Goal: Information Seeking & Learning: Learn about a topic

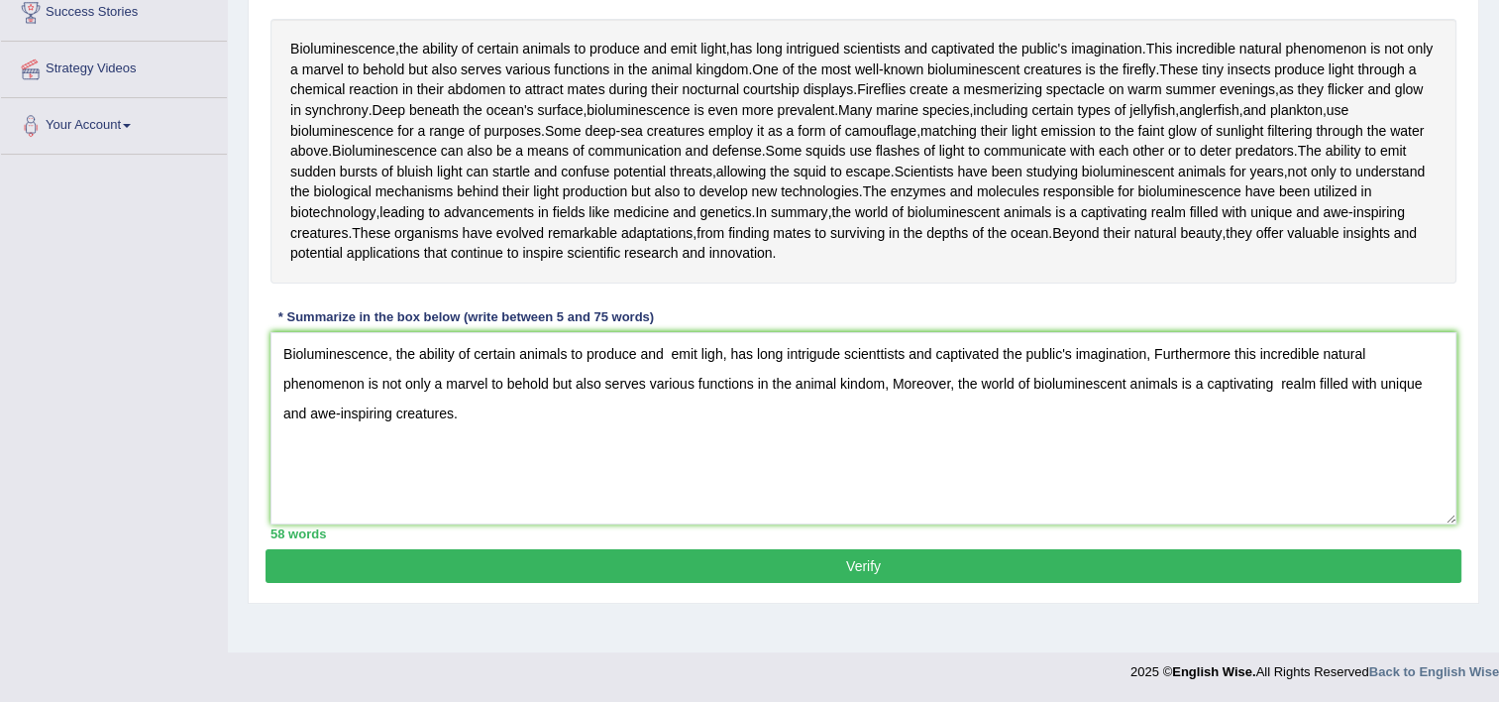
type textarea "Bioluminescence, the ability of certain animals to produce and emit ligh, has l…"
drag, startPoint x: 1497, startPoint y: 567, endPoint x: 1513, endPoint y: 579, distance: 19.8
click at [1498, 363] on html "Toggle navigation Home Practice Questions Speaking Practice Read Aloud Repeat S…" at bounding box center [749, 12] width 1499 height 702
click at [1383, 583] on button "Verify" at bounding box center [864, 566] width 1196 height 34
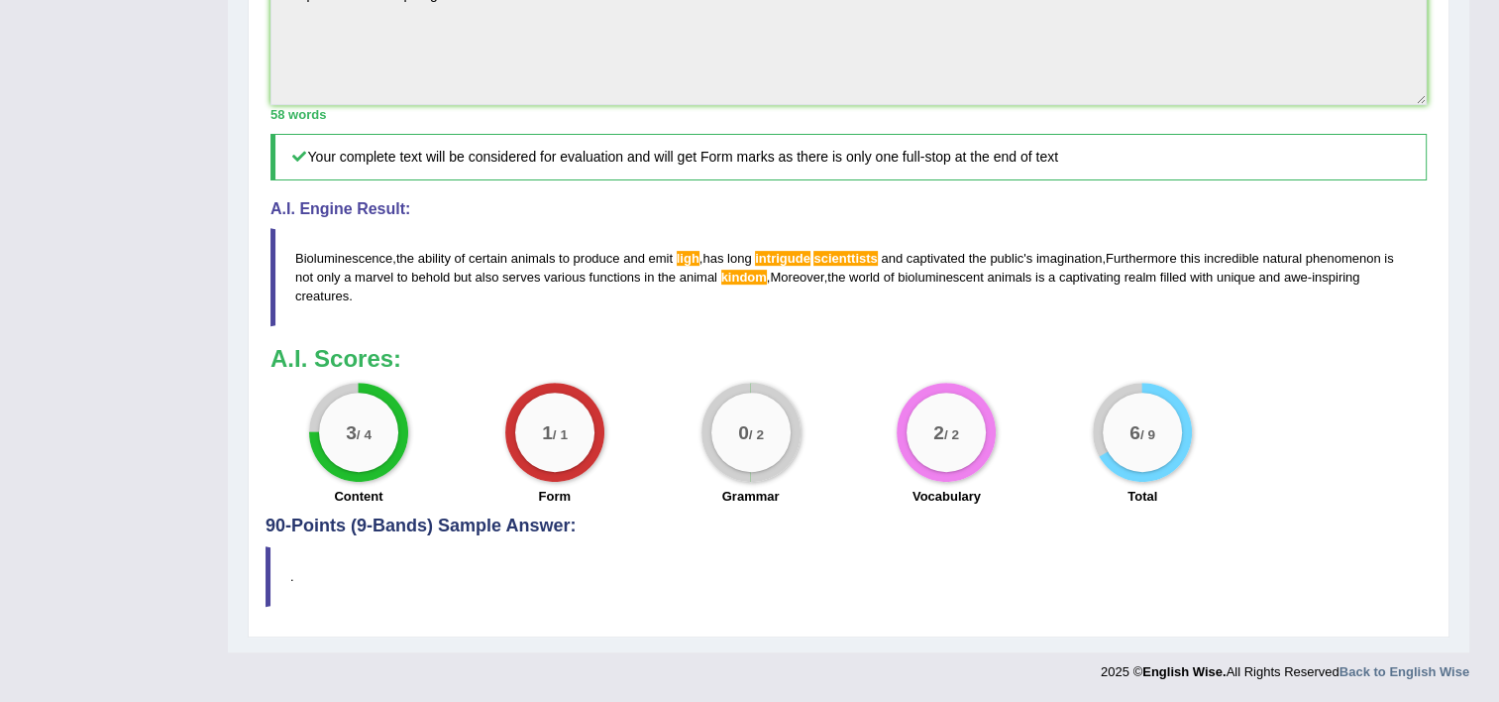
scroll to position [869, 0]
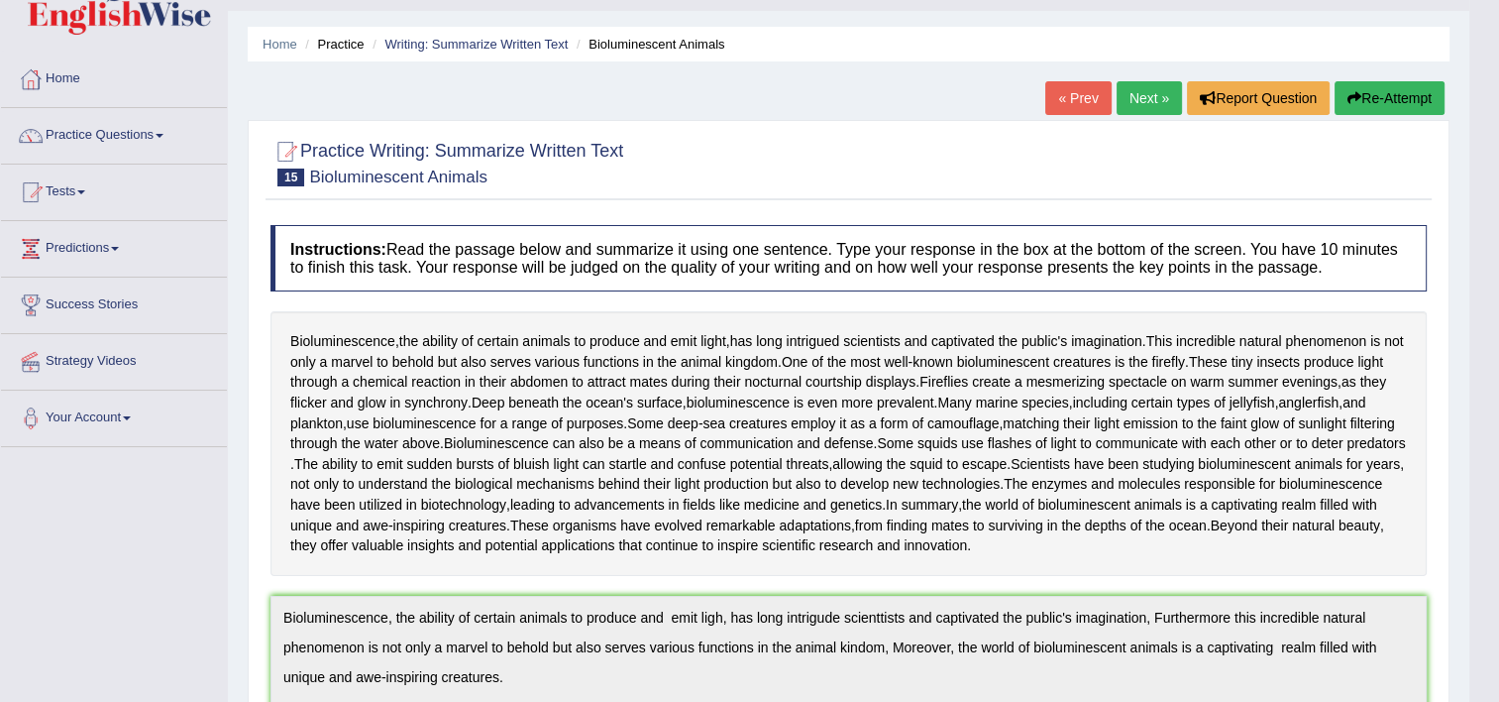
scroll to position [0, 0]
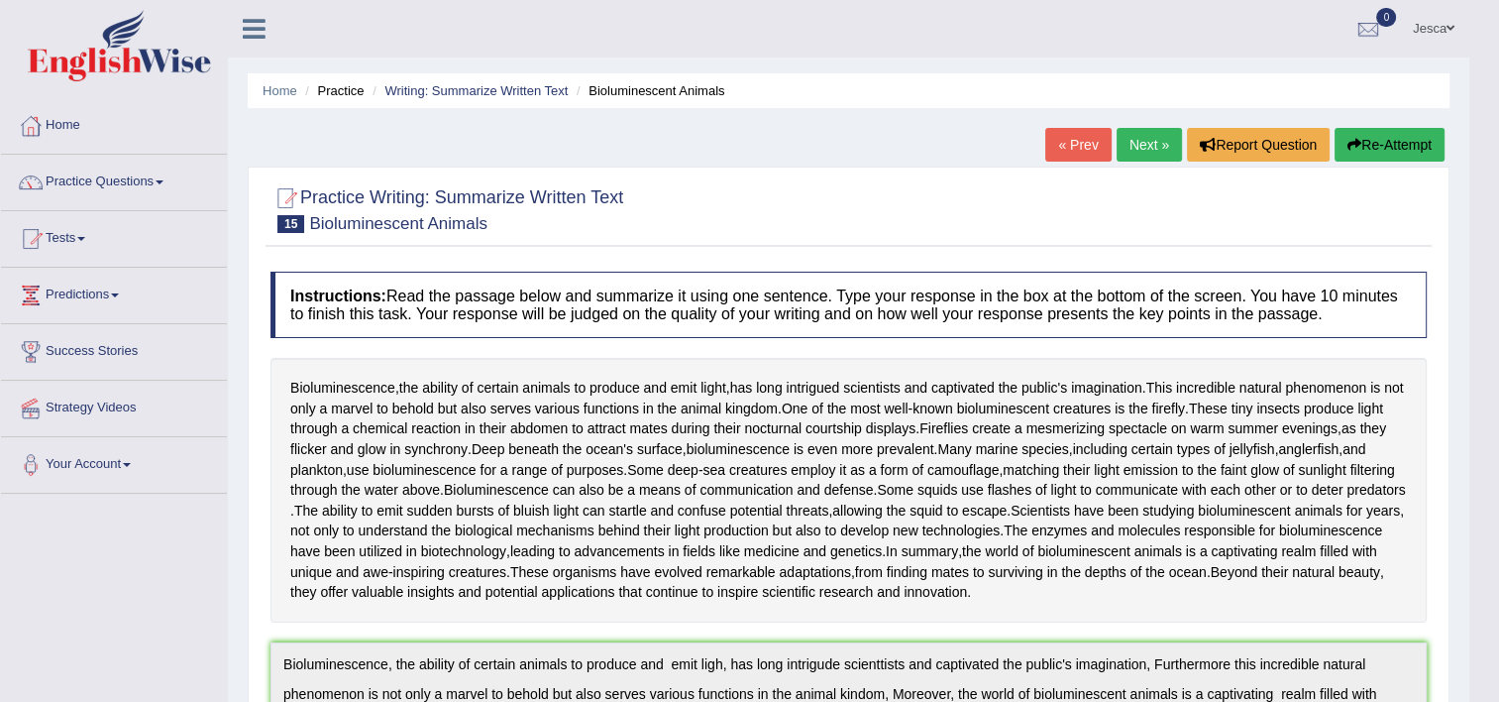
click at [1135, 148] on link "Next »" at bounding box center [1149, 145] width 65 height 34
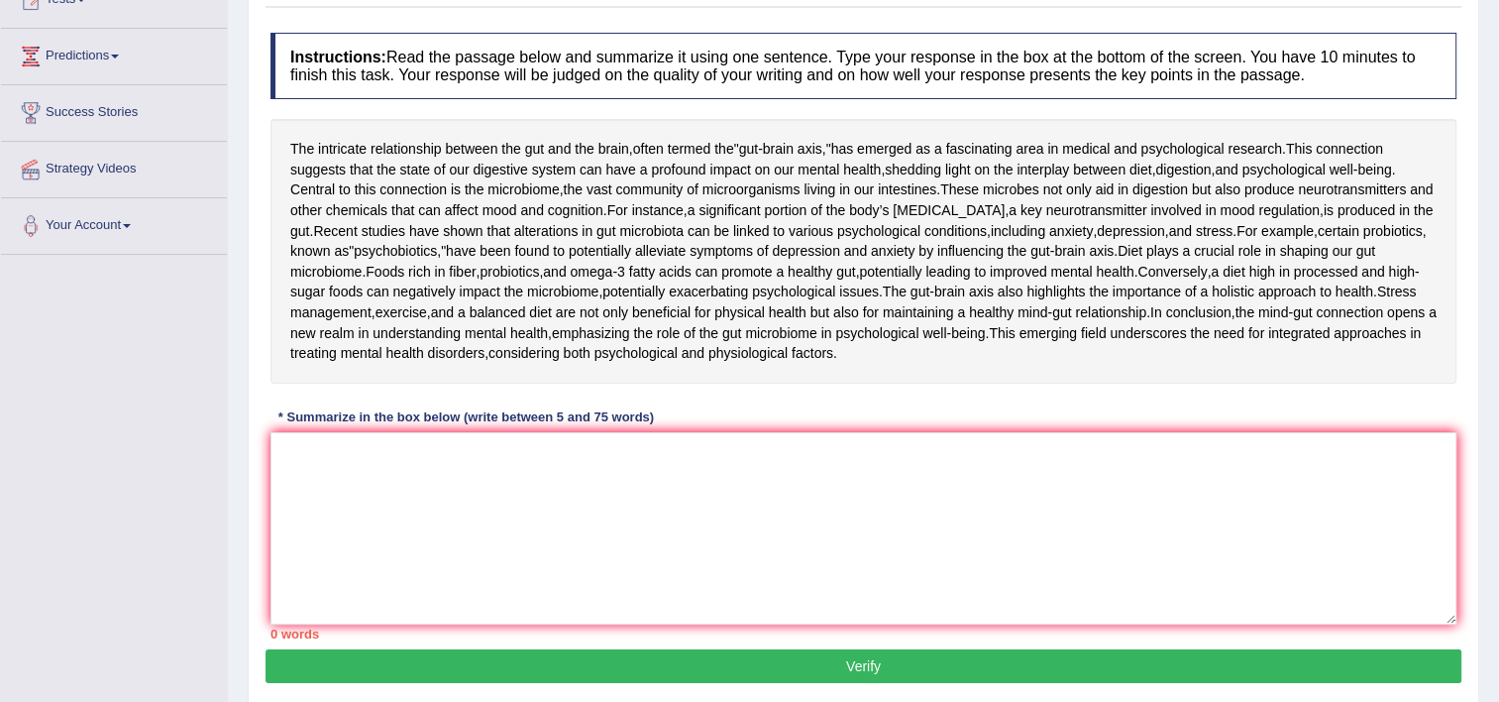
scroll to position [277, 0]
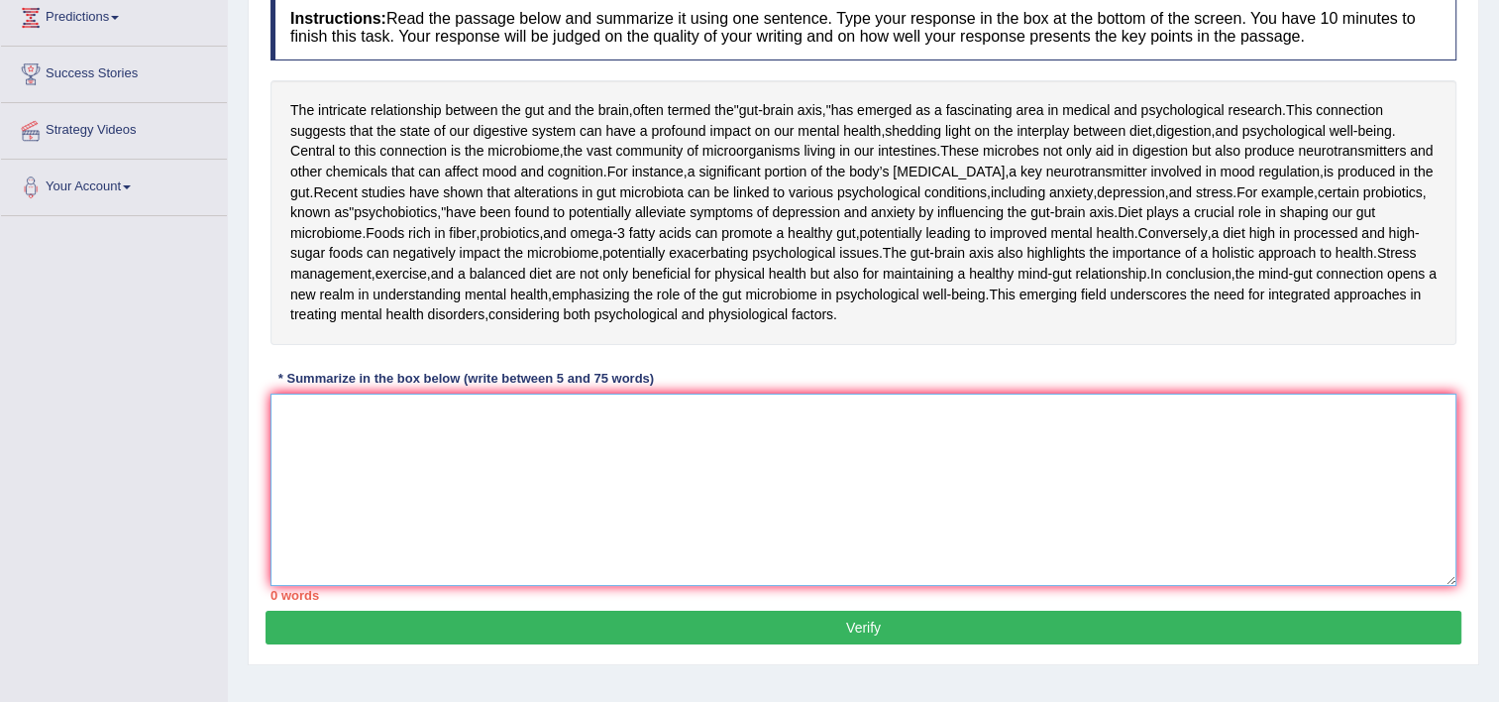
click at [582, 586] on textarea at bounding box center [864, 489] width 1186 height 192
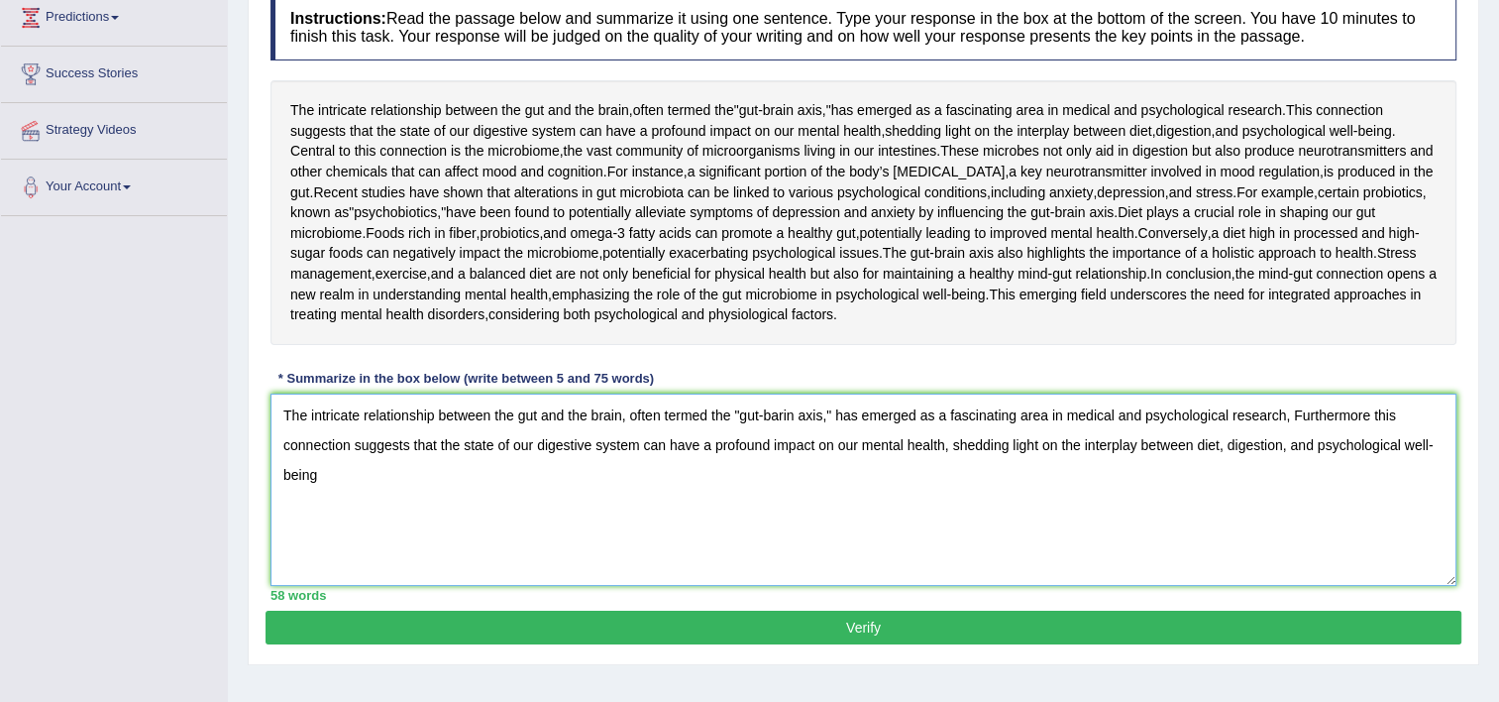
click at [818, 586] on textarea "The intricate relationship between the gut and the brain, often termed the "gut…" at bounding box center [864, 489] width 1186 height 192
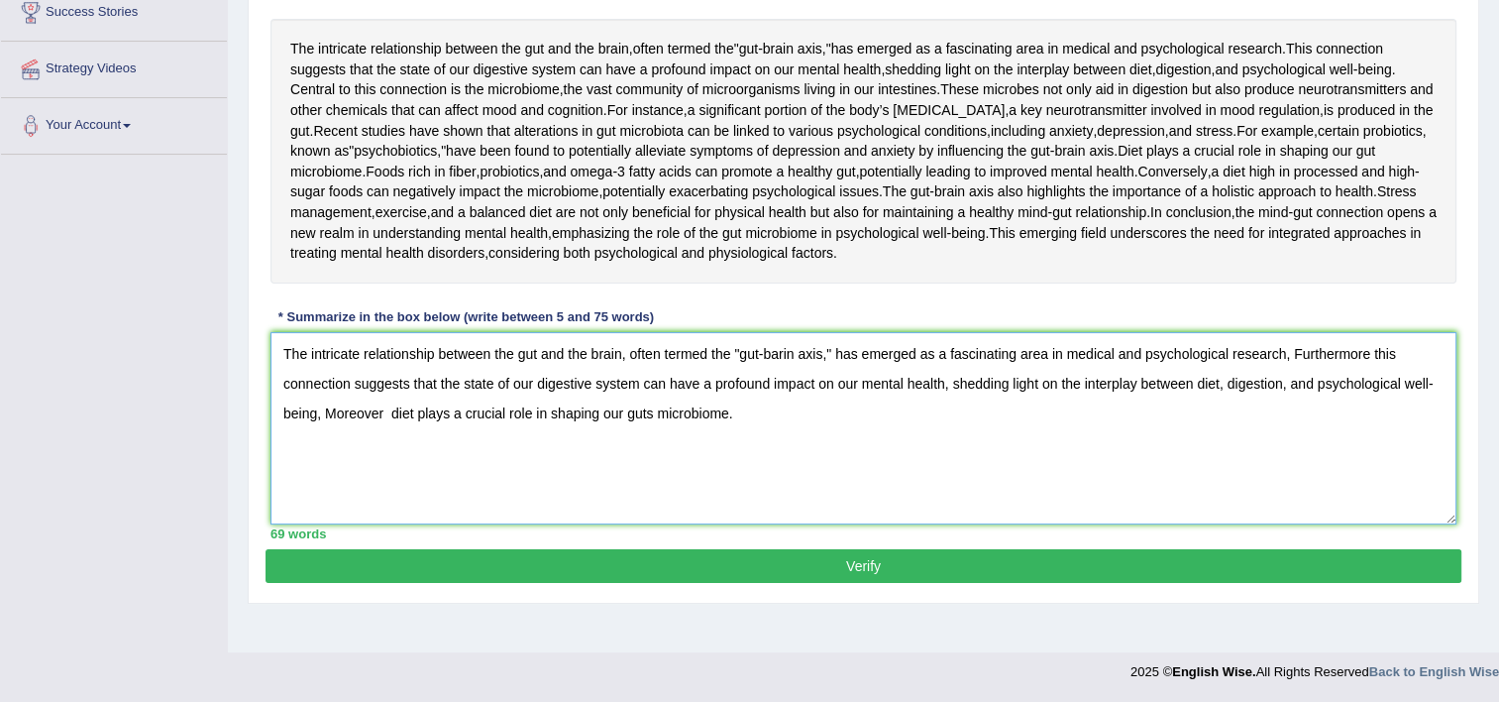
scroll to position [447, 0]
type textarea "The intricate relationship between the gut and the brain, often termed the "gut…"
click at [847, 583] on button "Verify" at bounding box center [864, 566] width 1196 height 34
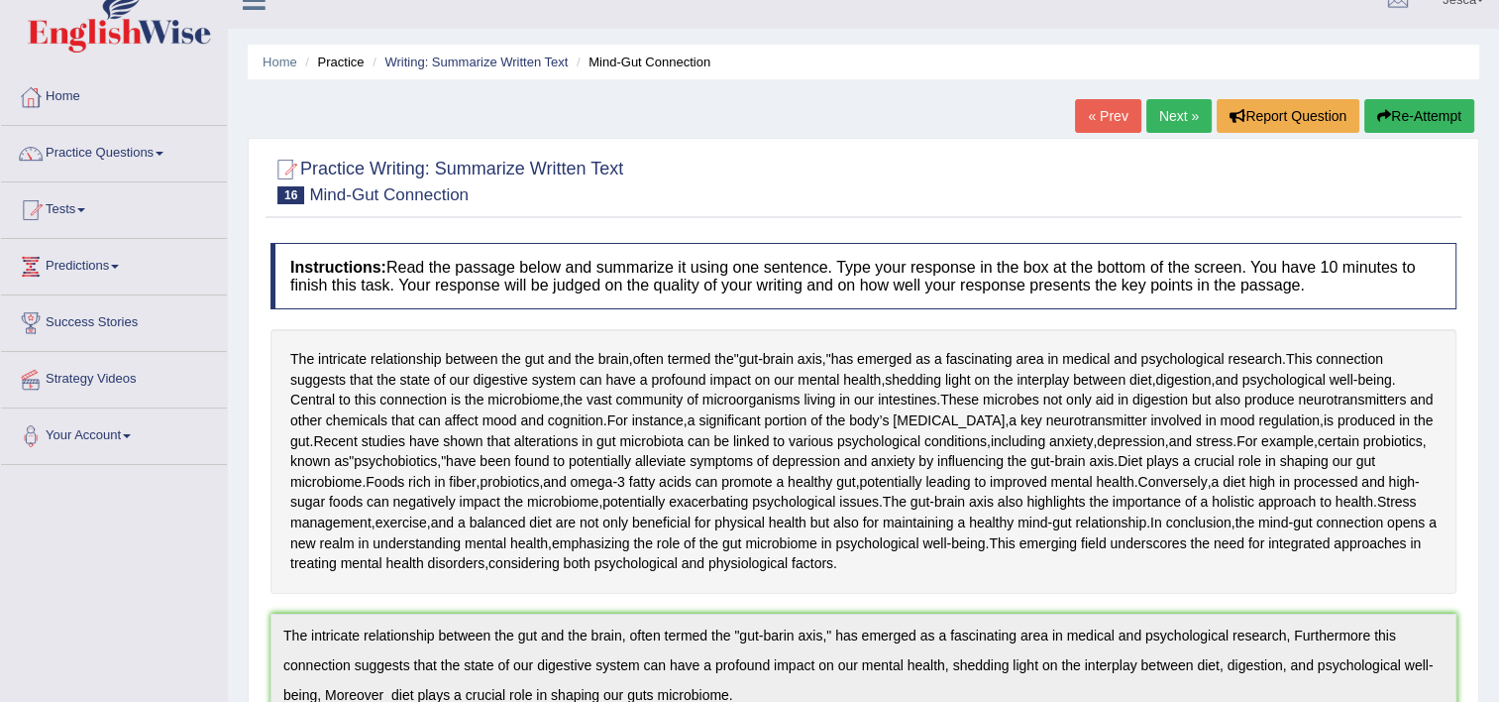
scroll to position [0, 0]
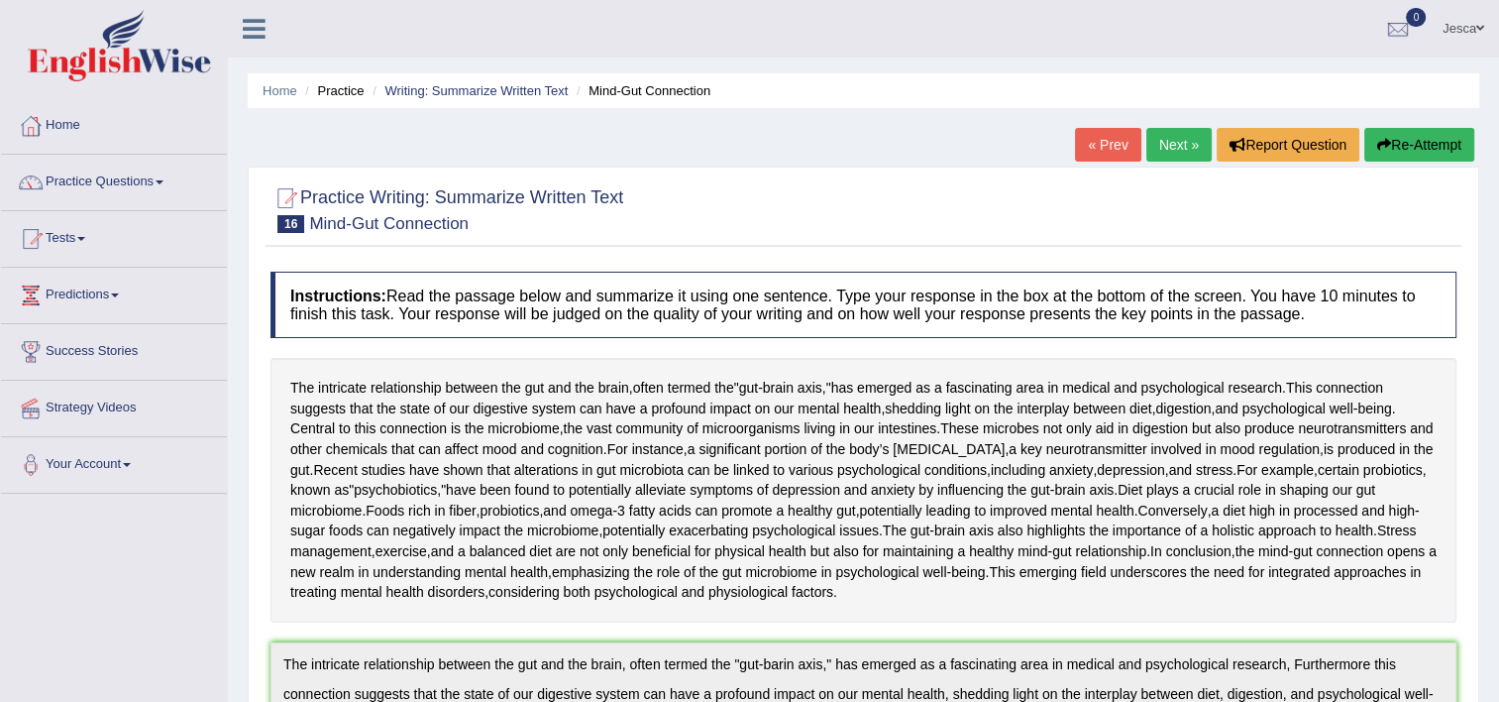
click at [1169, 141] on link "Next »" at bounding box center [1179, 145] width 65 height 34
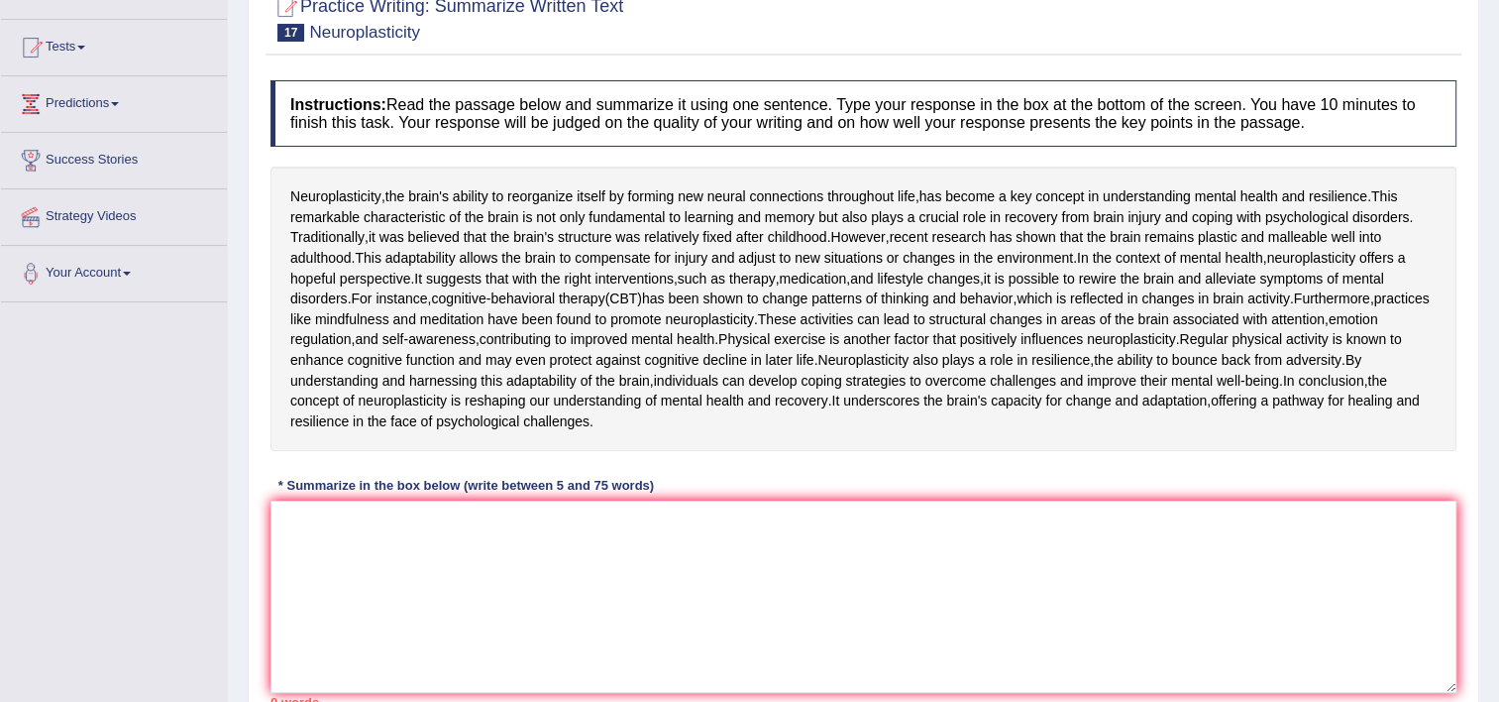
scroll to position [212, 0]
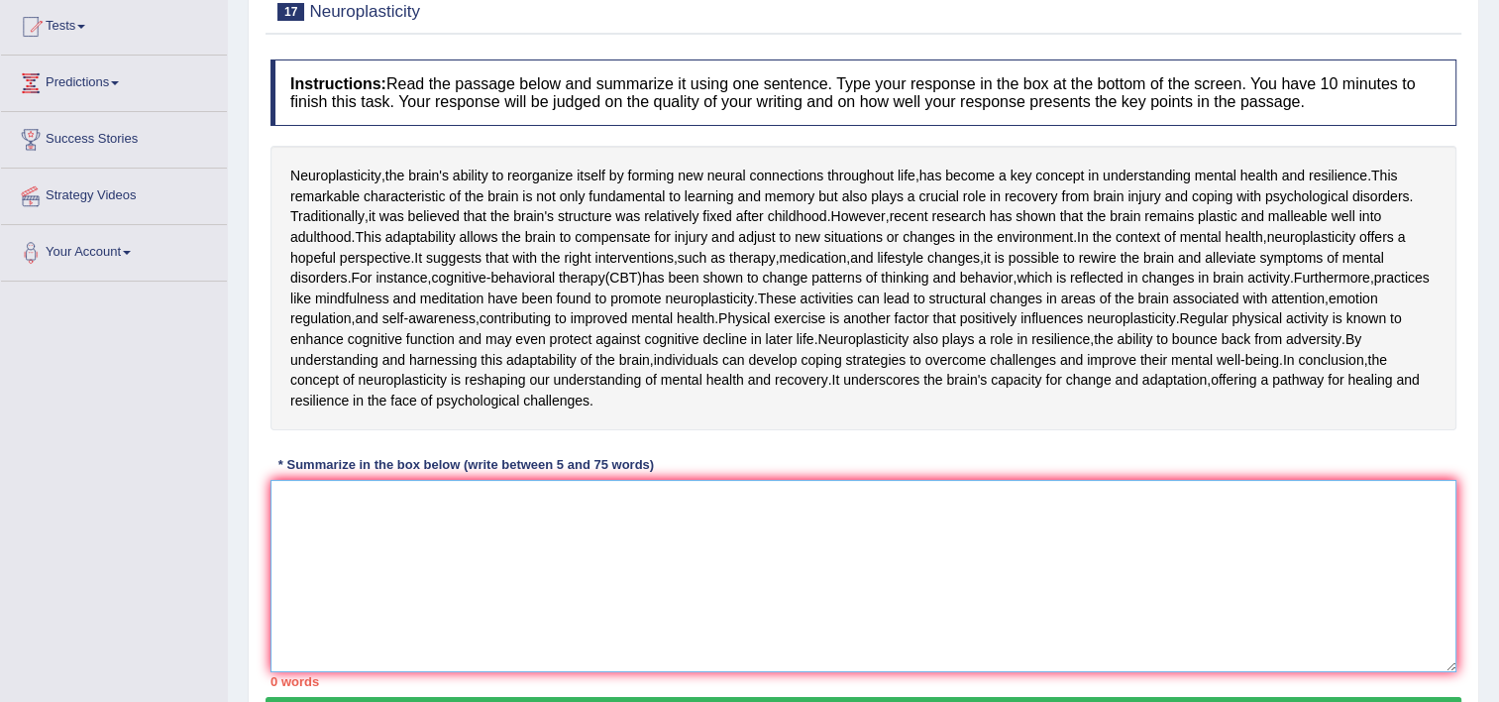
click at [797, 672] on textarea at bounding box center [864, 576] width 1186 height 192
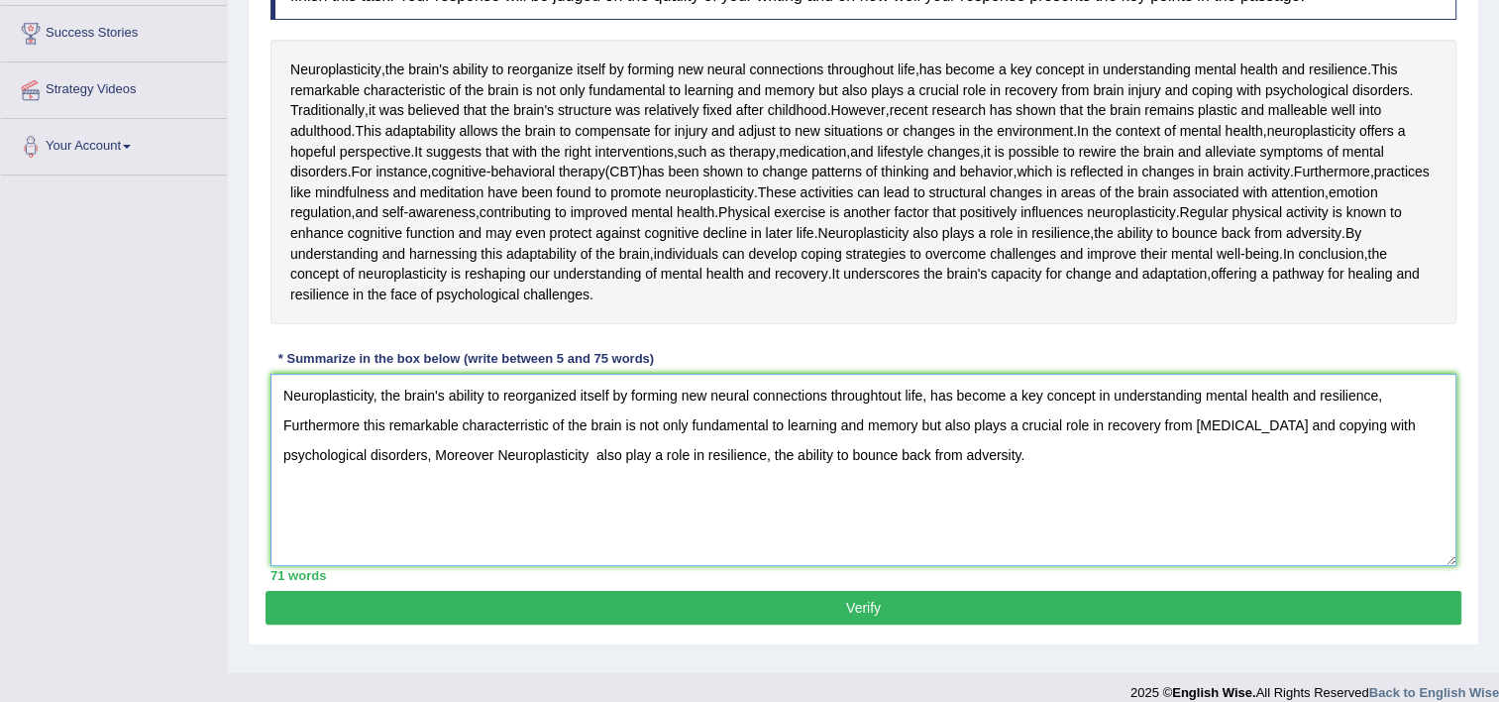
scroll to position [330, 0]
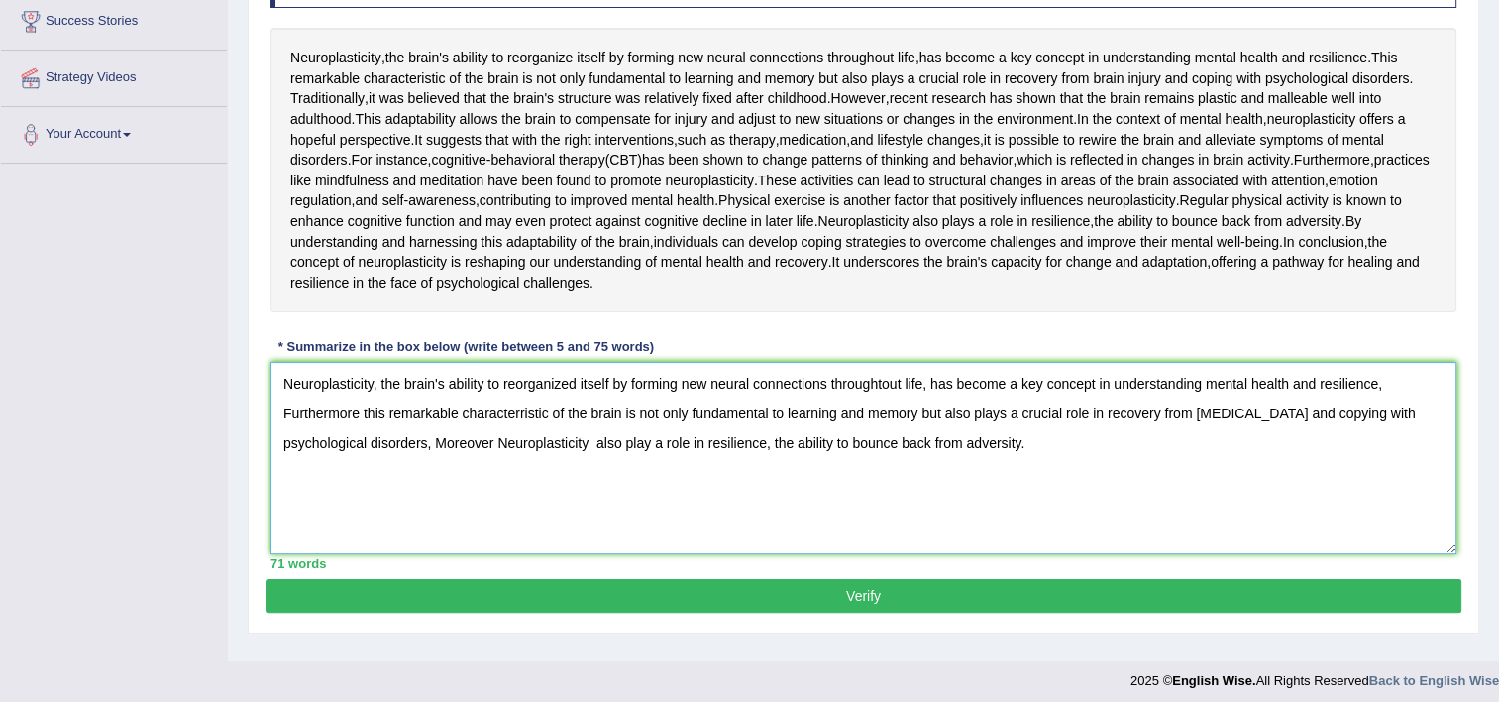
click at [518, 554] on textarea "Neuroplasticity, the brain's ability to reorganized itself by forming new neura…" at bounding box center [864, 458] width 1186 height 192
click at [507, 554] on textarea "Neuroplasticity, the brain's ability to reorganized itself by forming new neura…" at bounding box center [864, 458] width 1186 height 192
click at [646, 554] on textarea "Neuroplasticity, the brain's ability to reorganized itself by forming new neura…" at bounding box center [864, 458] width 1186 height 192
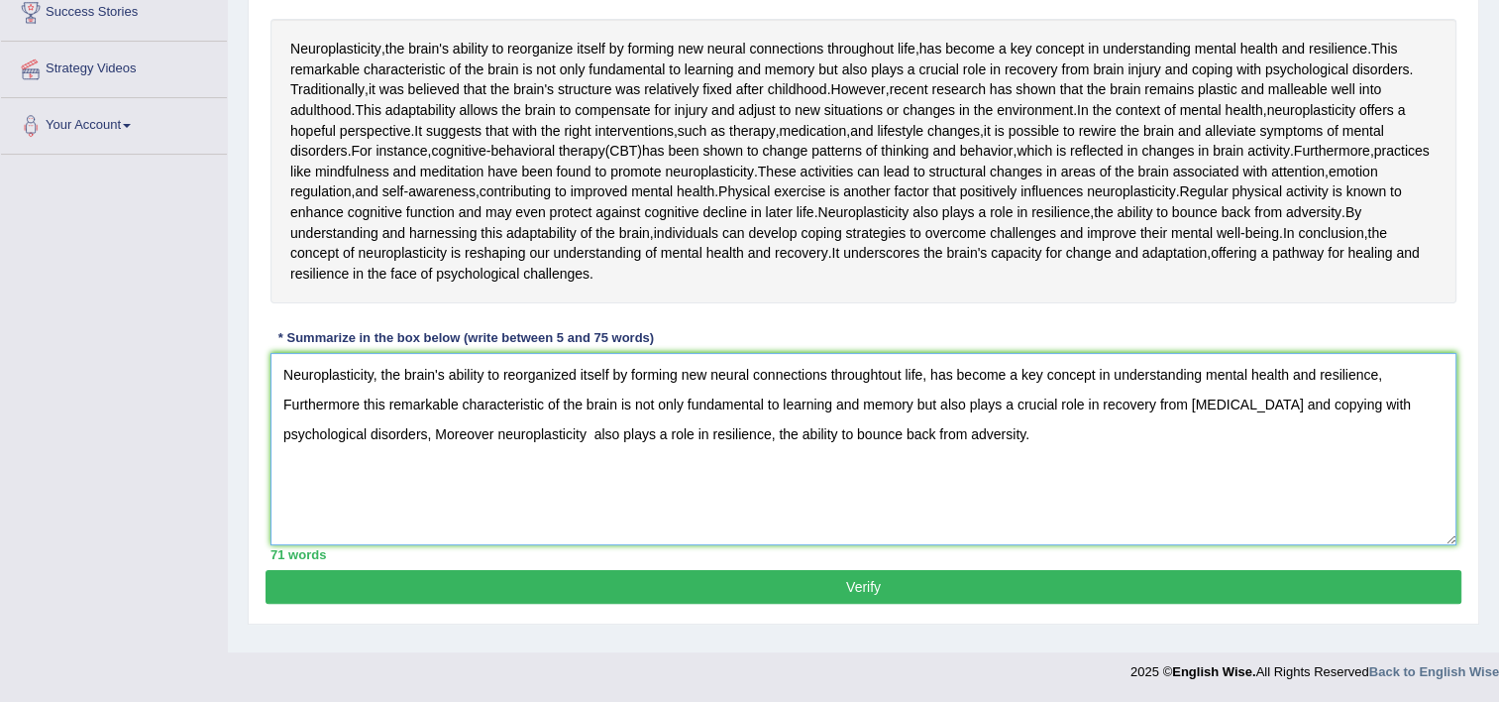
type textarea "Neuroplasticity, the brain's ability to reorganized itself by forming new neura…"
click at [1323, 604] on button "Verify" at bounding box center [864, 587] width 1196 height 34
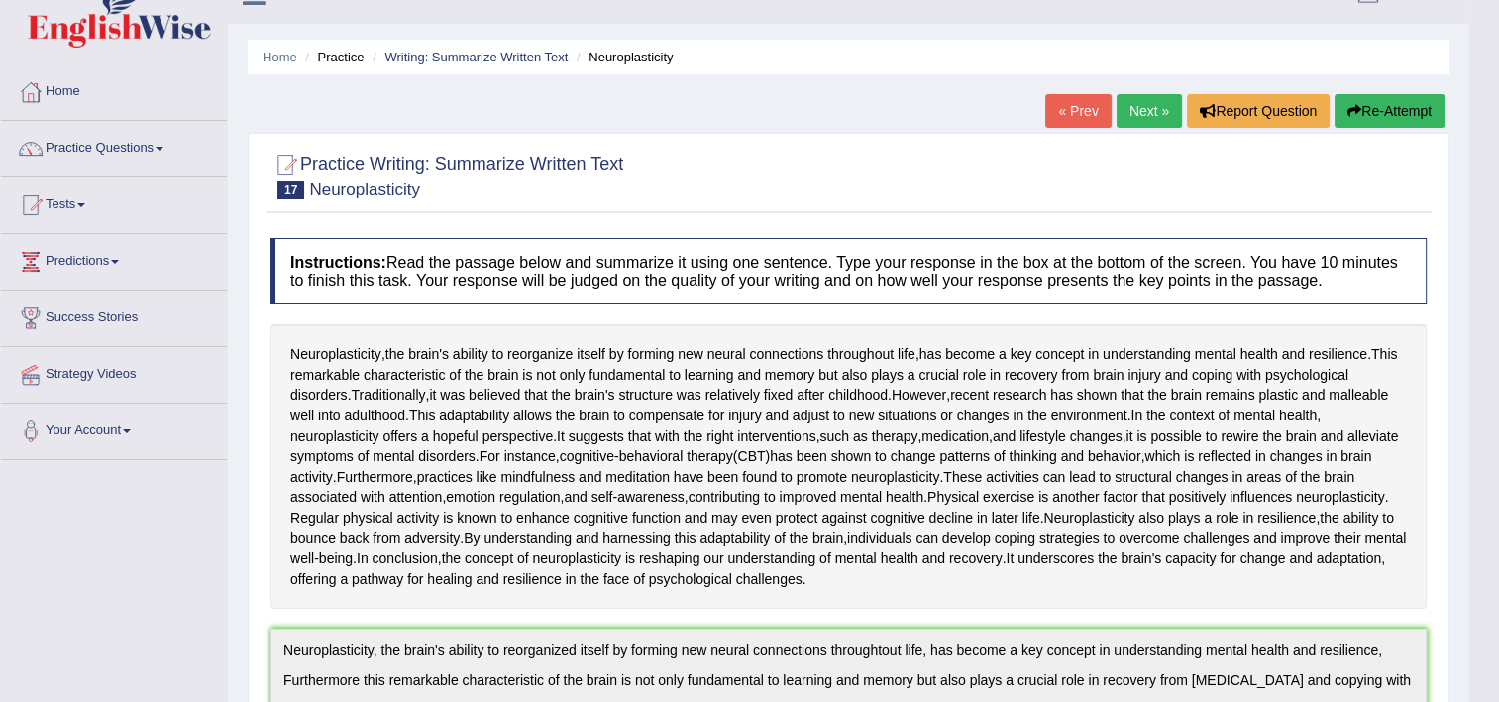
scroll to position [0, 0]
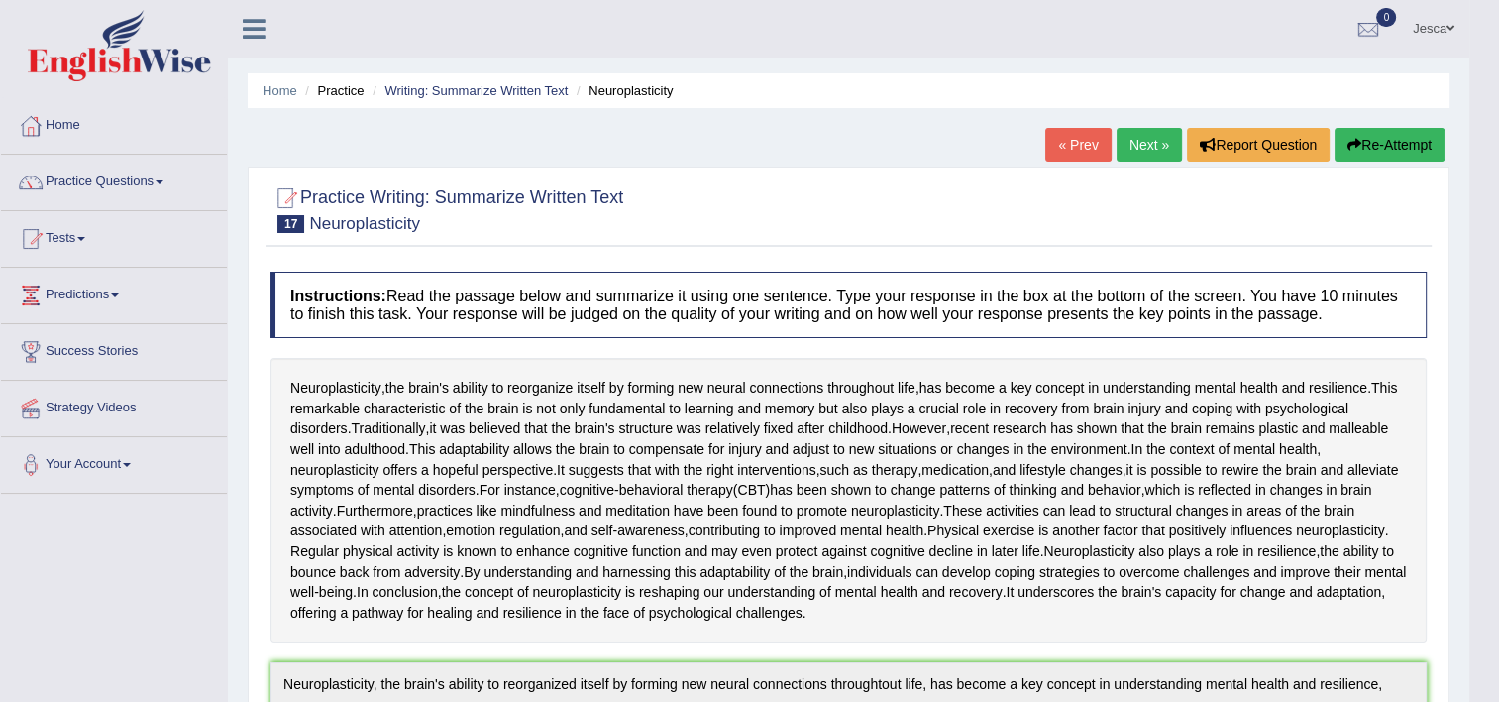
click at [1147, 149] on link "Next »" at bounding box center [1149, 145] width 65 height 34
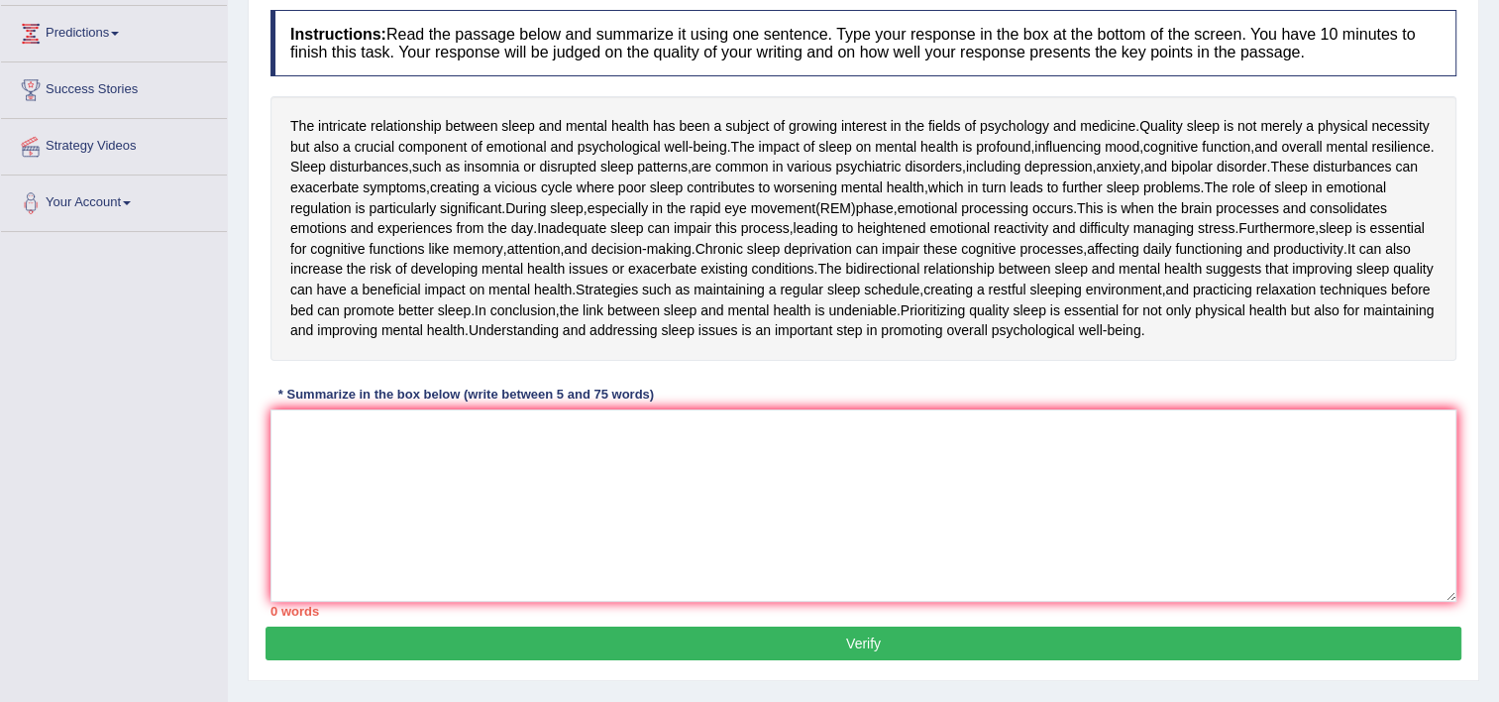
scroll to position [262, 0]
click at [665, 511] on textarea at bounding box center [864, 505] width 1186 height 192
type textarea "t"
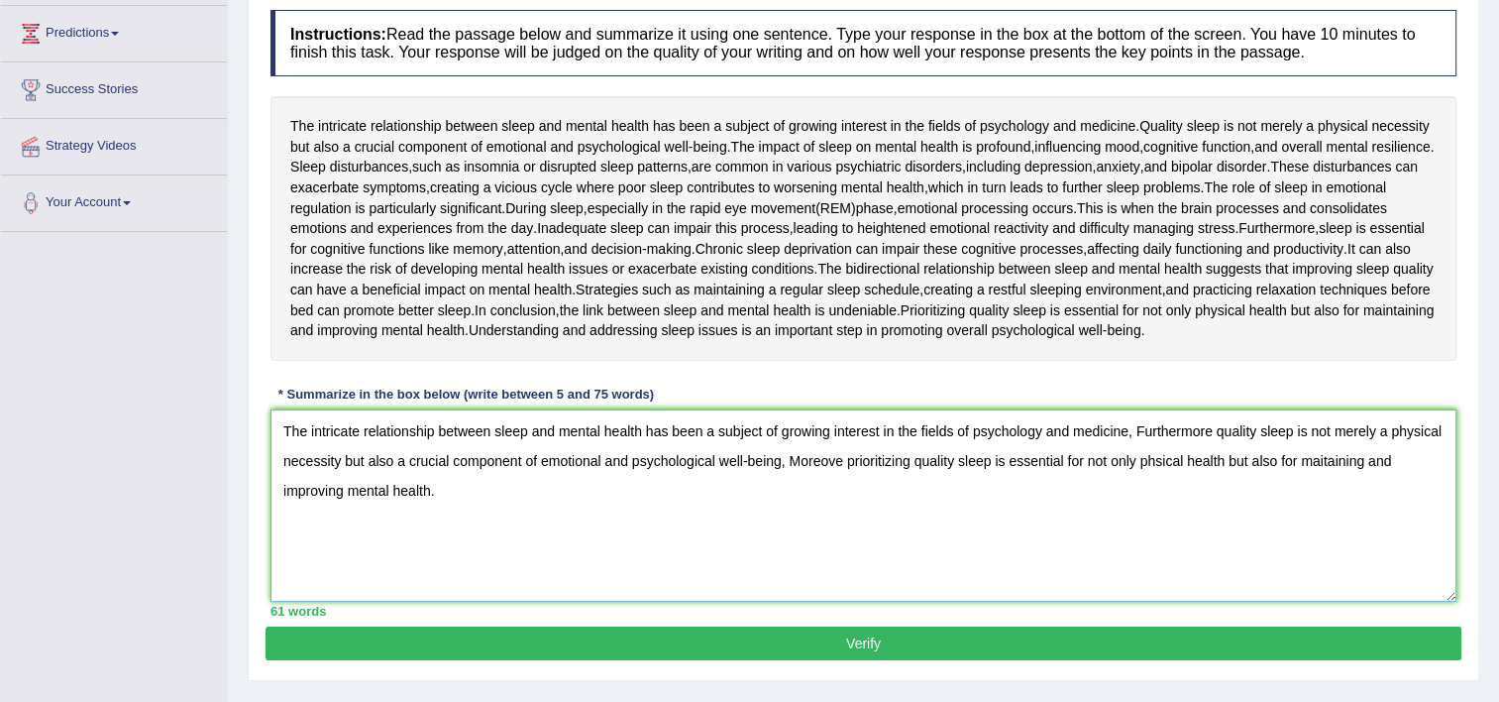
click at [1158, 454] on textarea "The intricate relationship between sleep and mental health has been a subject o…" at bounding box center [864, 505] width 1186 height 192
click at [1345, 458] on textarea "The intricate relationship between sleep and mental health has been a subject o…" at bounding box center [864, 505] width 1186 height 192
click at [1382, 451] on textarea "The intricate relationship between sleep and mental health has been a subject o…" at bounding box center [864, 505] width 1186 height 192
type textarea "The intricate relationship between sleep and mental health has been a subject o…"
click at [993, 628] on button "Verify" at bounding box center [864, 643] width 1196 height 34
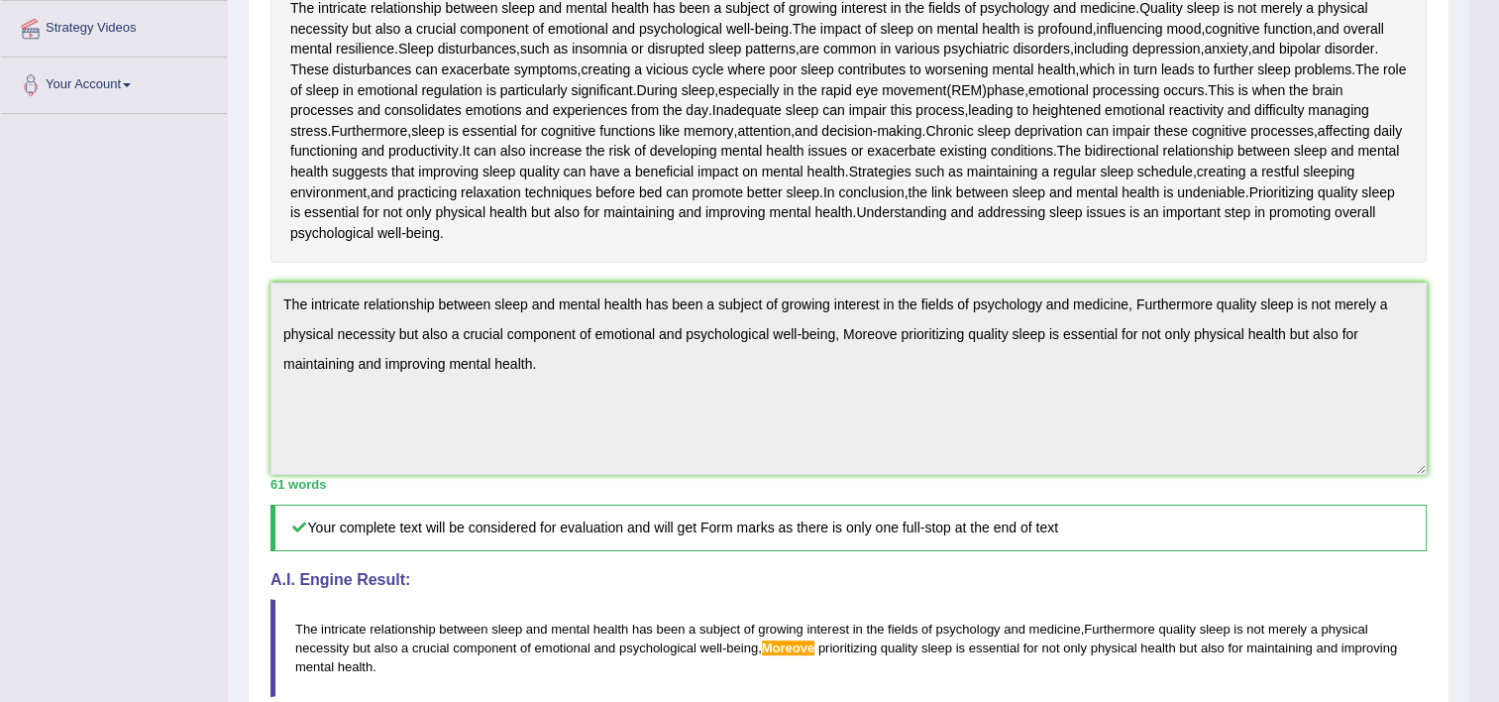
scroll to position [0, 0]
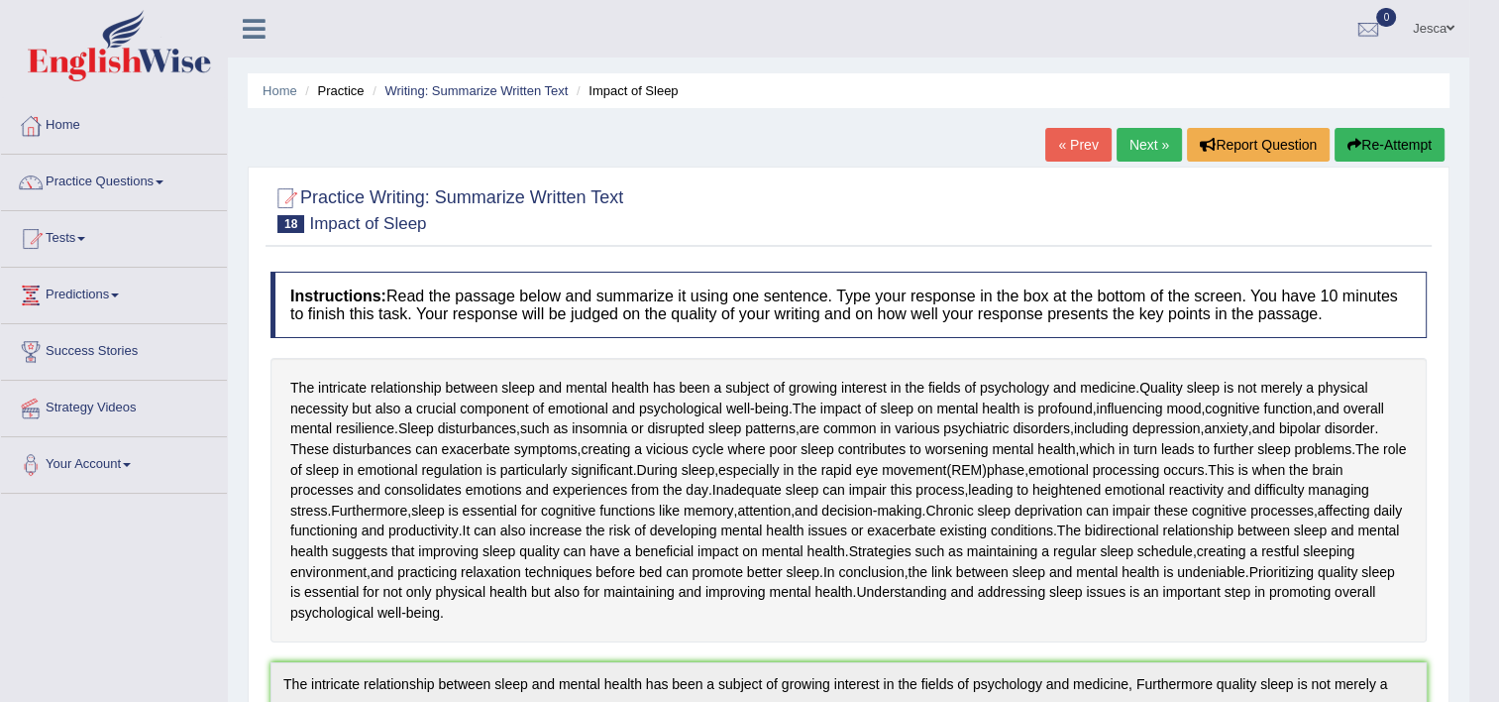
click at [1149, 151] on link "Next »" at bounding box center [1149, 145] width 65 height 34
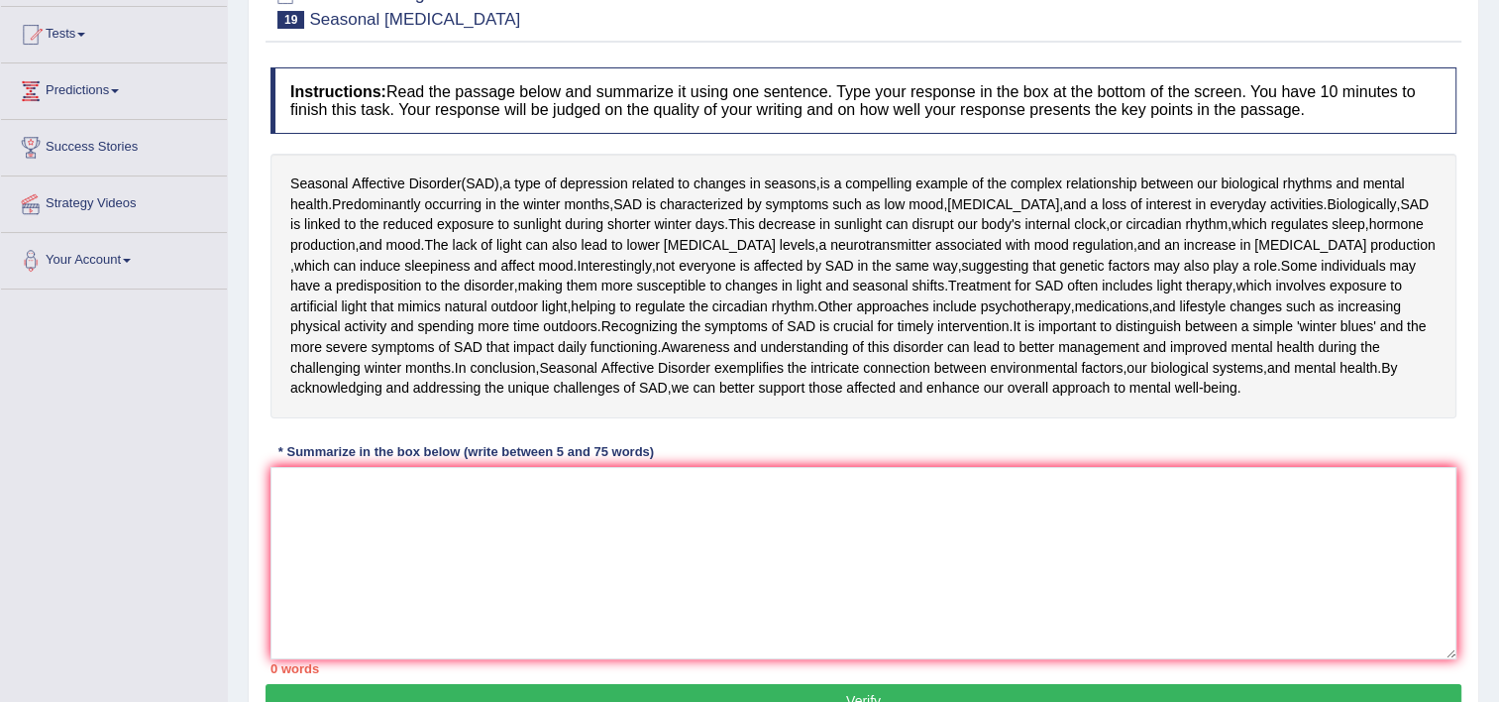
scroll to position [208, 0]
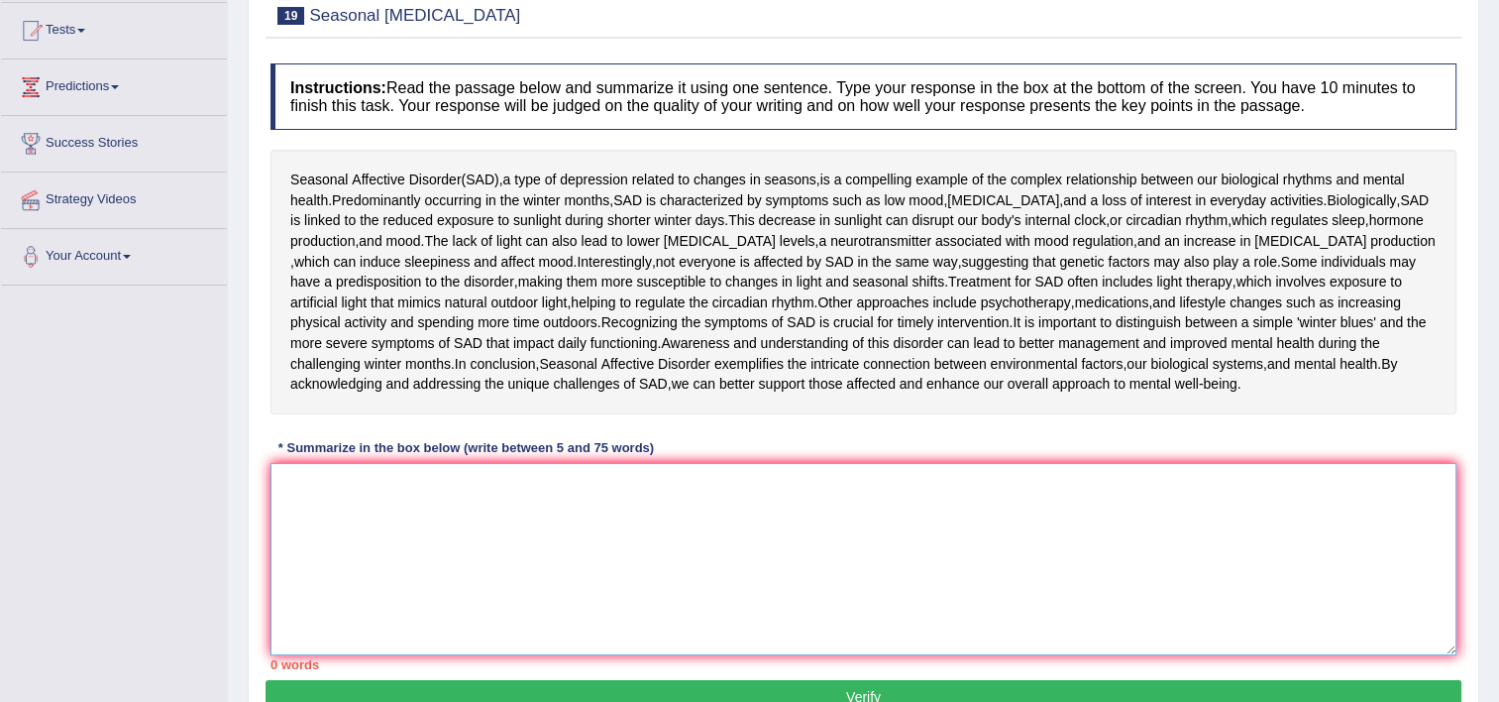
click at [810, 506] on textarea at bounding box center [864, 559] width 1186 height 192
type textarea "S"
click at [498, 482] on textarea "Seasonal [MEDICAL_DATA] ( SAD )" at bounding box center [864, 559] width 1186 height 192
click at [468, 476] on textarea "Seasonal [MEDICAL_DATA] ( SAD)" at bounding box center [864, 559] width 1186 height 192
click at [463, 474] on textarea "Seasonal [MEDICAL_DATA] ( SAD)" at bounding box center [864, 559] width 1186 height 192
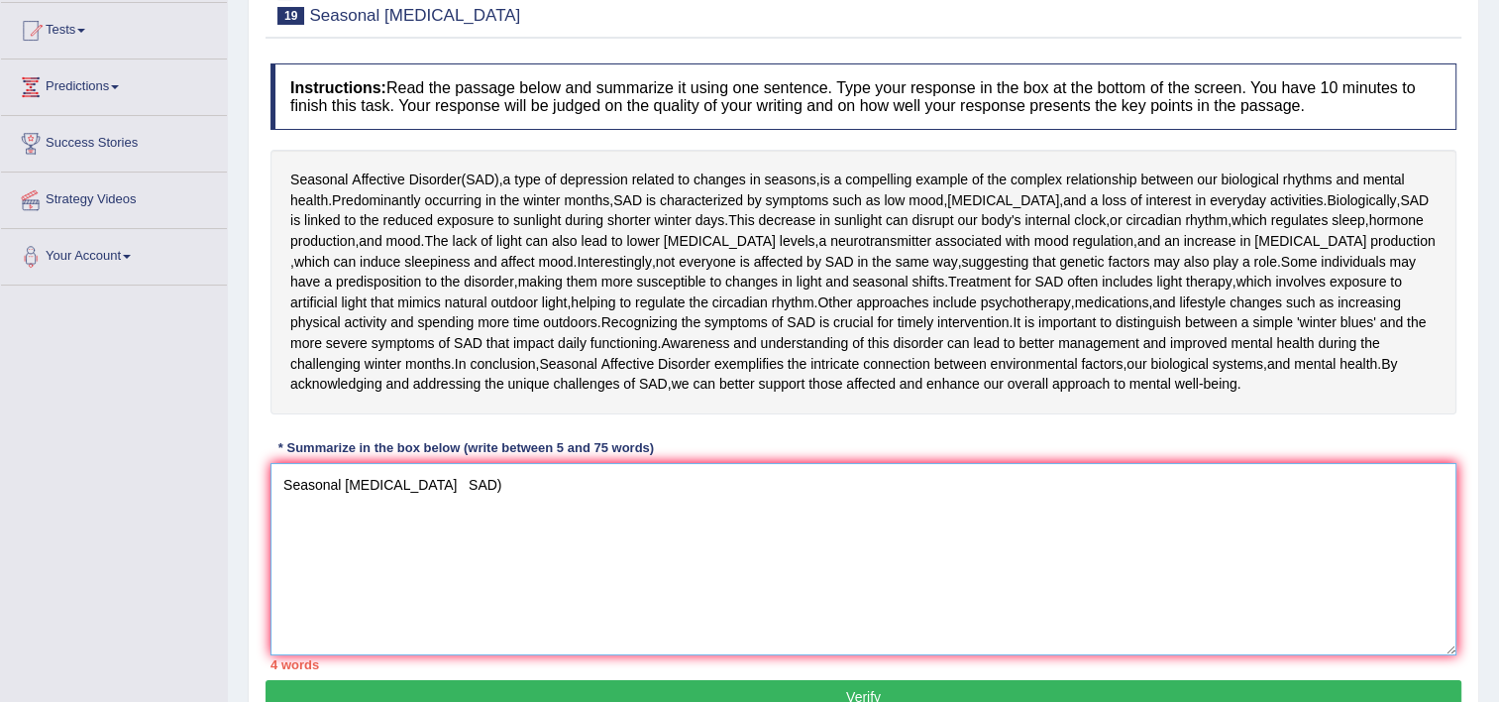
click at [464, 476] on textarea "Seasonal [MEDICAL_DATA] SAD)" at bounding box center [864, 559] width 1186 height 192
click at [456, 480] on textarea "Seasonal [MEDICAL_DATA] (SAD)" at bounding box center [864, 559] width 1186 height 192
click at [465, 480] on textarea "Seasonal [MEDICAL_DATA] (SAD)" at bounding box center [864, 559] width 1186 height 192
click at [498, 485] on textarea "Seasonal [MEDICAL_DATA] (SAD)" at bounding box center [864, 559] width 1186 height 192
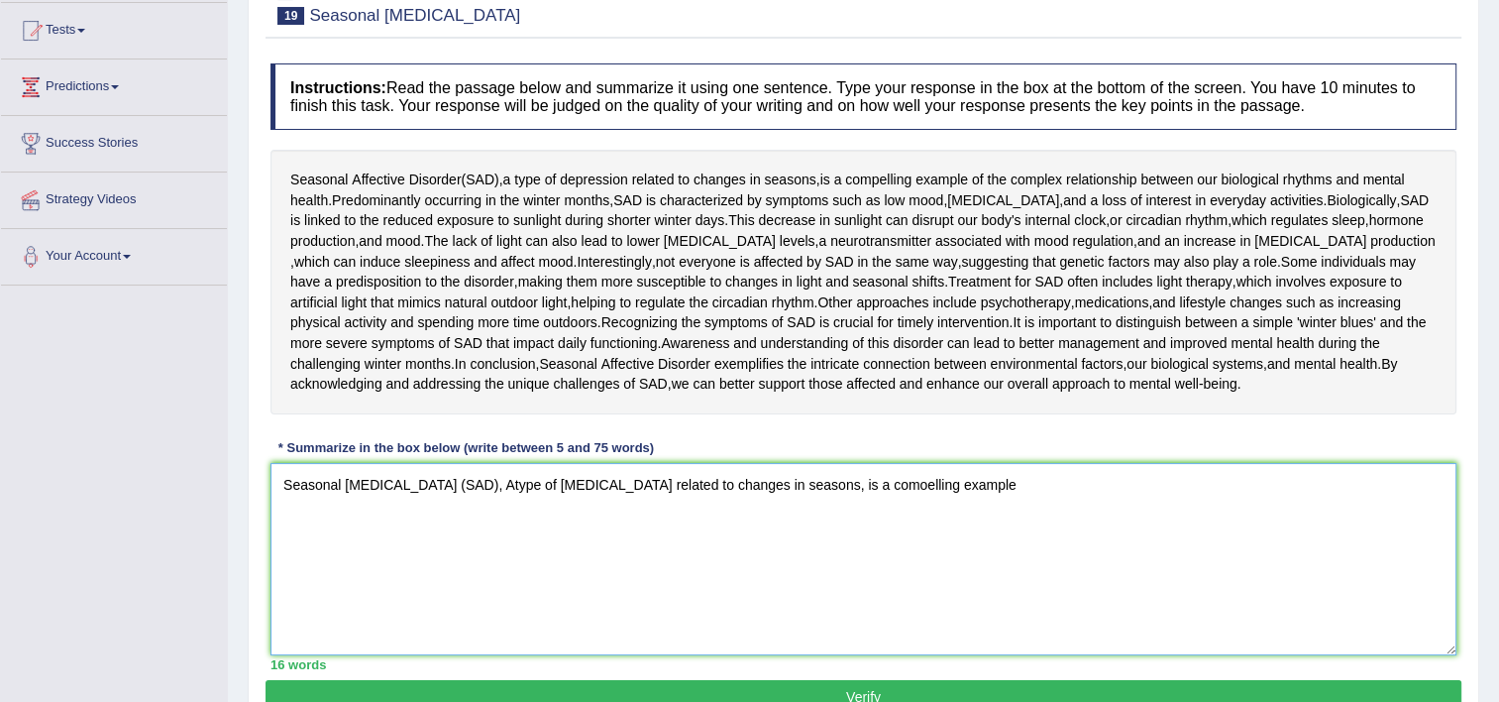
click at [877, 487] on textarea "Seasonal Affective Disorder (SAD), Atype of depression related to changes in se…" at bounding box center [864, 559] width 1186 height 192
click at [989, 480] on textarea "Seasonal Affective Disorder (SAD), Atype of depression related to changes in se…" at bounding box center [864, 559] width 1186 height 192
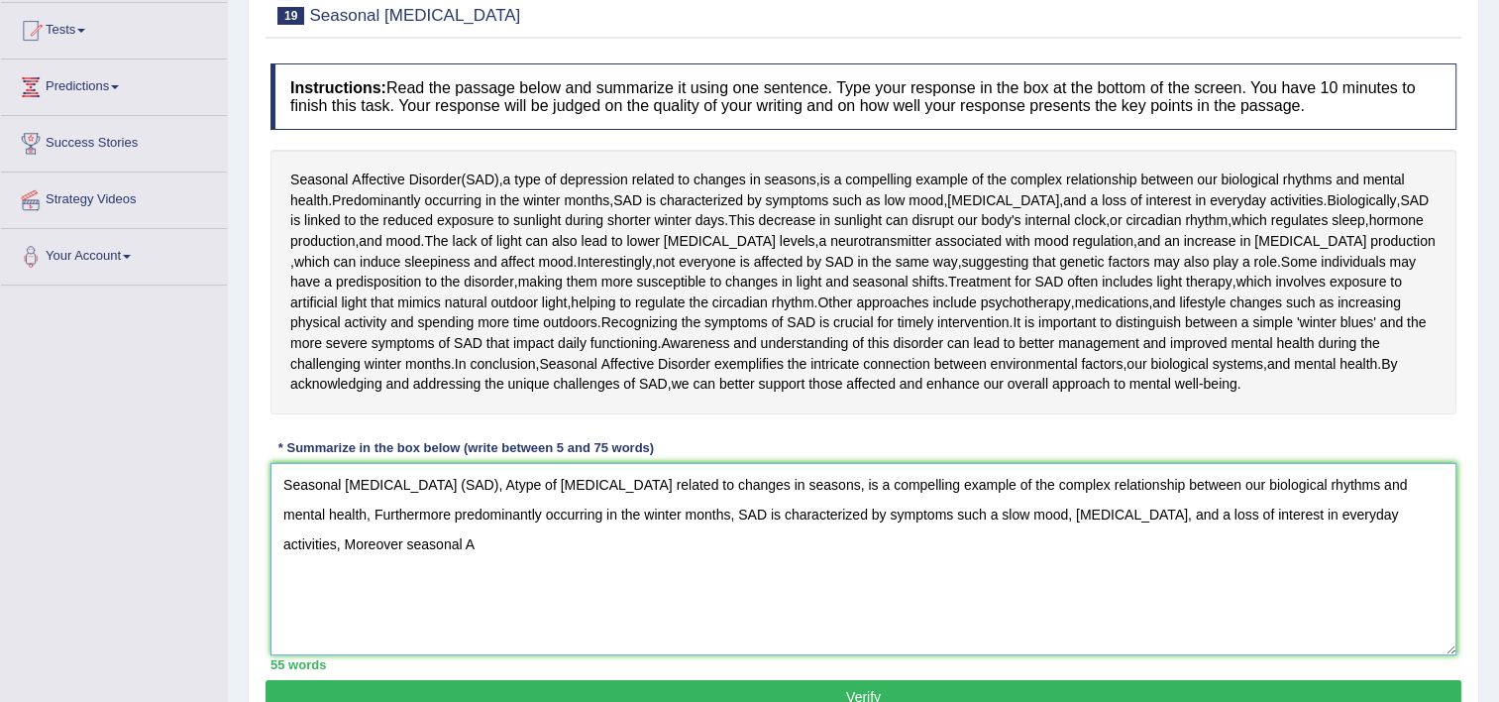
click at [287, 538] on textarea "Seasonal Affective Disorder (SAD), Atype of depression related to changes in se…" at bounding box center [864, 559] width 1186 height 192
click at [353, 536] on textarea "Seasonal Affective Disorder (SAD), Atype of depression related to changes in se…" at bounding box center [864, 559] width 1186 height 192
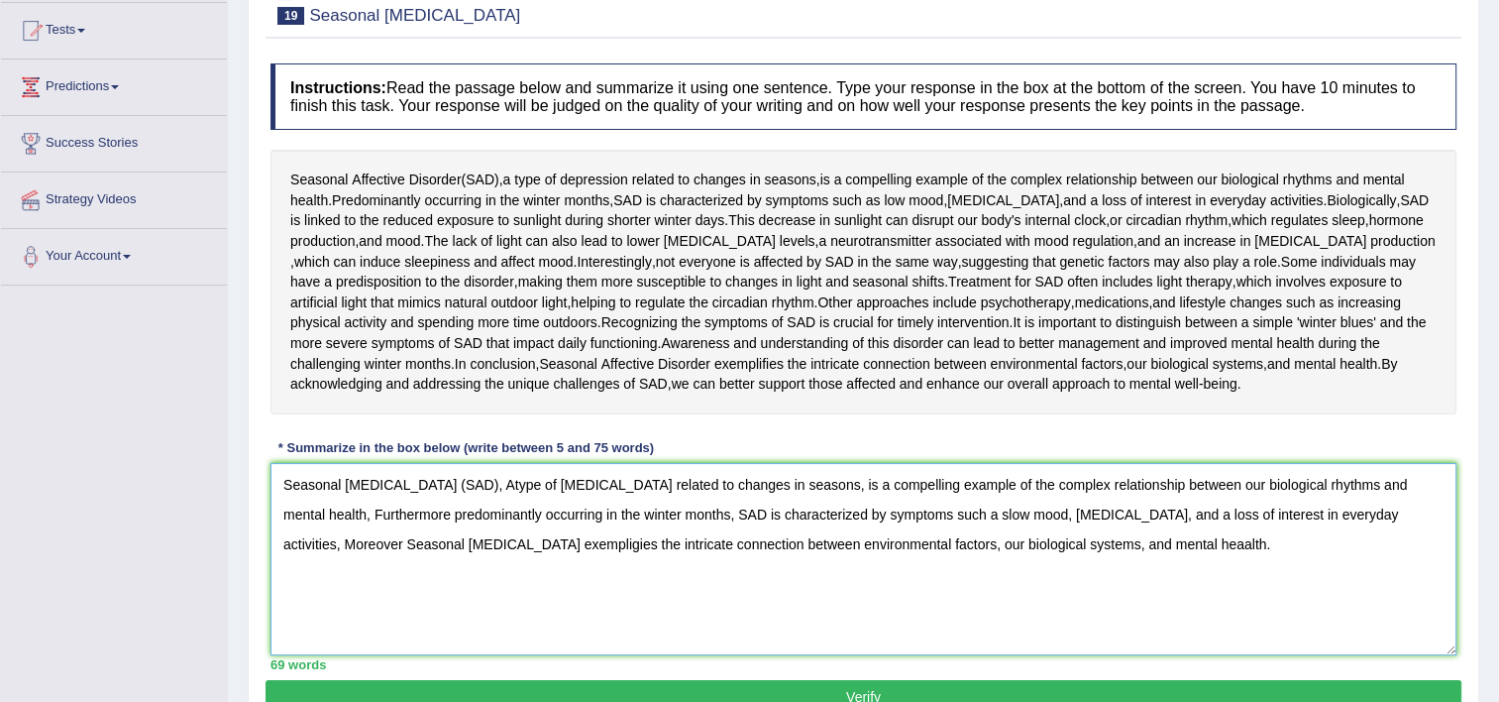
click at [507, 486] on textarea "Seasonal Affective Disorder (SAD), Atype of depression related to changes in se…" at bounding box center [864, 559] width 1186 height 192
click at [507, 543] on textarea "Seasonal Affective Disorder (SAD), a type of depression related to changes in s…" at bounding box center [864, 559] width 1186 height 192
click at [509, 543] on textarea "Seasonal Affective Disorder (SAD), a type of depression related to changes in s…" at bounding box center [864, 559] width 1186 height 192
click at [499, 539] on textarea "Seasonal Affective Disorder (SAD), a type of depression related to changes in s…" at bounding box center [864, 559] width 1186 height 192
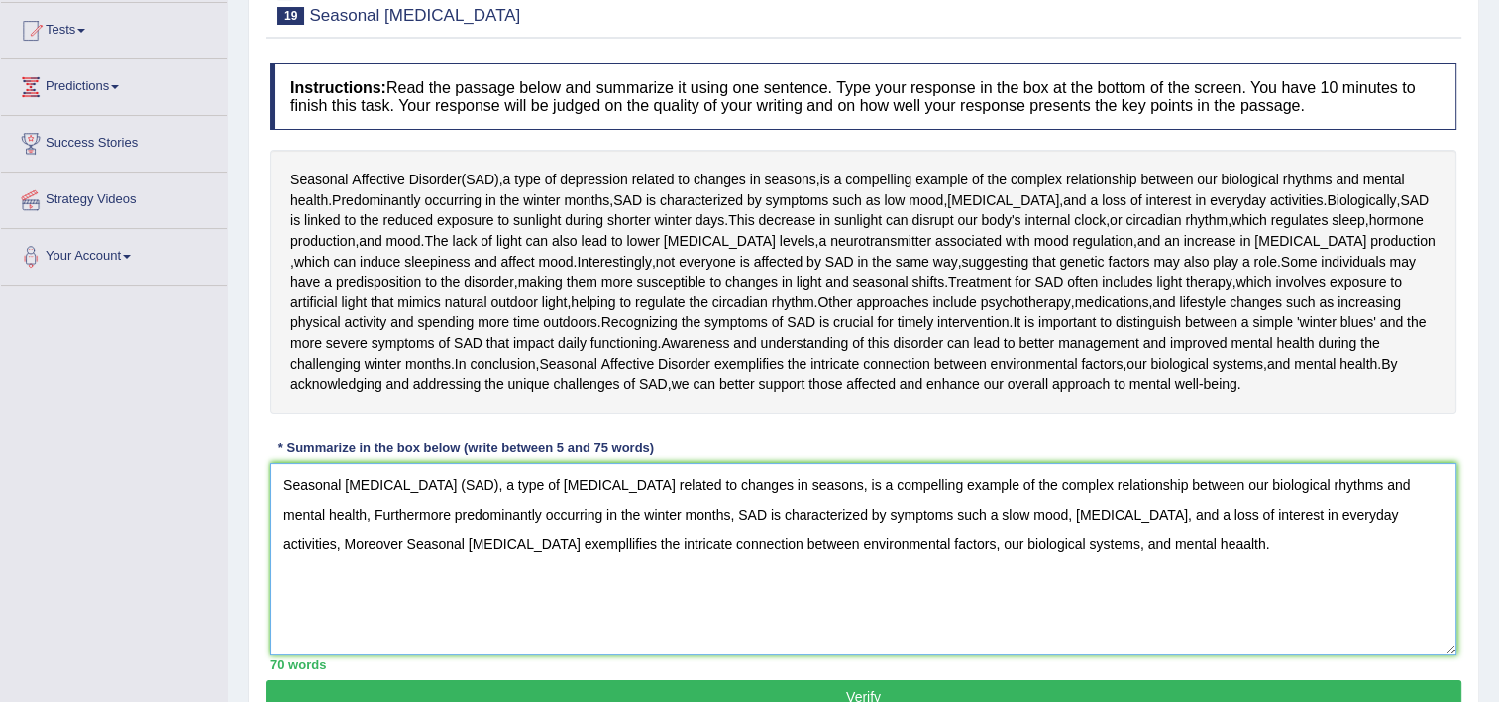
click at [504, 542] on textarea "Seasonal Affective Disorder (SAD), a type of depression related to changes in s…" at bounding box center [864, 559] width 1186 height 192
type textarea "Seasonal Affective Disorder (SAD), a type of depression related to changes in s…"
click at [995, 692] on button "Verify" at bounding box center [864, 697] width 1196 height 34
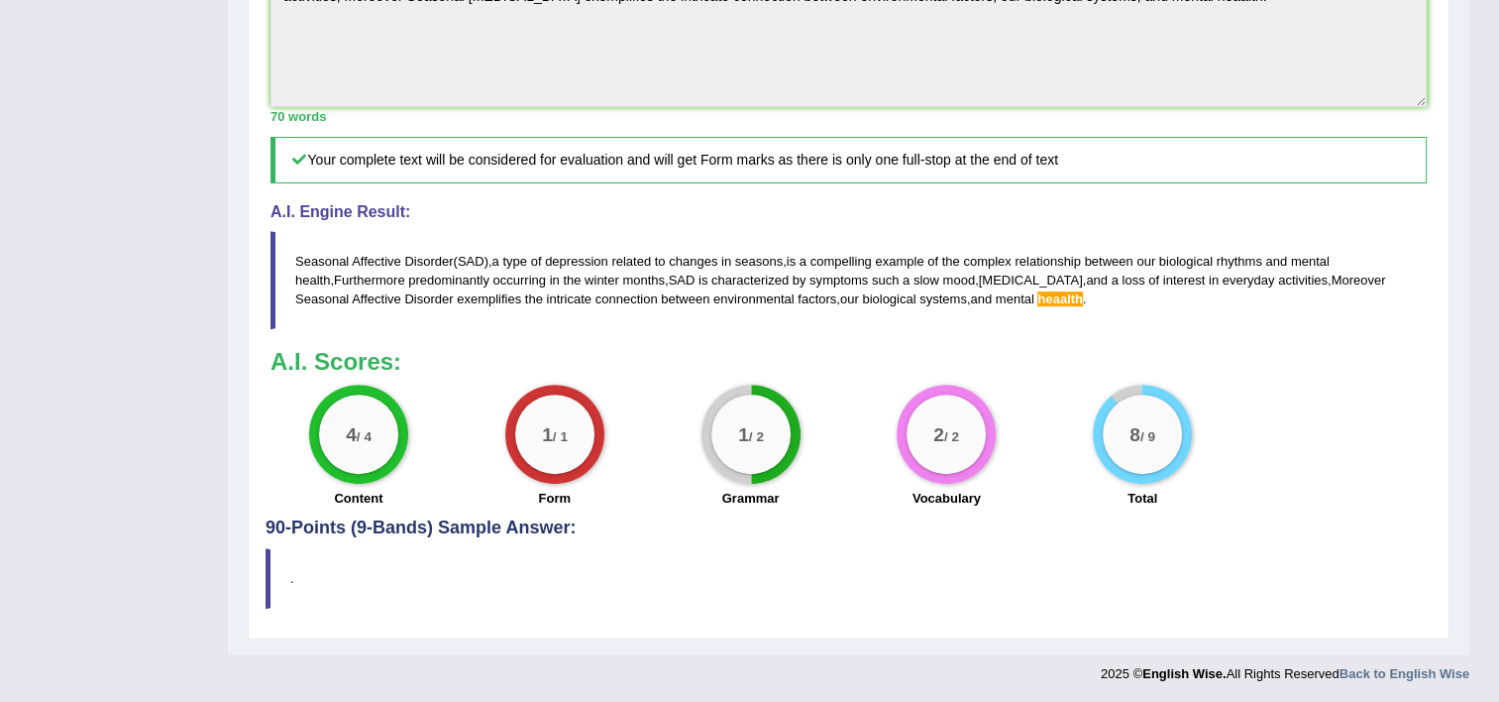
scroll to position [134, 0]
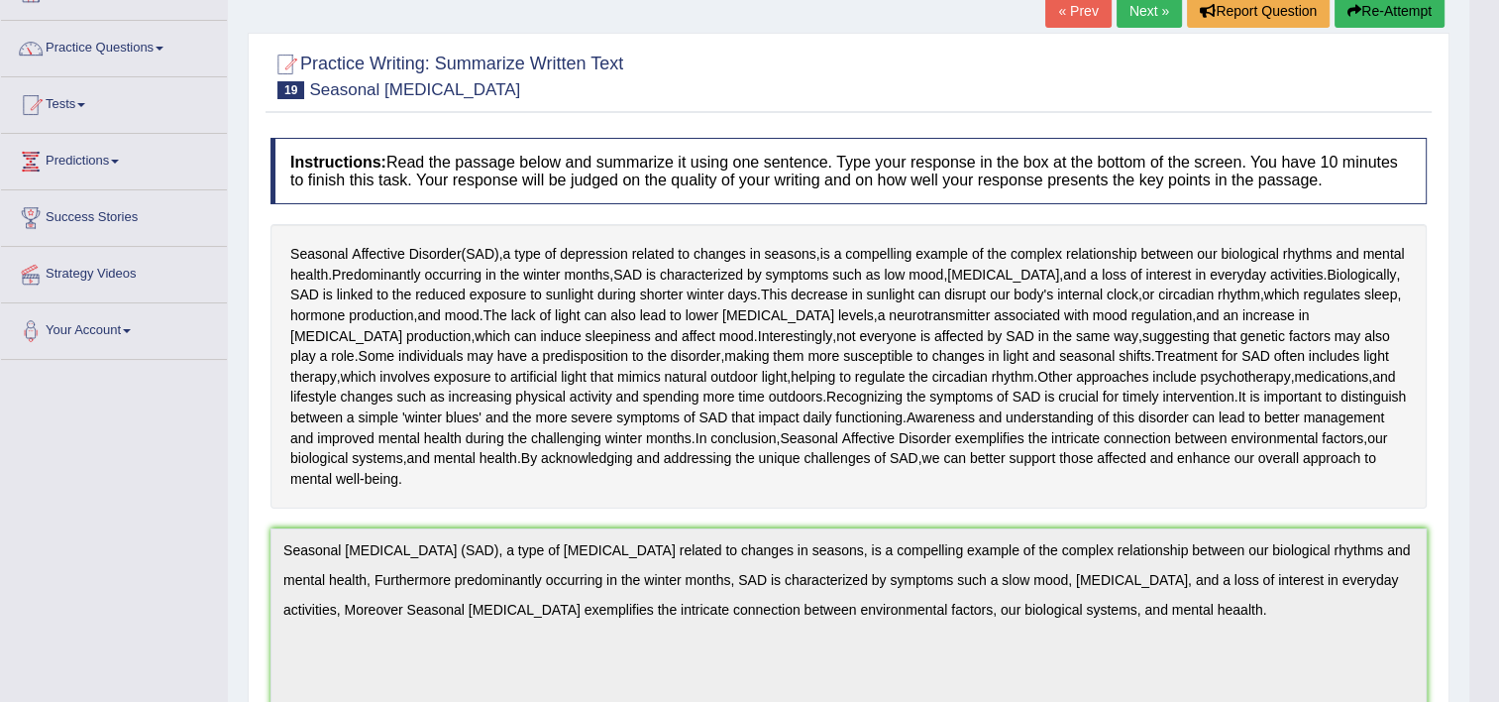
click at [1147, 13] on link "Next »" at bounding box center [1149, 11] width 65 height 34
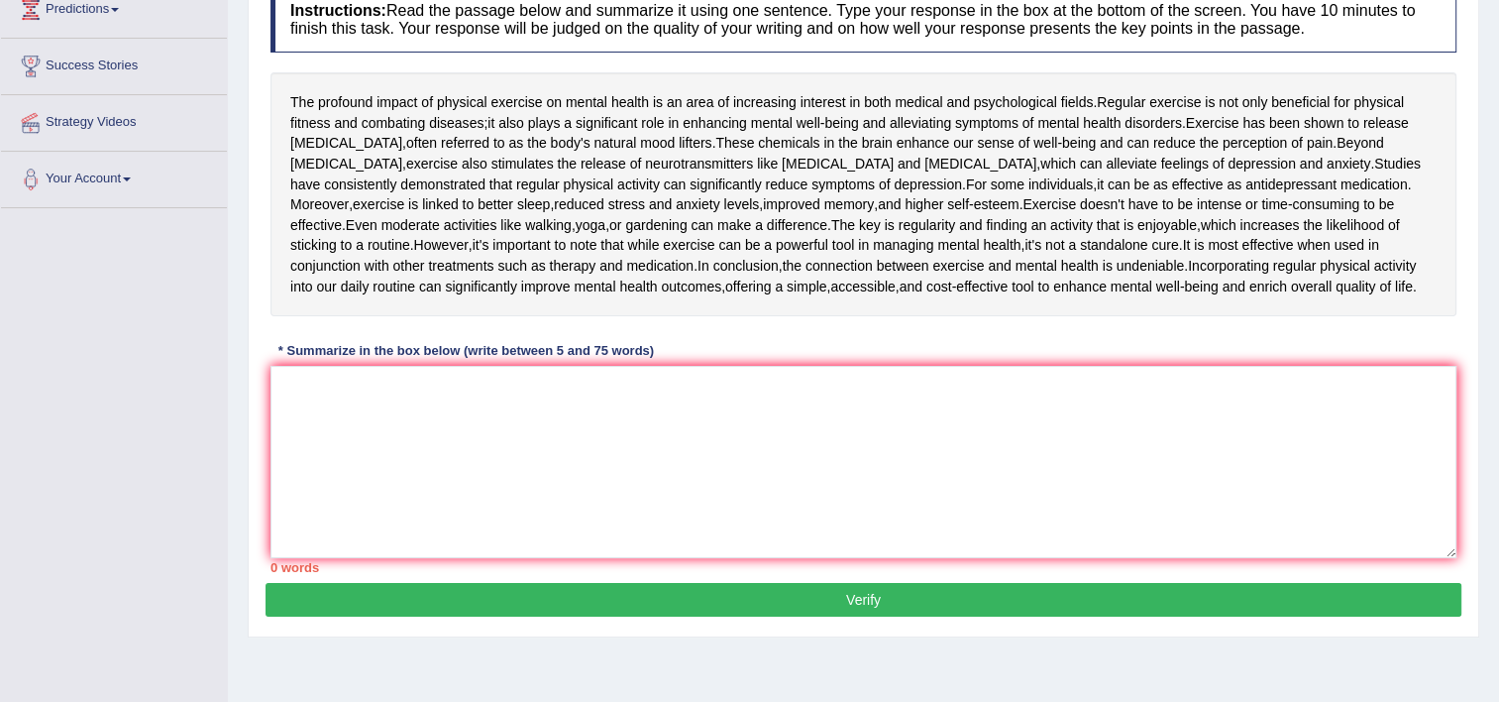
scroll to position [309, 0]
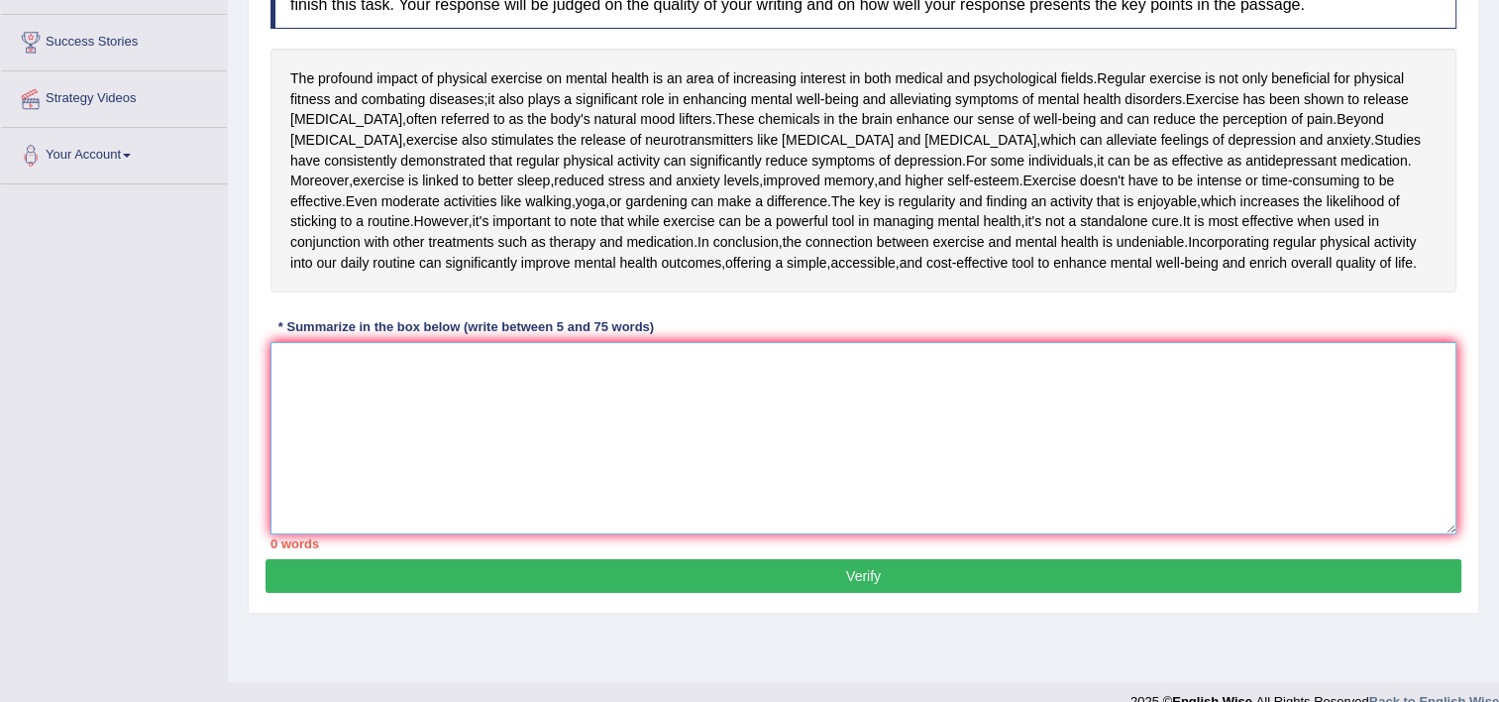
click at [801, 452] on textarea at bounding box center [864, 438] width 1186 height 192
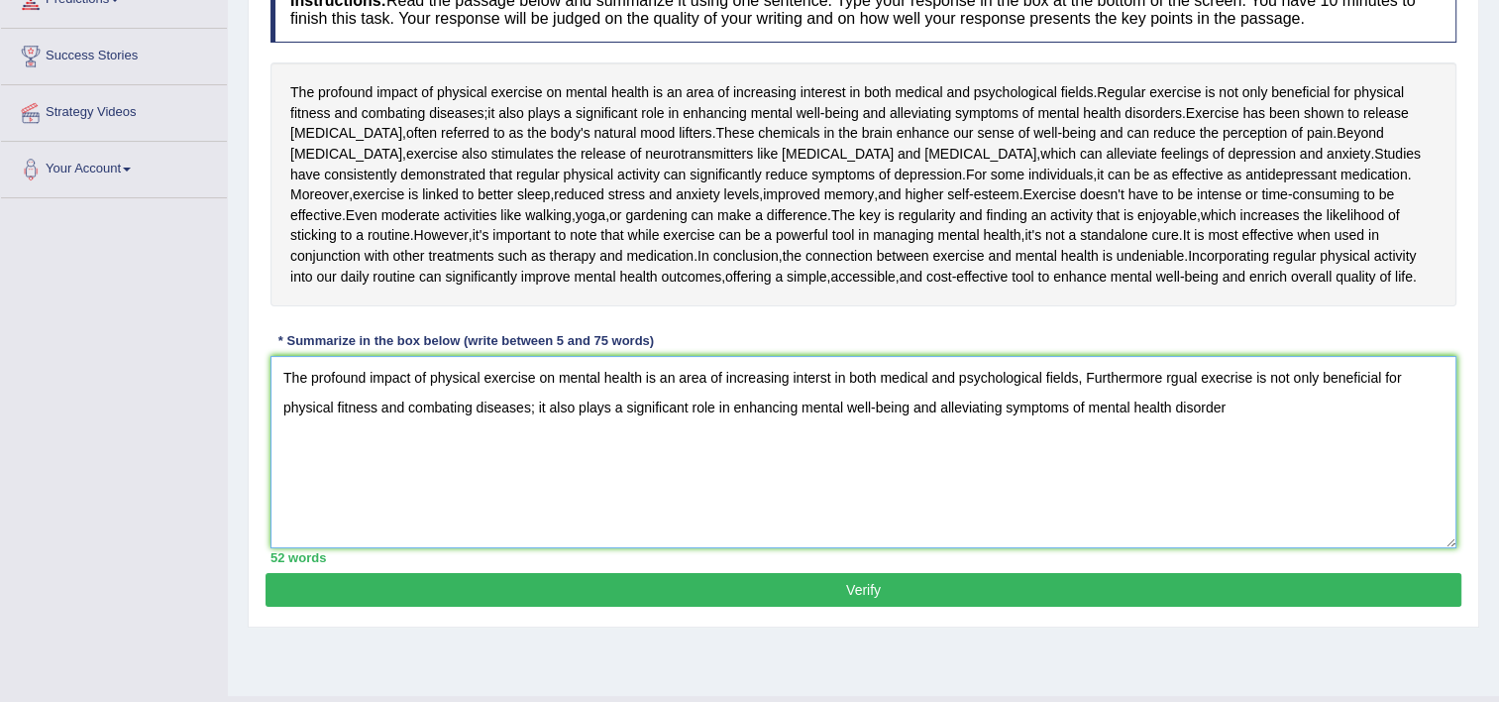
scroll to position [304, 0]
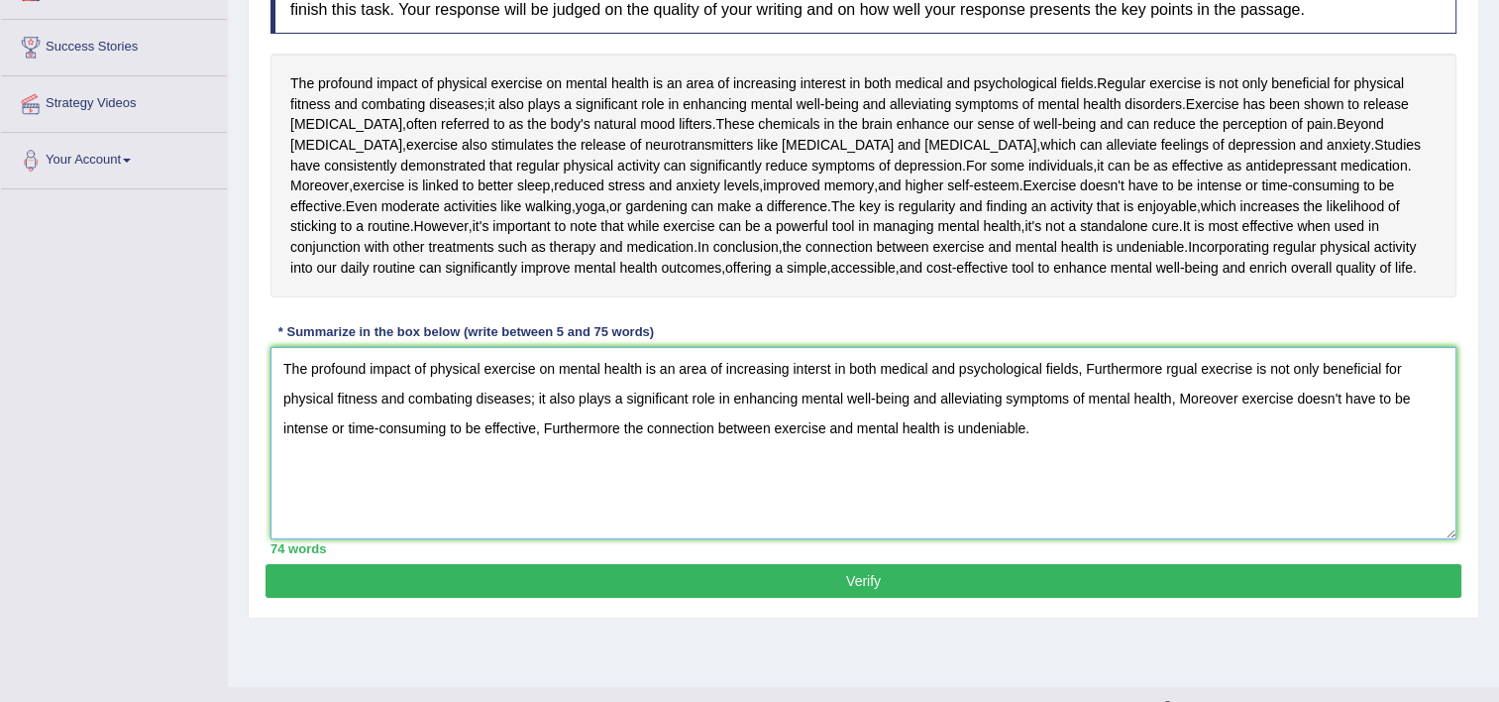
click at [821, 423] on textarea "The profound impact of physical exercise on mental health is an area of increas…" at bounding box center [864, 443] width 1186 height 192
click at [1180, 422] on textarea "The profound impact of physical exercise on mental health is an area of increas…" at bounding box center [864, 443] width 1186 height 192
click at [1212, 420] on textarea "The profound impact of physical exercise on mental health is an area of increas…" at bounding box center [864, 443] width 1186 height 192
click at [1248, 425] on textarea "The profound impact of physical exercise on mental health is an area of increas…" at bounding box center [864, 443] width 1186 height 192
click at [1249, 430] on textarea "The profound impact of physical exercise on mental health is an area of increas…" at bounding box center [864, 443] width 1186 height 192
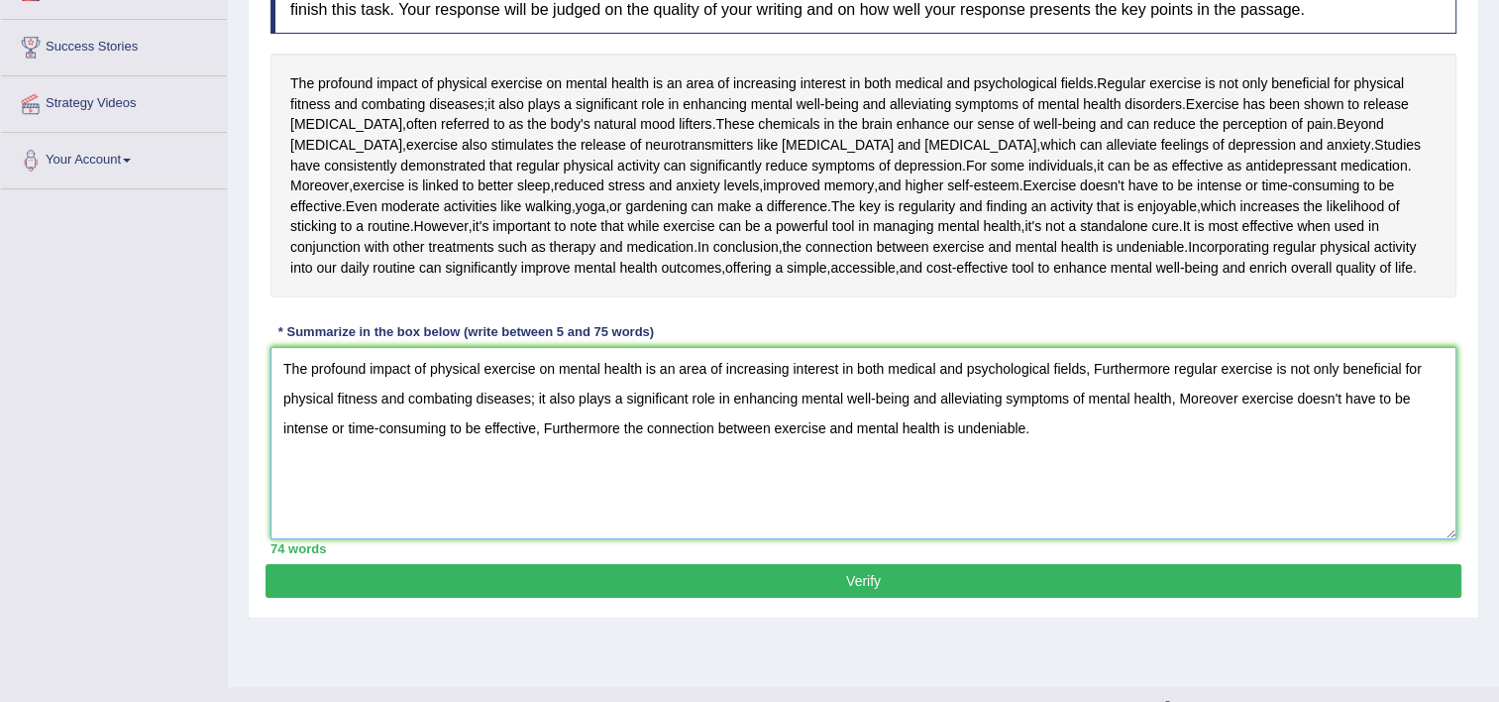
type textarea "The profound impact of physical exercise on mental health is an area of increas…"
click at [917, 598] on button "Verify" at bounding box center [864, 581] width 1196 height 34
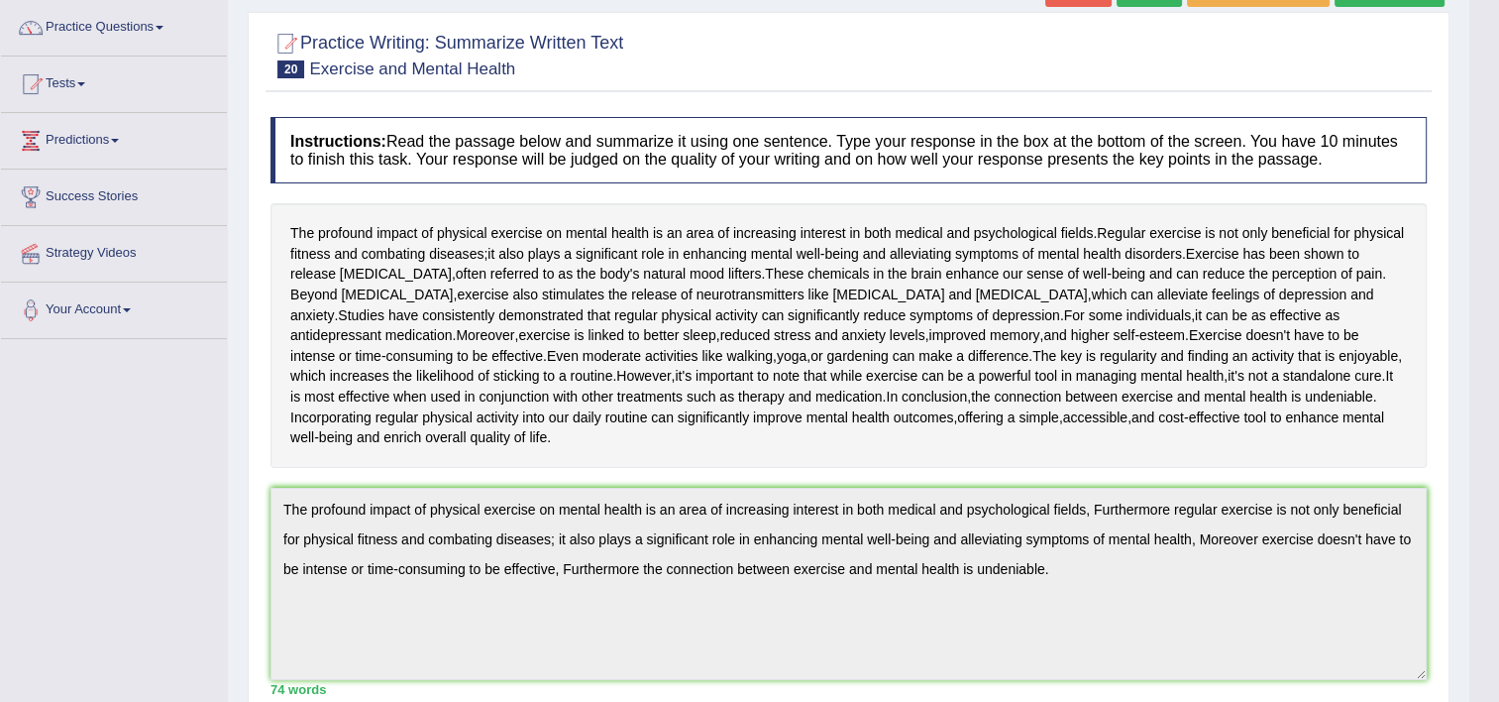
scroll to position [0, 0]
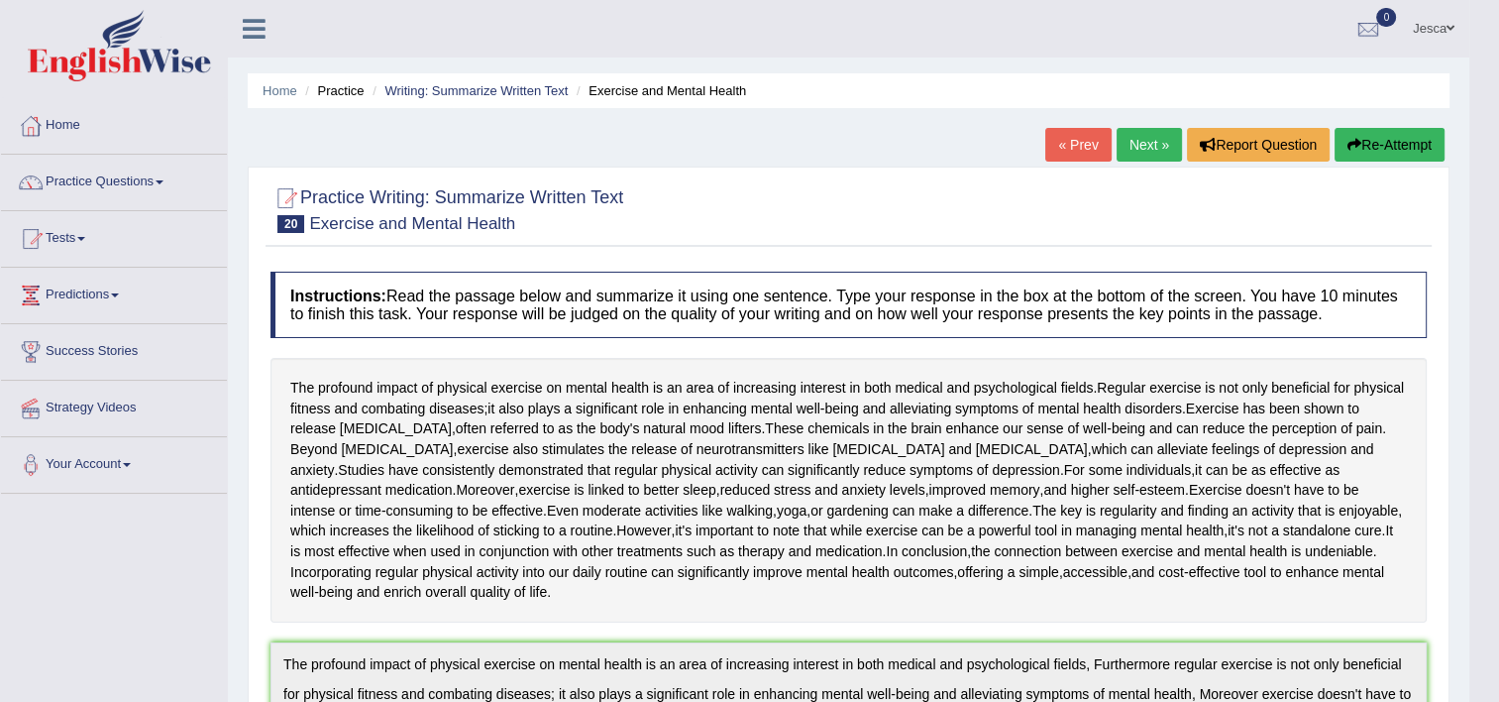
click at [1151, 152] on link "Next »" at bounding box center [1149, 145] width 65 height 34
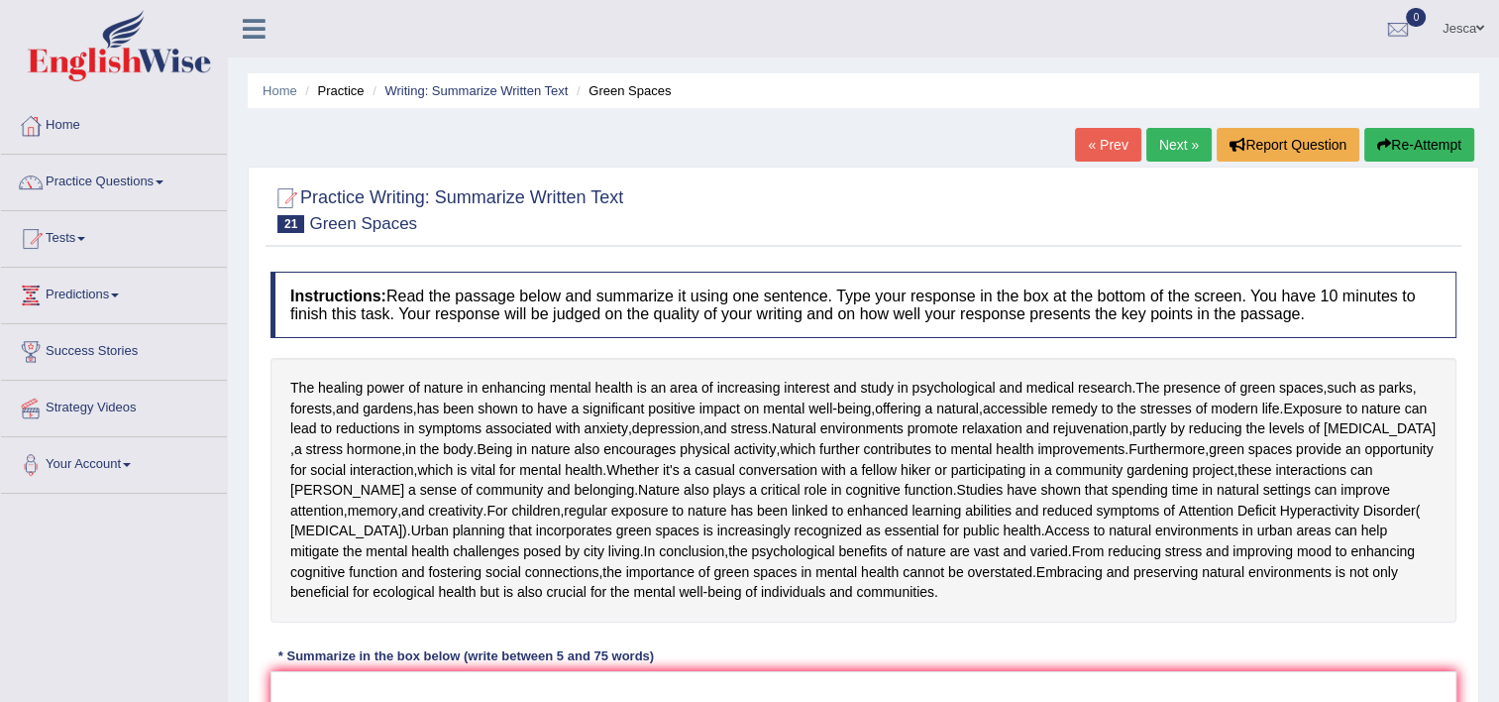
click at [116, 178] on link "Practice Questions" at bounding box center [114, 180] width 226 height 50
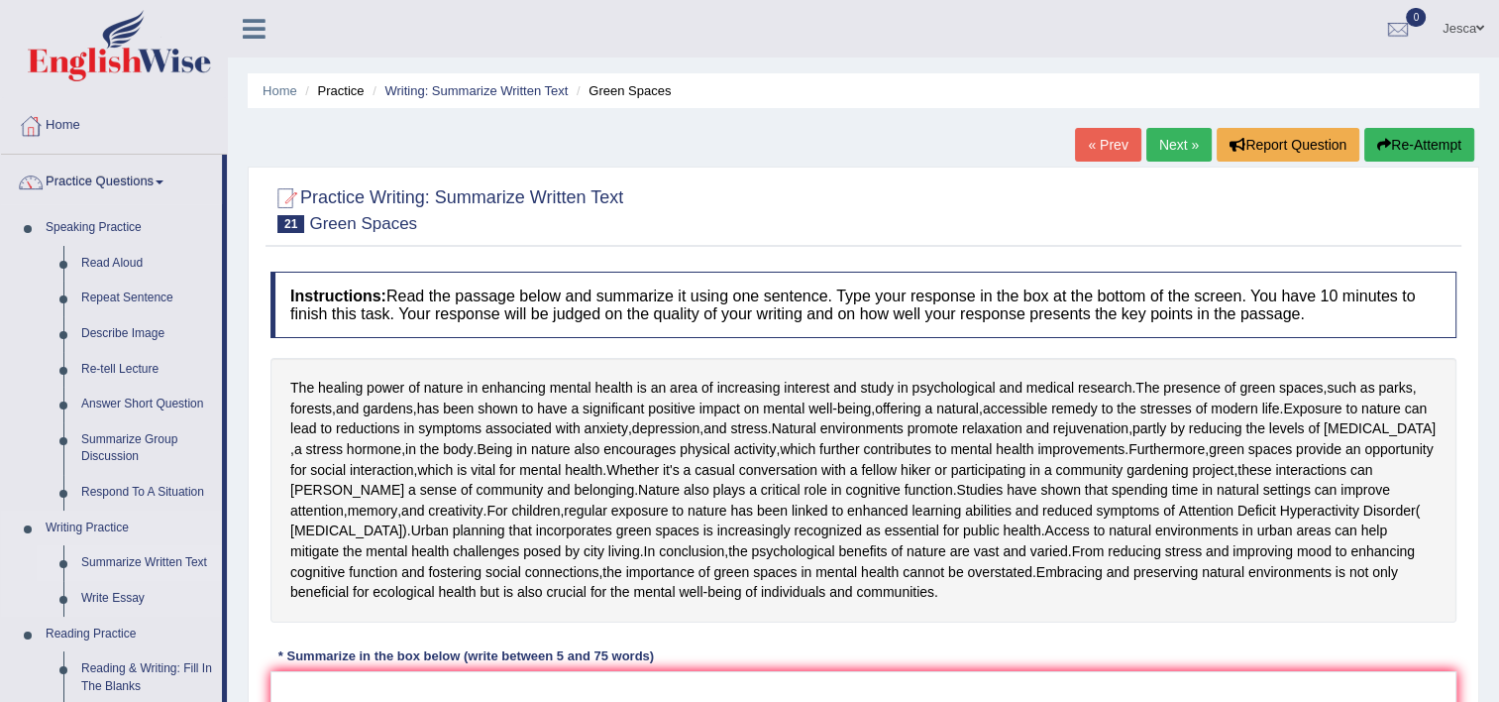
click at [151, 567] on link "Summarize Written Text" at bounding box center [147, 563] width 150 height 36
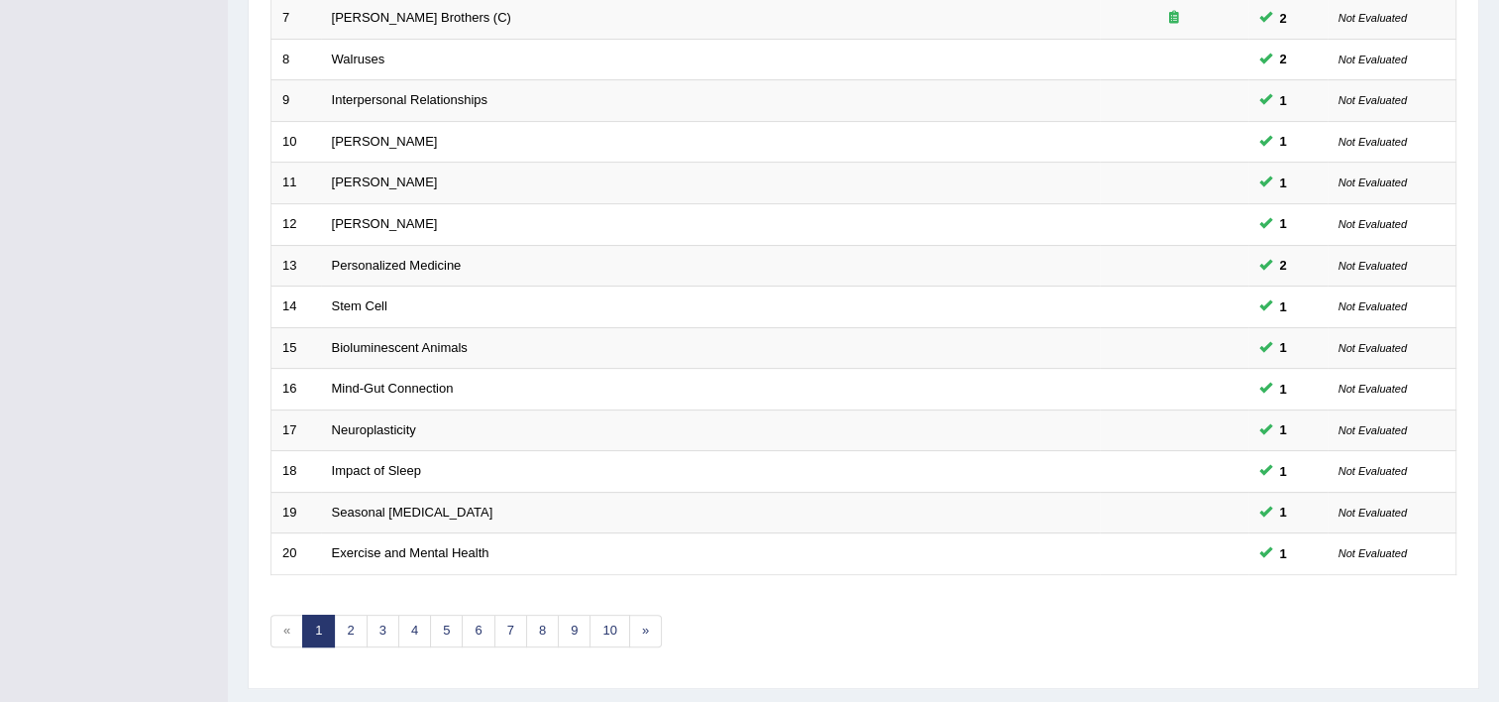
scroll to position [605, 0]
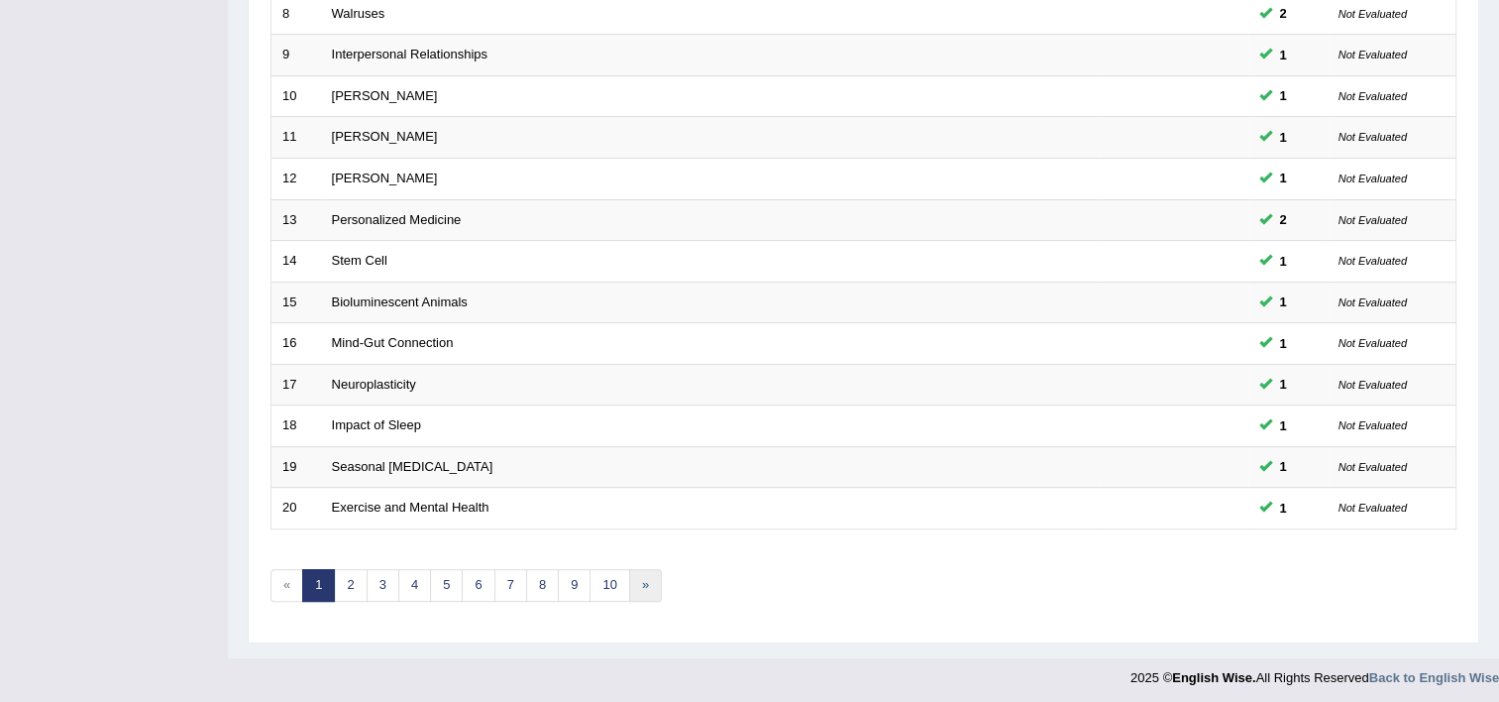
click at [645, 580] on link "»" at bounding box center [645, 585] width 33 height 33
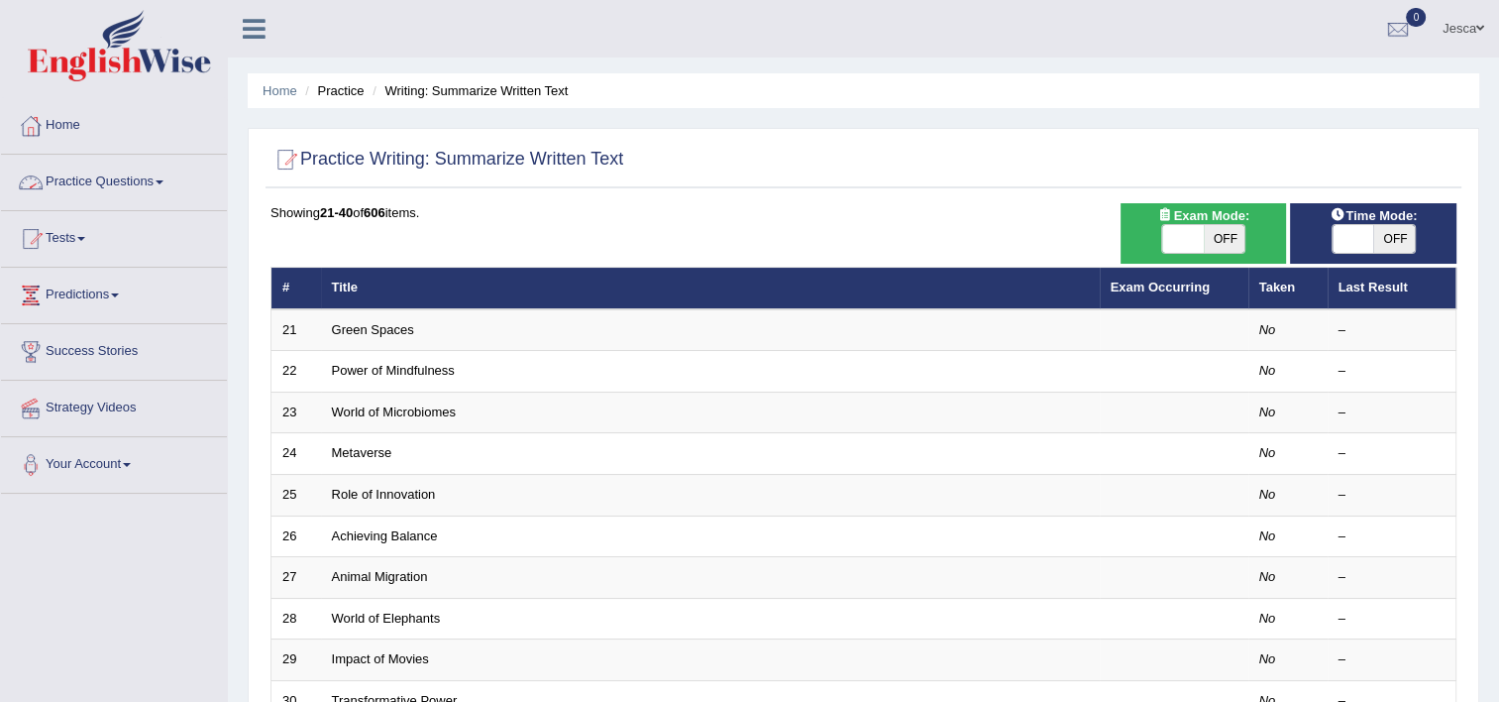
click at [99, 182] on link "Practice Questions" at bounding box center [114, 180] width 226 height 50
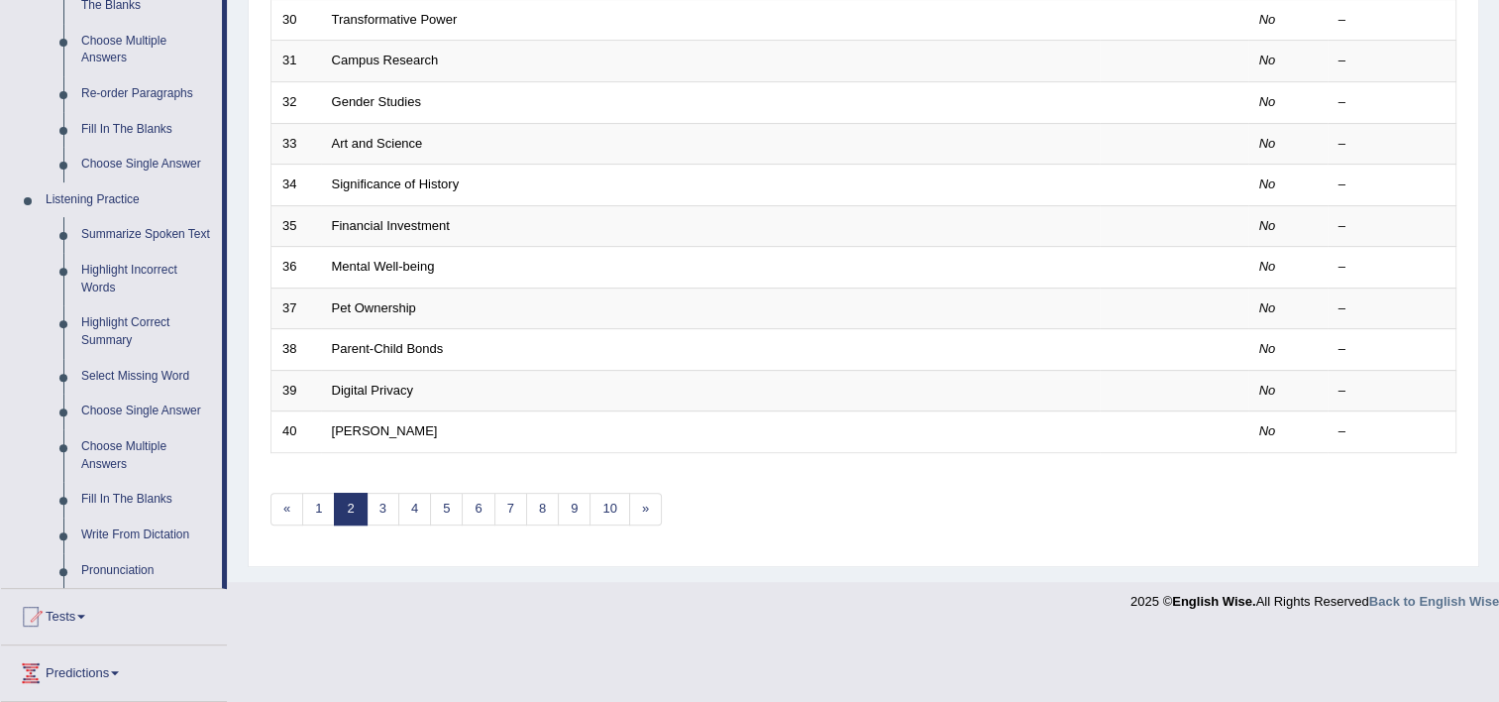
scroll to position [721, 0]
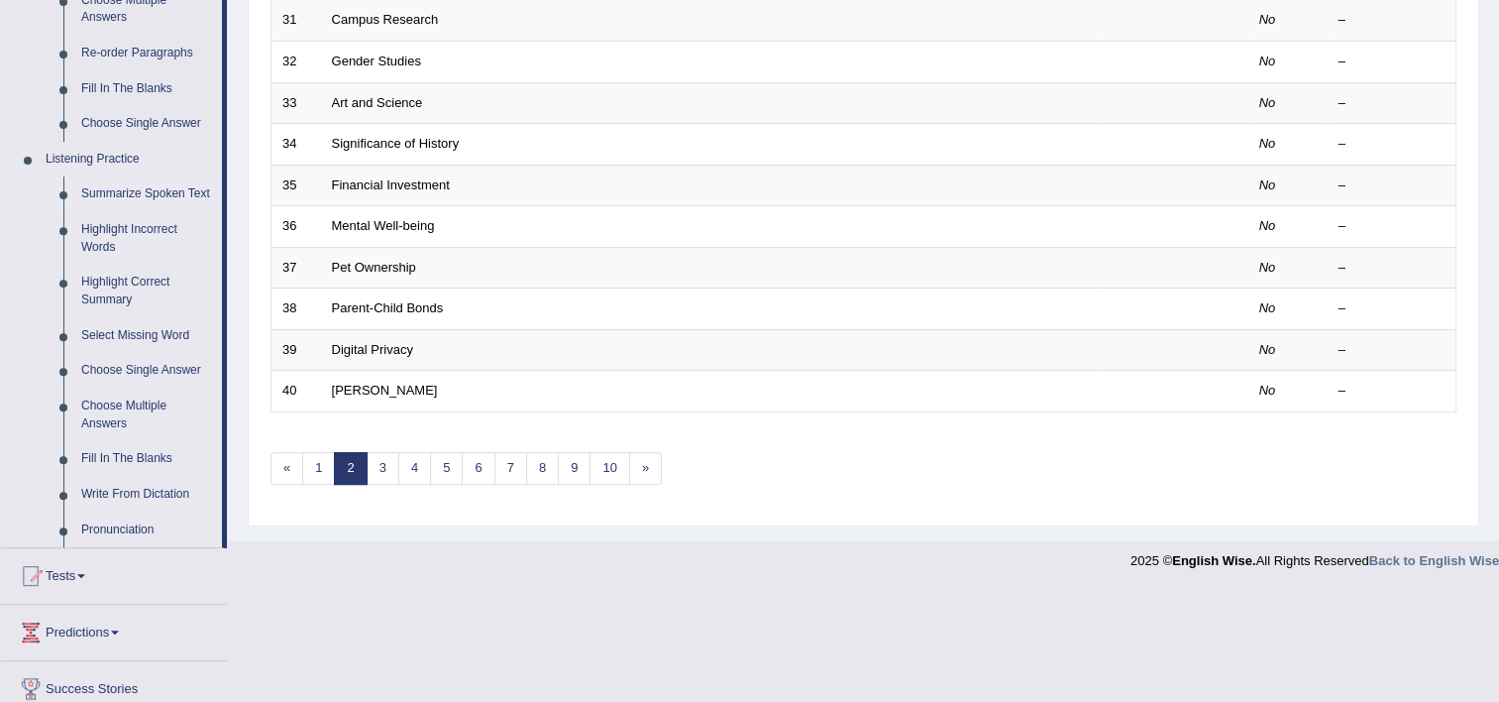
click at [111, 190] on link "Summarize Spoken Text" at bounding box center [147, 194] width 150 height 36
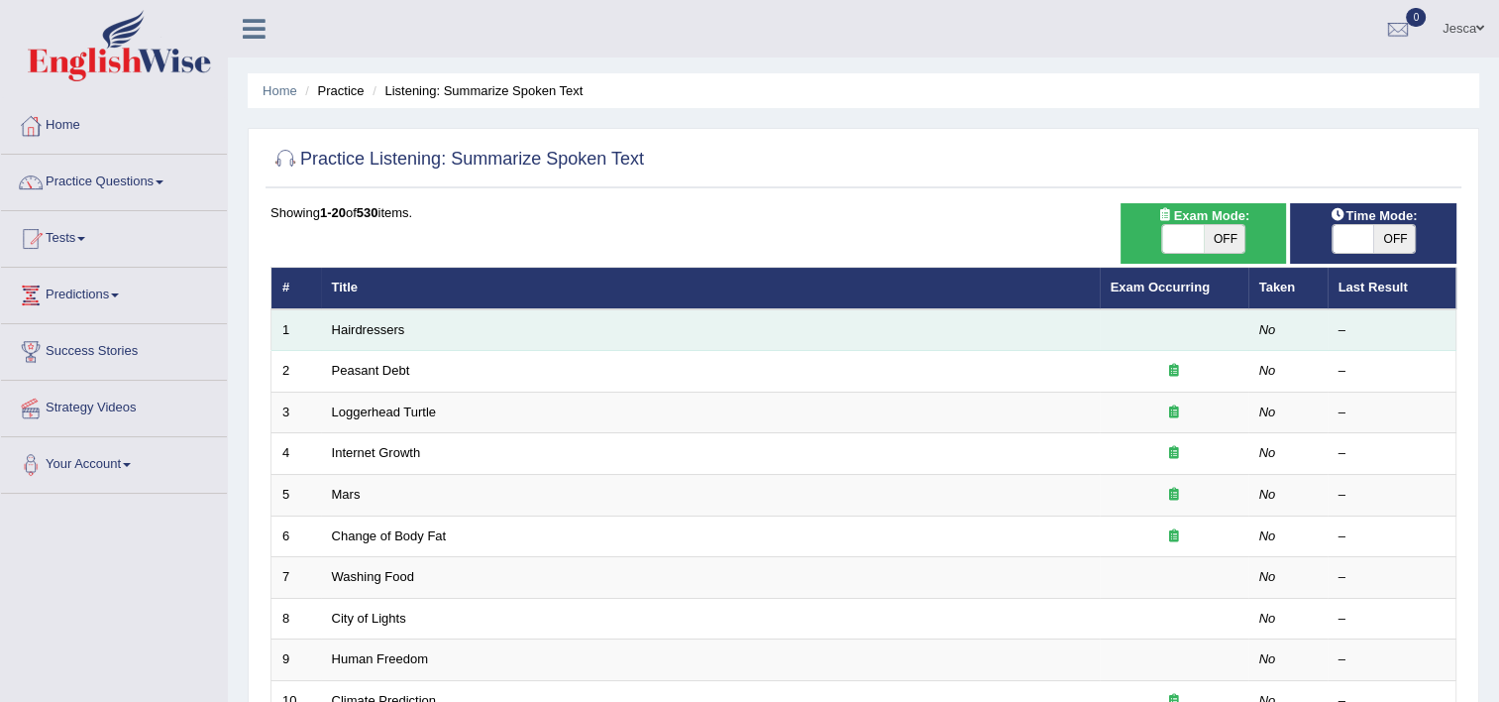
click at [508, 338] on td "Hairdressers" at bounding box center [710, 330] width 779 height 42
click at [499, 325] on td "Hairdressers" at bounding box center [710, 330] width 779 height 42
click at [368, 332] on link "Hairdressers" at bounding box center [368, 329] width 73 height 15
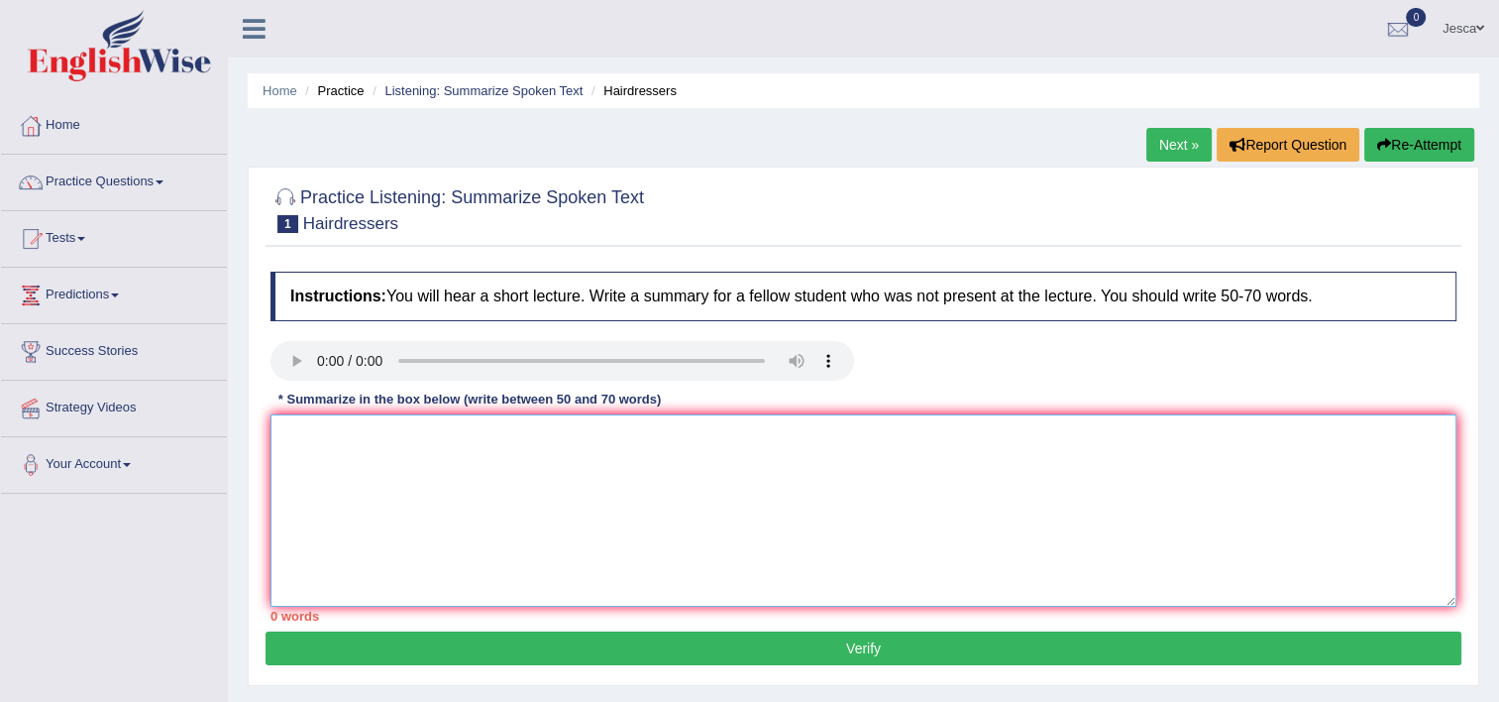
click at [395, 478] on textarea at bounding box center [864, 510] width 1186 height 192
click at [371, 489] on textarea at bounding box center [864, 510] width 1186 height 192
click at [324, 436] on div "Instructions: You will hear a short lecture. Write a summary for a fellow stude…" at bounding box center [864, 447] width 1196 height 370
click at [324, 436] on textarea at bounding box center [864, 510] width 1186 height 192
click at [341, 467] on textarea at bounding box center [864, 510] width 1186 height 192
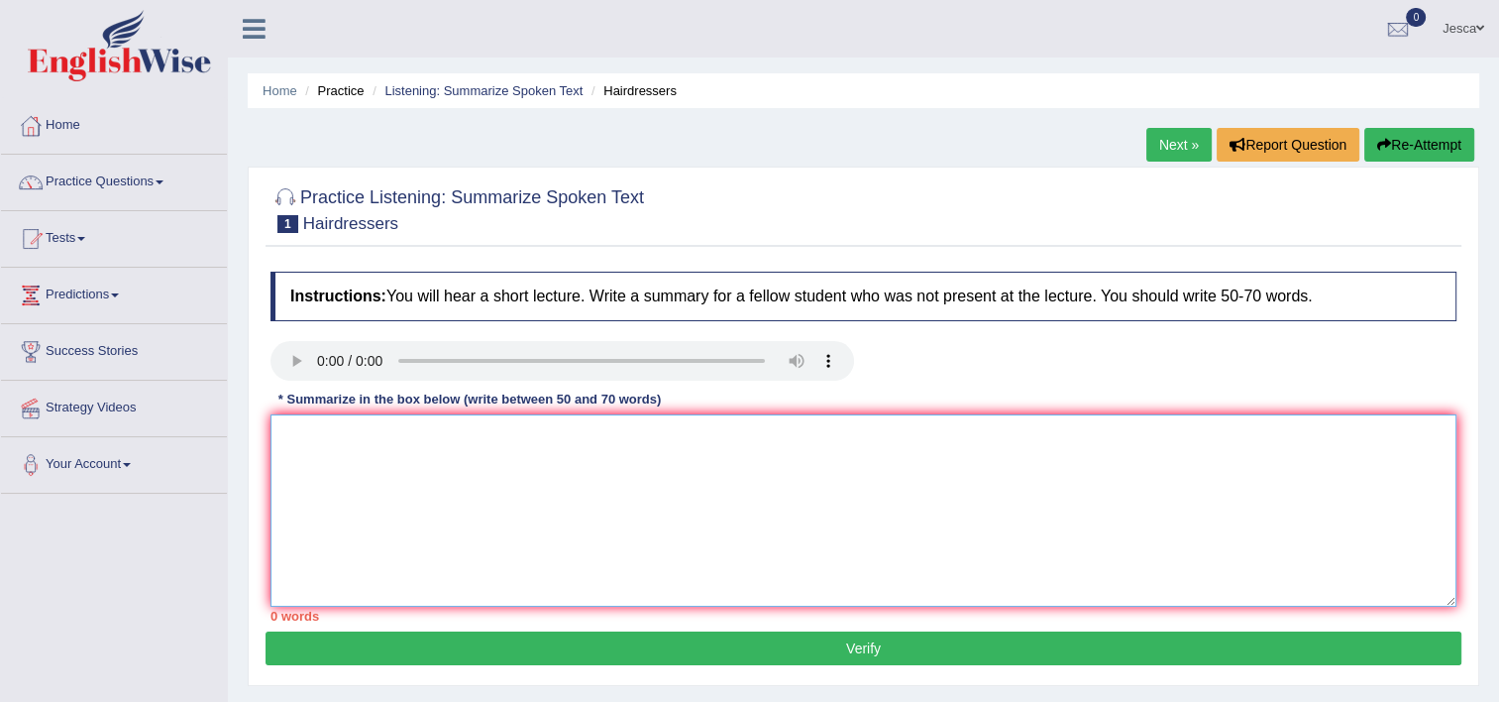
click at [333, 448] on textarea at bounding box center [864, 510] width 1186 height 192
click at [422, 440] on textarea "Hairdressers play a si" at bounding box center [864, 510] width 1186 height 192
click at [400, 434] on textarea "Hairdressers play a important role in the society" at bounding box center [864, 510] width 1186 height 192
click at [601, 427] on textarea "Hairdressers play an important role in the society" at bounding box center [864, 510] width 1186 height 192
click at [614, 432] on textarea "Hairdressers play an important role in the society, by" at bounding box center [864, 510] width 1186 height 192
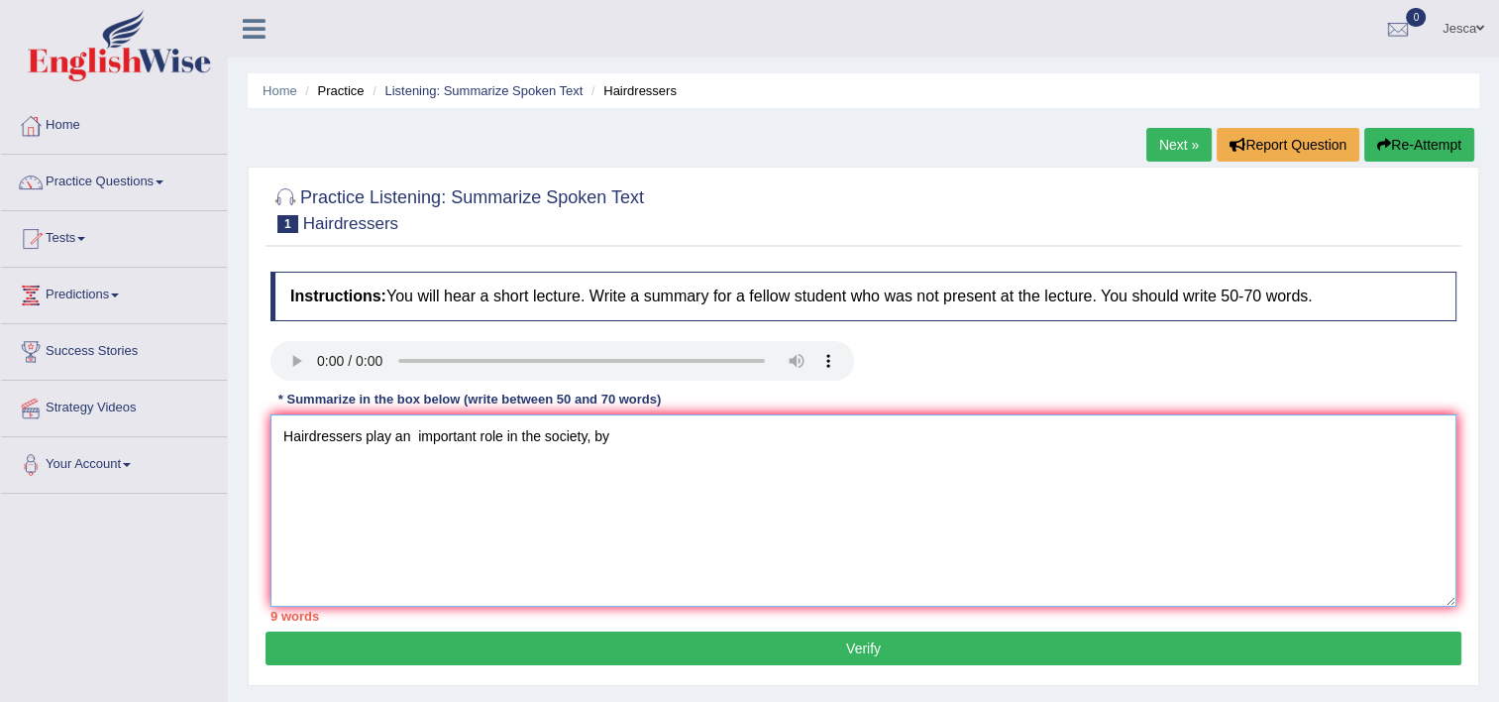
click at [614, 440] on textarea "Hairdressers play an important role in the society, by" at bounding box center [864, 510] width 1186 height 192
click at [687, 436] on textarea "Hairdressers play an important role in the society, by providing s" at bounding box center [864, 510] width 1186 height 192
click at [289, 436] on textarea "Hairdressers play an important role in the society, by providing not oly groomi…" at bounding box center [864, 510] width 1186 height 192
click at [715, 432] on textarea "Hairdressers play an important role in the society, by providing not oly groomi…" at bounding box center [864, 510] width 1186 height 192
click at [819, 434] on textarea "Hairdressers play an important role in the society, by providing not grooming s…" at bounding box center [864, 510] width 1186 height 192
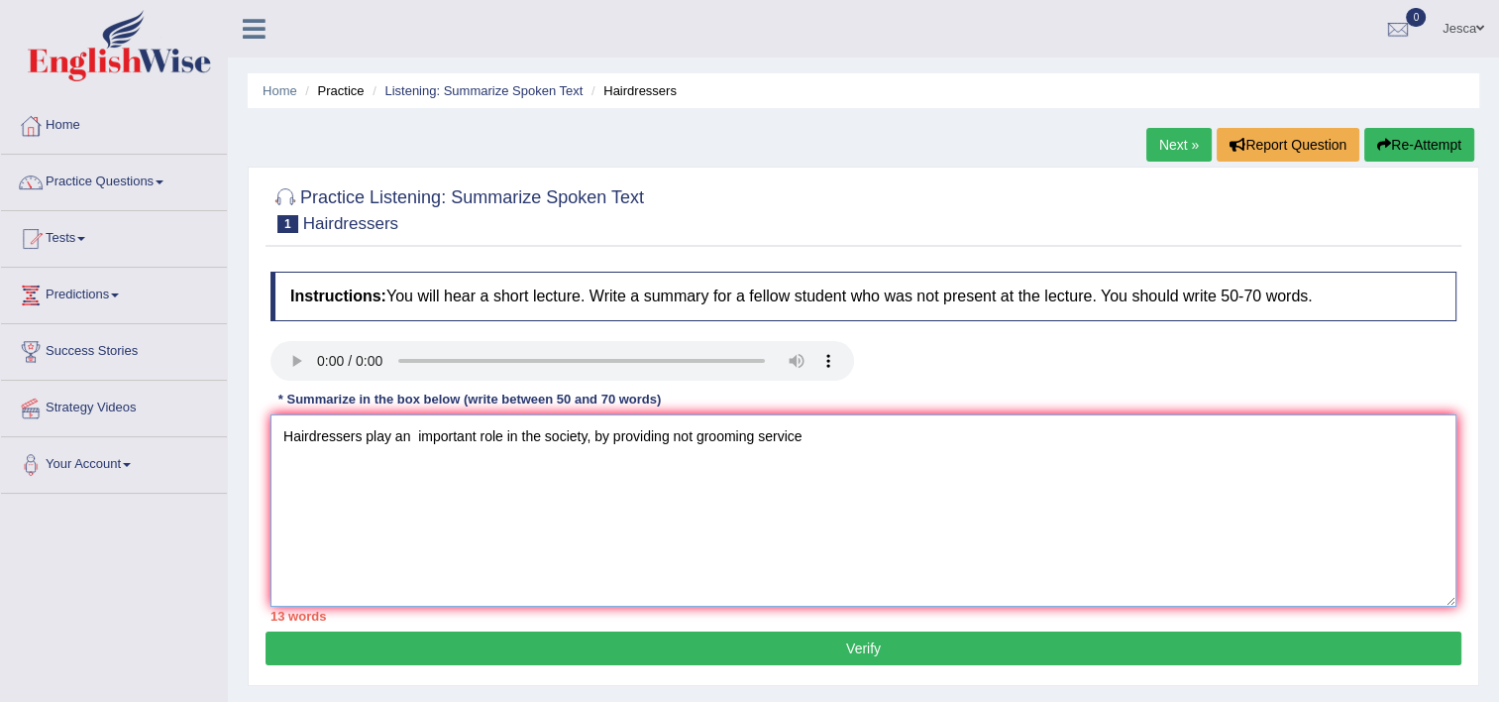
click at [819, 434] on textarea "Hairdressers play an important role in the society, by providing not grooming s…" at bounding box center [864, 510] width 1186 height 192
click at [889, 433] on textarea "Hairdressers play an important role in the society, by providing not grooming s…" at bounding box center [864, 510] width 1186 height 192
click at [757, 440] on textarea "Hairdressers play an important role in the society, by providing not grooming s…" at bounding box center [864, 510] width 1186 height 192
click at [694, 432] on textarea "Hairdressers play an important role in the society, by providing not groomings …" at bounding box center [864, 510] width 1186 height 192
click at [785, 429] on textarea "Hairdressers play an important role in the society, by providing not only groom…" at bounding box center [864, 510] width 1186 height 192
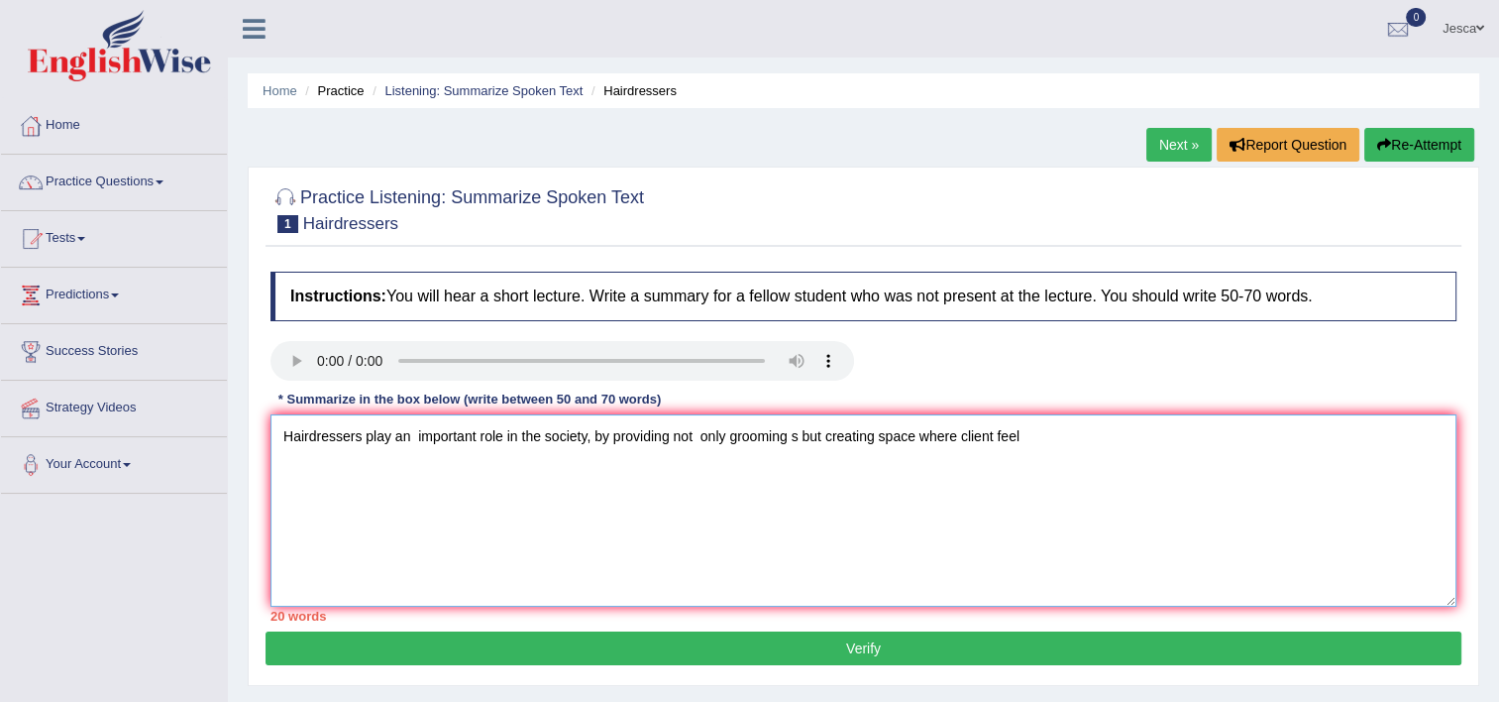
click at [796, 434] on textarea "Hairdressers play an important role in the society, by providing not only groom…" at bounding box center [864, 510] width 1186 height 192
click at [871, 436] on textarea "Hairdressers play an important role in the society, by providing not only groom…" at bounding box center [864, 510] width 1186 height 192
click at [1118, 437] on textarea "Hairdressers play an important role in the society, by providing not only groom…" at bounding box center [864, 510] width 1186 height 192
click at [1070, 434] on textarea "Hairdressers play an important role in the society, by providing not only groom…" at bounding box center [864, 510] width 1186 height 192
click at [398, 496] on textarea "Hairdressers play an important role in the society, by providing not only groom…" at bounding box center [864, 510] width 1186 height 192
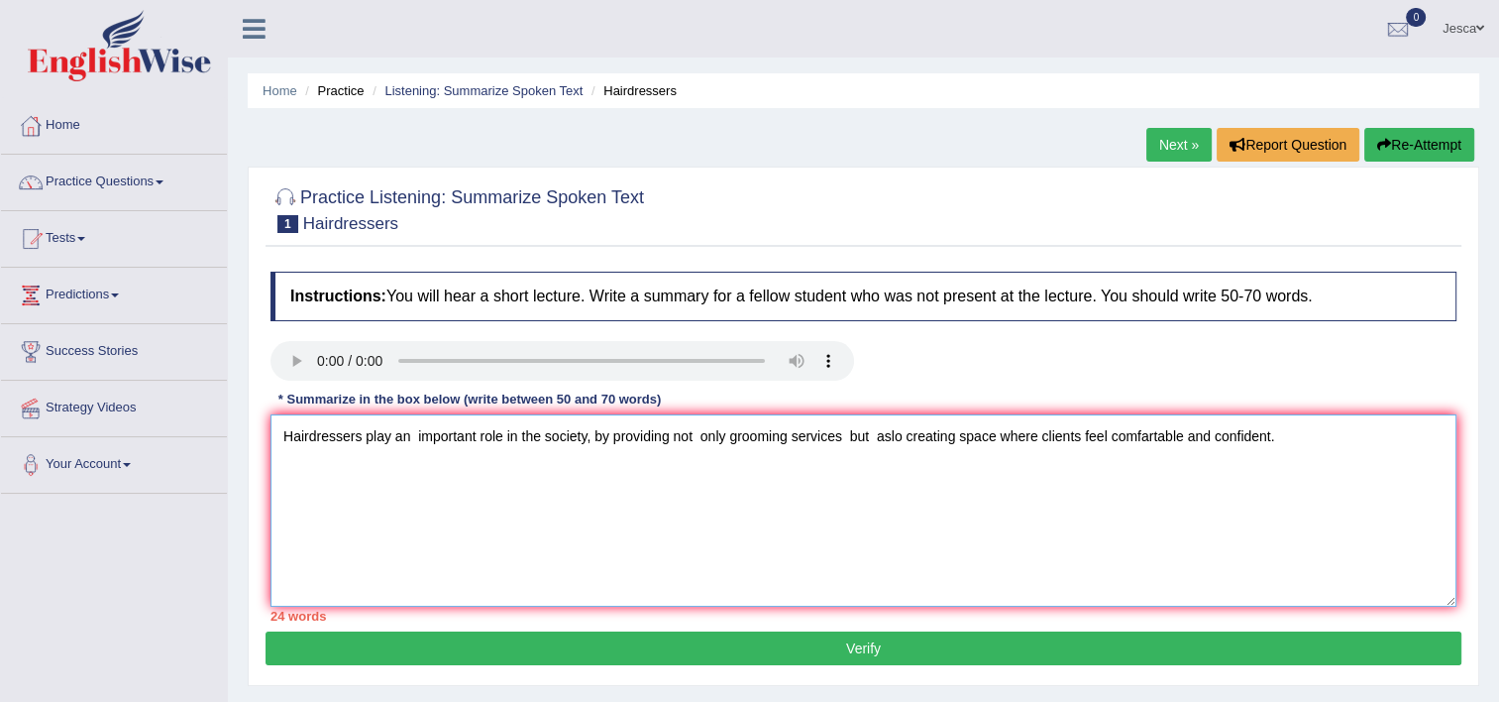
click at [571, 509] on textarea "Hairdressers play an important role in the society, by providing not only groom…" at bounding box center [864, 510] width 1186 height 192
click at [1294, 440] on textarea "Hairdressers play an important role in the society, by providing not only groom…" at bounding box center [864, 510] width 1186 height 192
click at [1293, 432] on textarea "Hairdressers play an important role in the society, by providing not only groom…" at bounding box center [864, 510] width 1186 height 192
click at [586, 460] on textarea "Hairdressers play an important role in the society, by providing not only groom…" at bounding box center [864, 510] width 1186 height 192
click at [1283, 426] on textarea "Hairdressers play an important role in the society, by providing not only groom…" at bounding box center [864, 510] width 1186 height 192
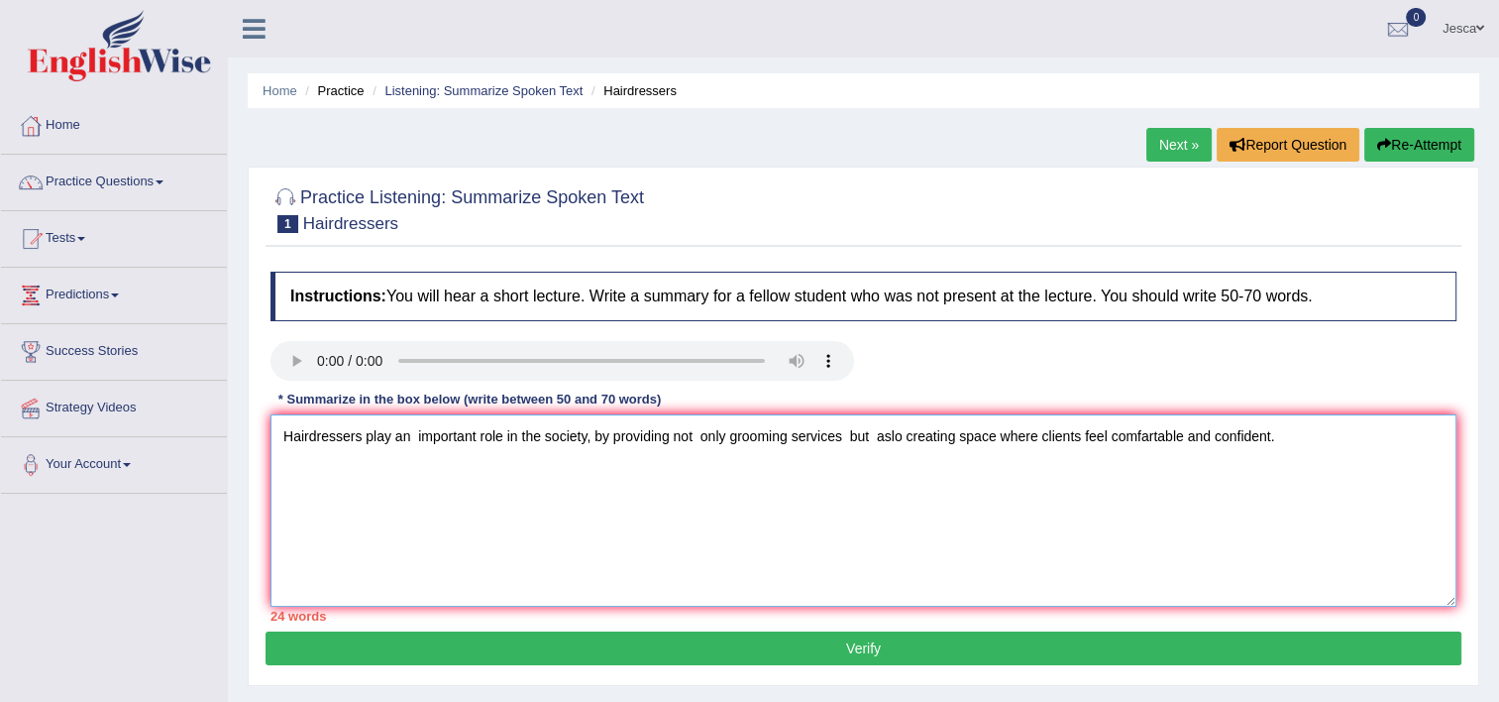
click at [1283, 443] on textarea "Hairdressers play an important role in the society, by providing not only groom…" at bounding box center [864, 510] width 1186 height 192
click at [1282, 431] on textarea "Hairdressers play an important role in the society, by providing not only groom…" at bounding box center [864, 510] width 1186 height 192
click at [1334, 438] on textarea "Hairdressers play an important role in the society, by providing not only groom…" at bounding box center [864, 510] width 1186 height 192
click at [341, 473] on textarea "Hairdressers play an important role in the society, by providing not only groom…" at bounding box center [864, 510] width 1186 height 192
click at [532, 468] on textarea "Hairdressers play an important role in the society, by providing not only groom…" at bounding box center [864, 510] width 1186 height 192
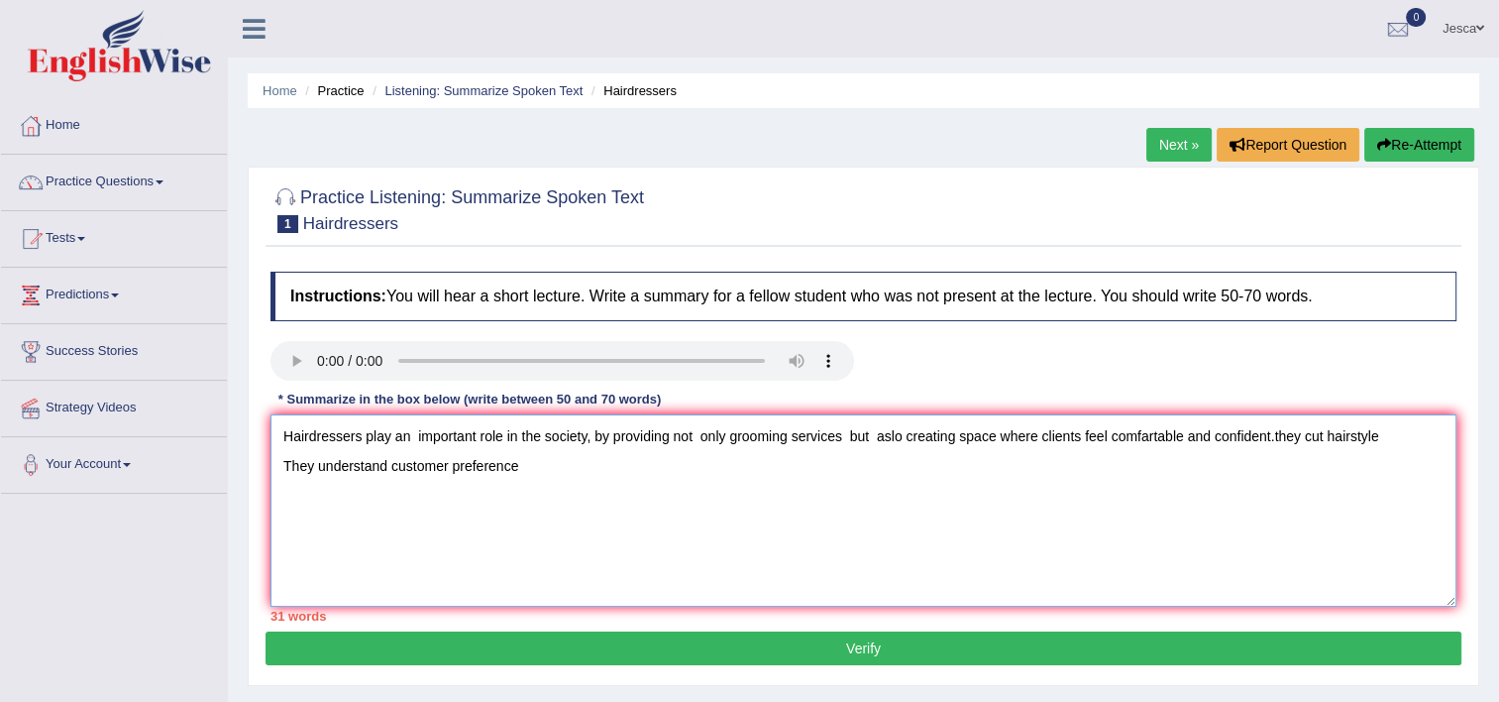
click at [532, 468] on textarea "Hairdressers play an important role in the society, by providing not only groom…" at bounding box center [864, 510] width 1186 height 192
click at [551, 480] on textarea "Hairdressers play an important role in the society, by providing not only groom…" at bounding box center [864, 510] width 1186 height 192
click at [281, 467] on textarea "Hairdressers play an important role in the society, by providing not only groom…" at bounding box center [864, 510] width 1186 height 192
click at [504, 464] on textarea "Hairdressers play an important role in the society, by providing not only groom…" at bounding box center [864, 510] width 1186 height 192
click at [565, 458] on textarea "Hairdressers play an important role in the society, by providing not only groom…" at bounding box center [864, 510] width 1186 height 192
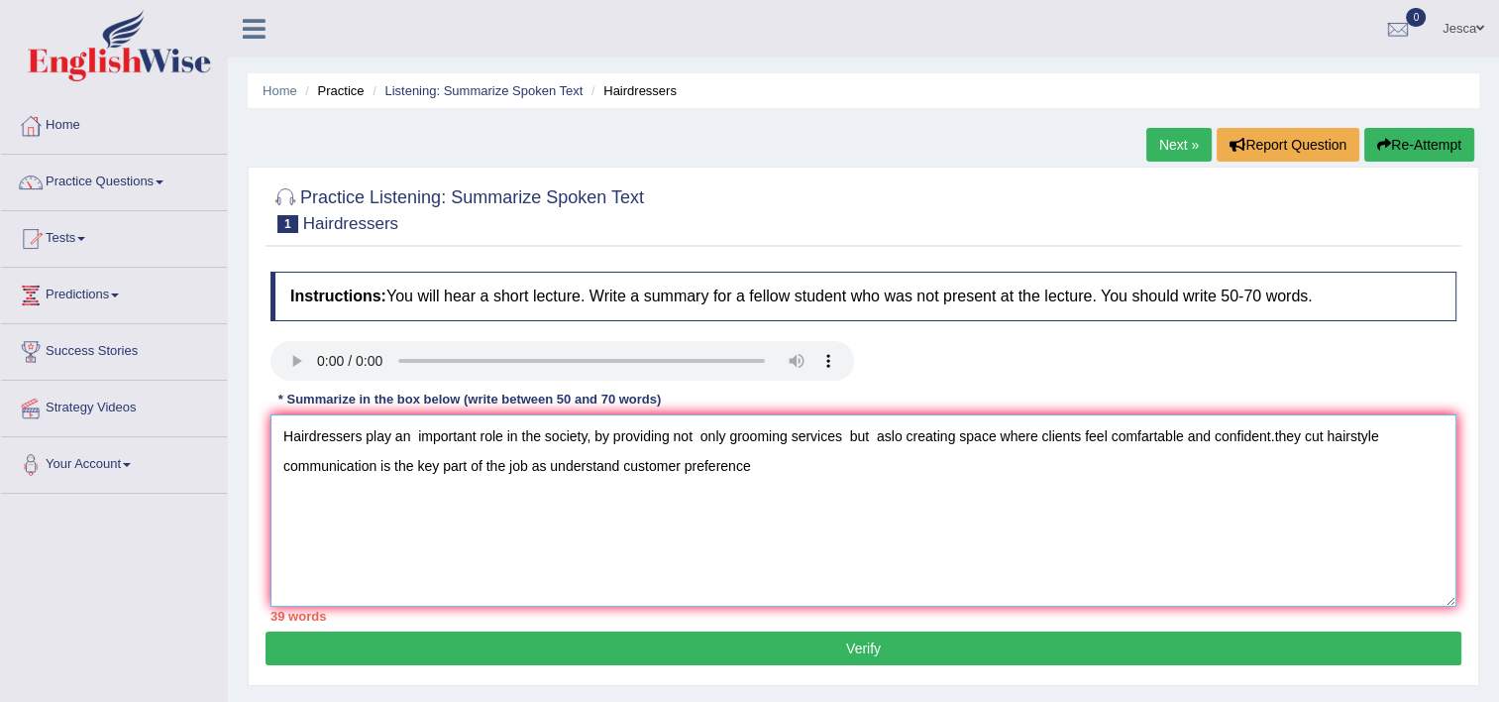
click at [622, 463] on textarea "Hairdressers play an important role in the society, by providing not only groom…" at bounding box center [864, 510] width 1186 height 192
click at [790, 469] on textarea "Hairdressers play an important role in the society, by providing not only groom…" at bounding box center [864, 510] width 1186 height 192
click at [787, 472] on textarea "Hairdressers play an important role in the society, by providing not only groom…" at bounding box center [864, 510] width 1186 height 192
click at [767, 467] on textarea "Hairdressers play an important role in the society, by providing not only groom…" at bounding box center [864, 510] width 1186 height 192
click at [1133, 463] on textarea "Hairdressers play an important role in the society, by providing not only groom…" at bounding box center [864, 510] width 1186 height 192
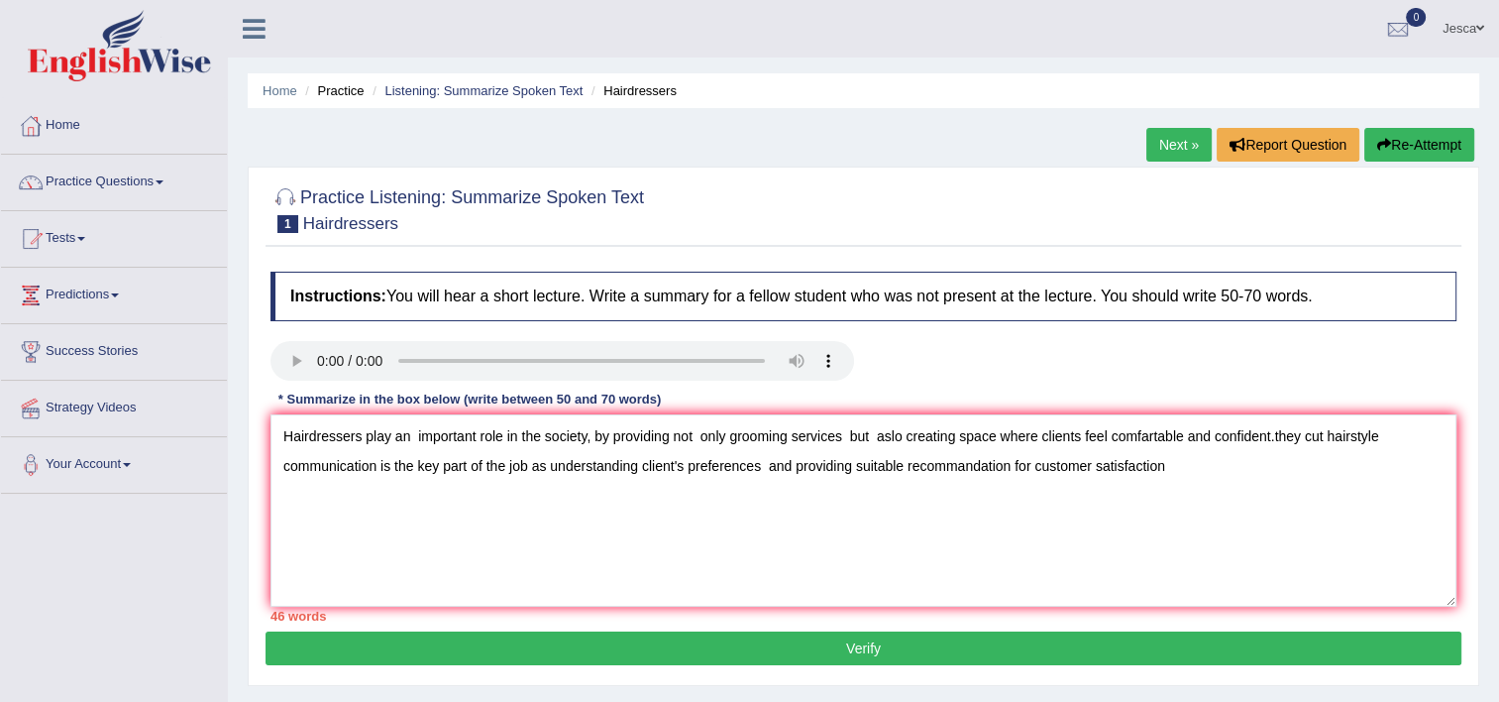
click at [1114, 468] on div "Instructions: You will hear a short lecture. Write a summary for a fellow stude…" at bounding box center [864, 447] width 1196 height 370
click at [1019, 469] on textarea "Hairdressers play an important role in the society, by providing not only groom…" at bounding box center [864, 510] width 1186 height 192
click at [1379, 433] on textarea "Hairdressers play an important role in the society, by providing not only groom…" at bounding box center [864, 510] width 1186 height 192
click at [588, 527] on textarea "Hairdressers play an important role in the society, by providing not only groom…" at bounding box center [864, 510] width 1186 height 192
click at [1403, 444] on textarea "Hairdressers play an important role in the society, by providing not only groom…" at bounding box center [864, 510] width 1186 height 192
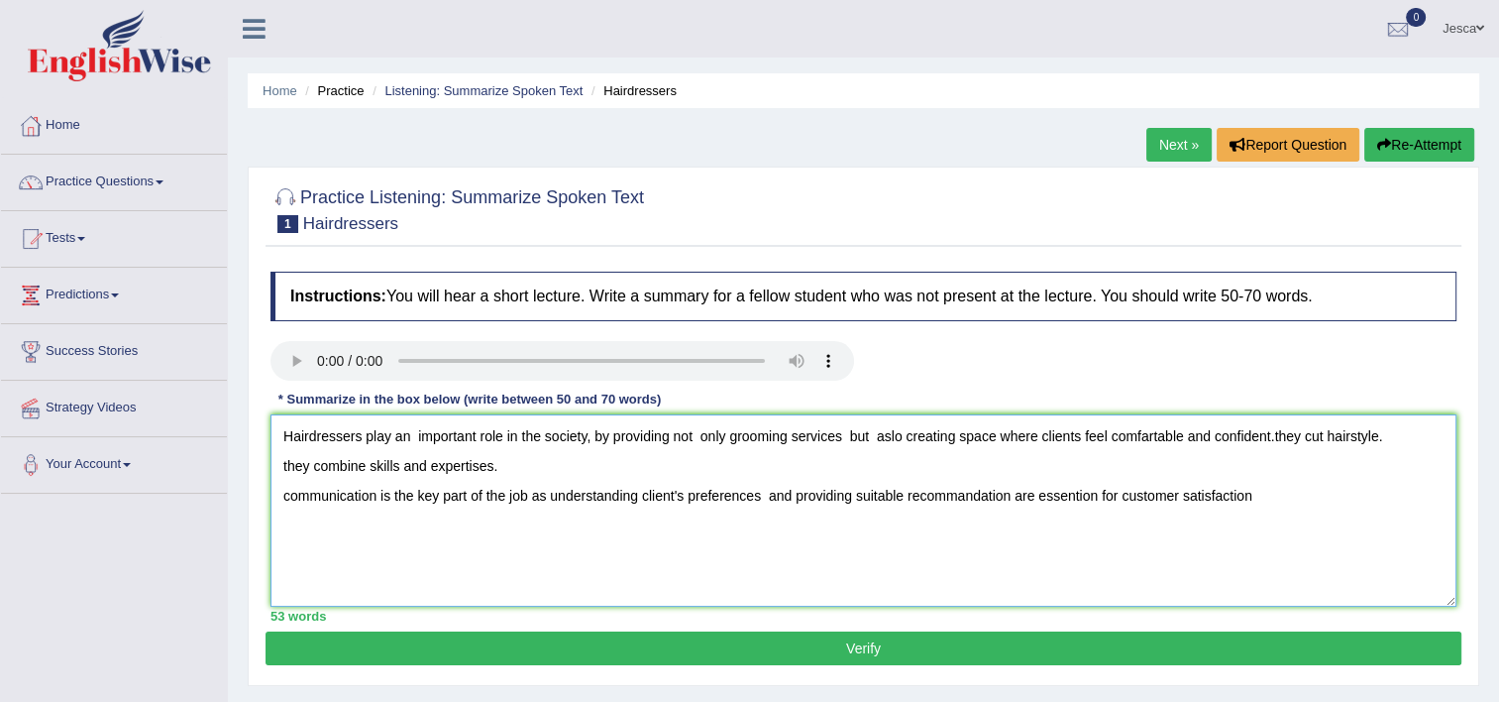
click at [288, 463] on textarea "Hairdressers play an important role in the society, by providing not only groom…" at bounding box center [864, 510] width 1186 height 192
click at [285, 467] on textarea "Hairdressers play an important role in the society, by providing not only groom…" at bounding box center [864, 510] width 1186 height 192
click at [441, 460] on textarea "Hairdressers play an important role in the society, by providing not only groom…" at bounding box center [864, 510] width 1186 height 192
click at [465, 464] on textarea "Hairdressers play an important role in the society, by providing not only groom…" at bounding box center [864, 510] width 1186 height 192
click at [468, 464] on textarea "Hairdressers play an important role in the society, by providing not only groom…" at bounding box center [864, 510] width 1186 height 192
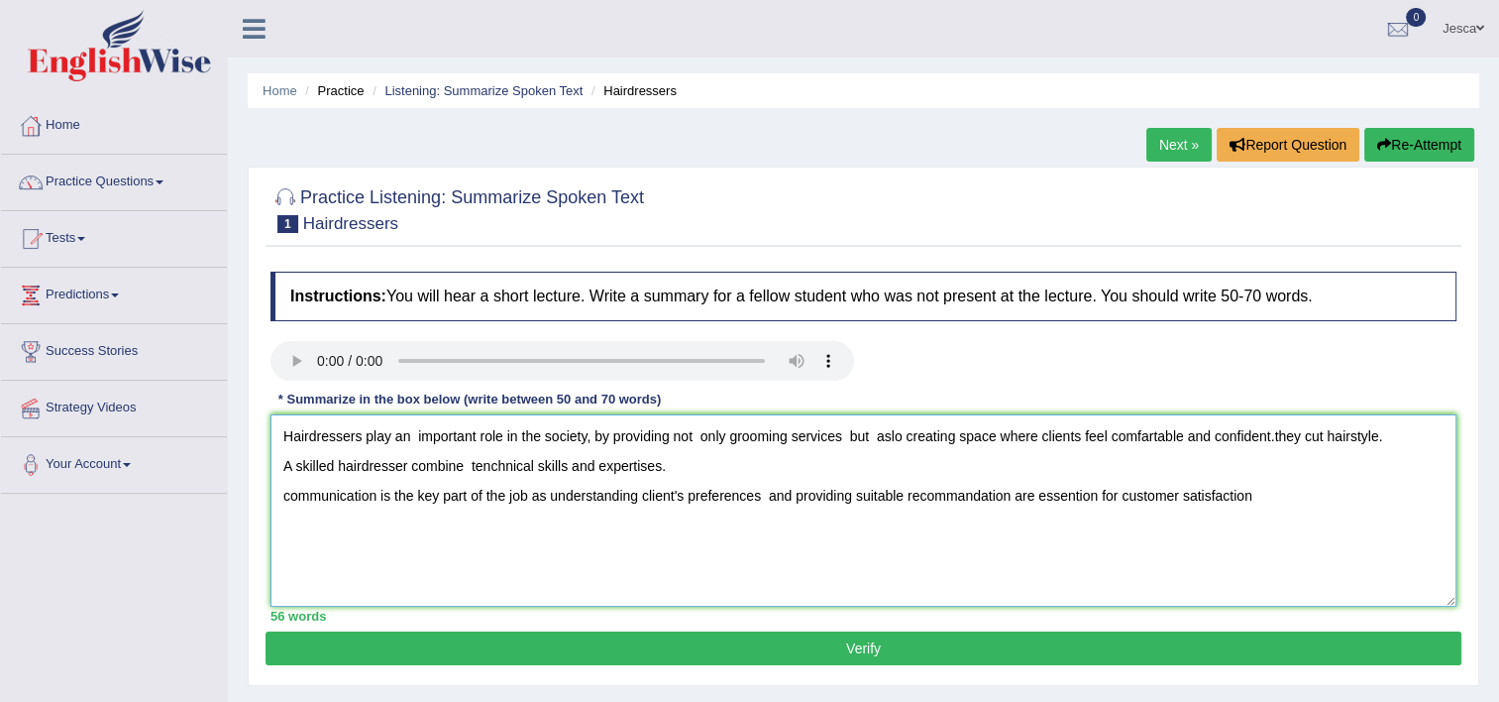
click at [599, 467] on textarea "Hairdressers play an important role in the society, by providing not only groom…" at bounding box center [864, 510] width 1186 height 192
click at [615, 460] on textarea "Hairdressers play an important role in the society, by providing not only groom…" at bounding box center [864, 510] width 1186 height 192
click at [1102, 494] on textarea "Hairdressers play an important role in the society, by providing not only groom…" at bounding box center [864, 510] width 1186 height 192
click at [702, 464] on textarea "Hairdressers play an important role in the society, by providing not only groom…" at bounding box center [864, 510] width 1186 height 192
click at [706, 462] on textarea "Hairdressers play an important role in the society, by providing not only groom…" at bounding box center [864, 510] width 1186 height 192
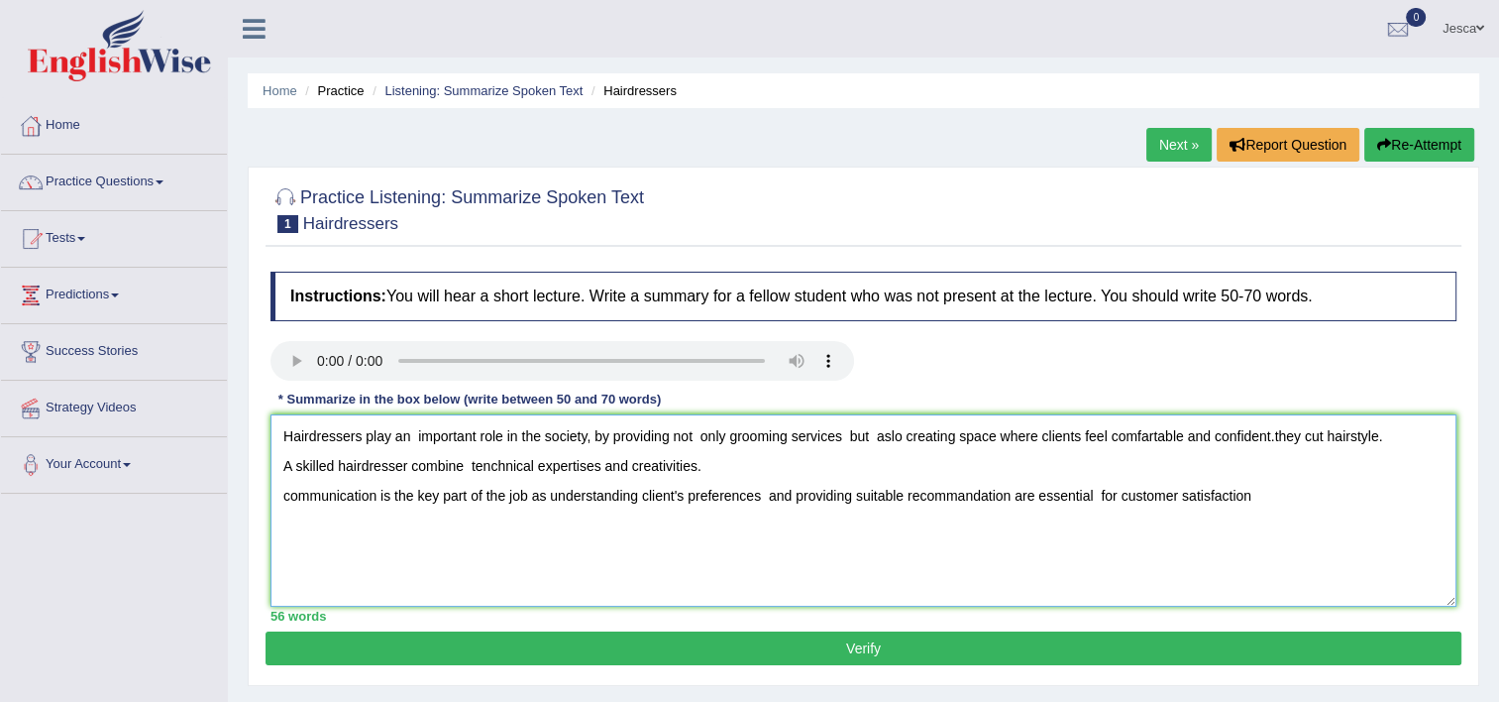
click at [704, 464] on textarea "Hairdressers play an important role in the society, by providing not only groom…" at bounding box center [864, 510] width 1186 height 192
click at [777, 468] on textarea "Hairdressers play an important role in the society, by providing not only groom…" at bounding box center [864, 510] width 1186 height 192
click at [793, 422] on div "Instructions: You will hear a short lecture. Write a summary for a fellow stude…" at bounding box center [864, 447] width 1196 height 370
click at [857, 466] on textarea "Hairdressers play an important role in the society, by providing not only groom…" at bounding box center [864, 510] width 1186 height 192
click at [1011, 465] on textarea "Hairdressers play an important role in the society, by providing not only groom…" at bounding box center [864, 510] width 1186 height 192
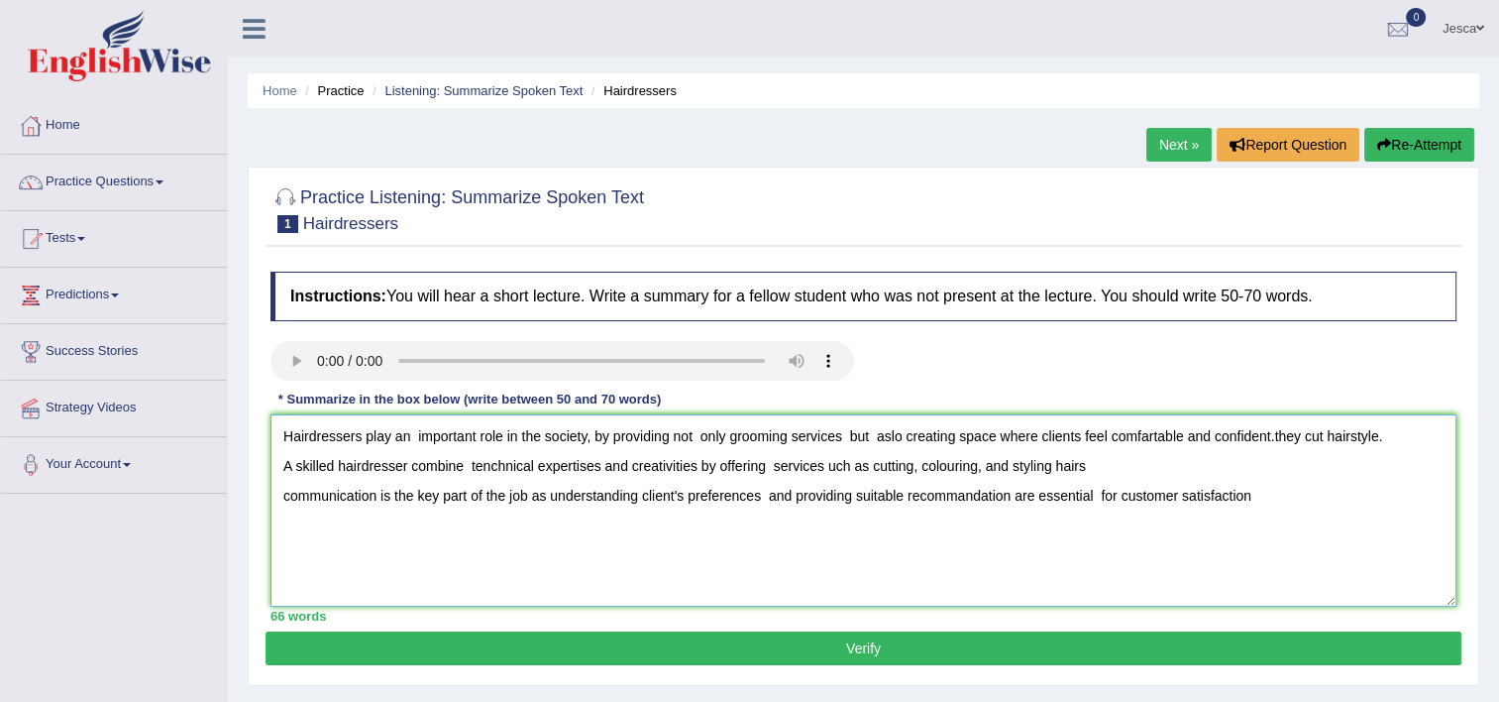
click at [1094, 460] on textarea "Hairdressers play an important role in the society, by providing not only groom…" at bounding box center [864, 510] width 1186 height 192
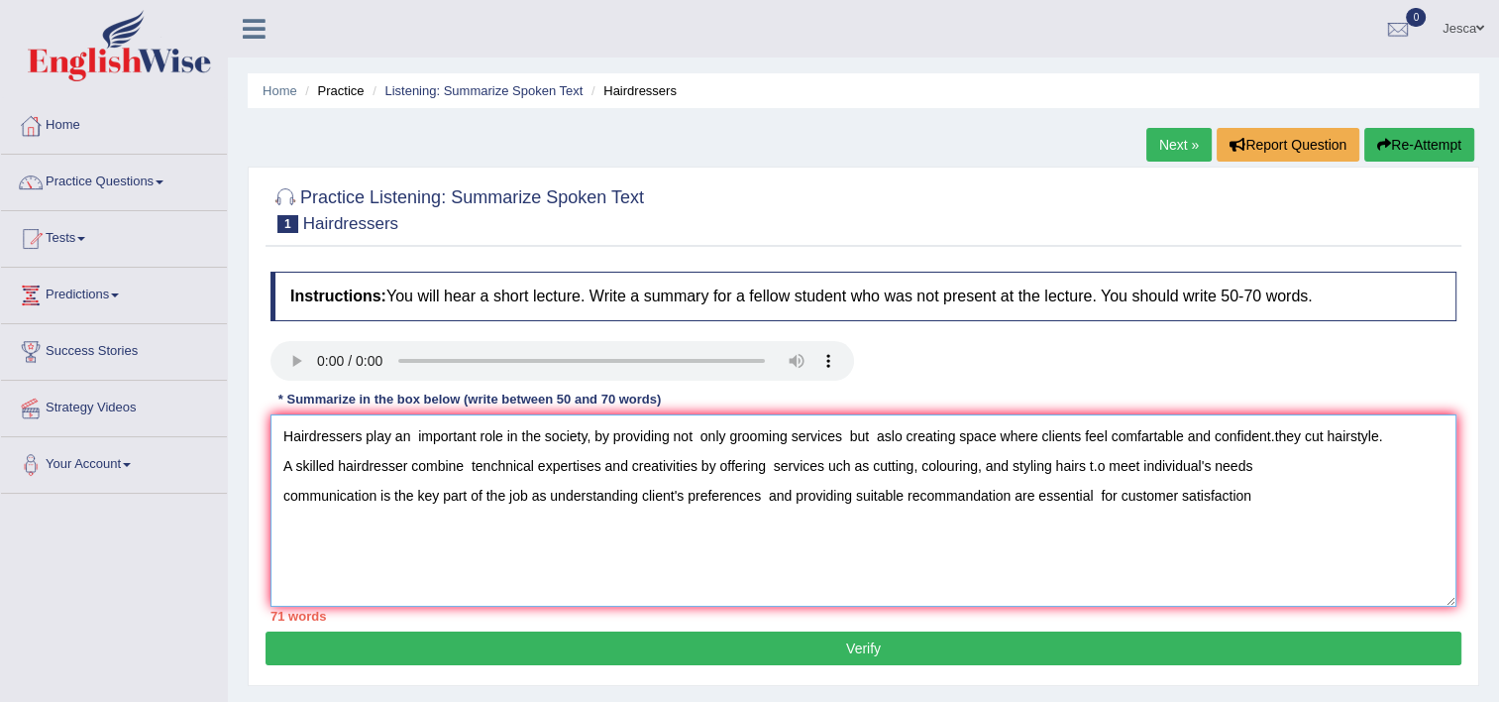
click at [1255, 458] on textarea "Hairdressers play an important role in the society, by providing not only groom…" at bounding box center [864, 510] width 1186 height 192
click at [1114, 464] on textarea "Hairdressers play an important role in the society, by providing not only groom…" at bounding box center [864, 510] width 1186 height 192
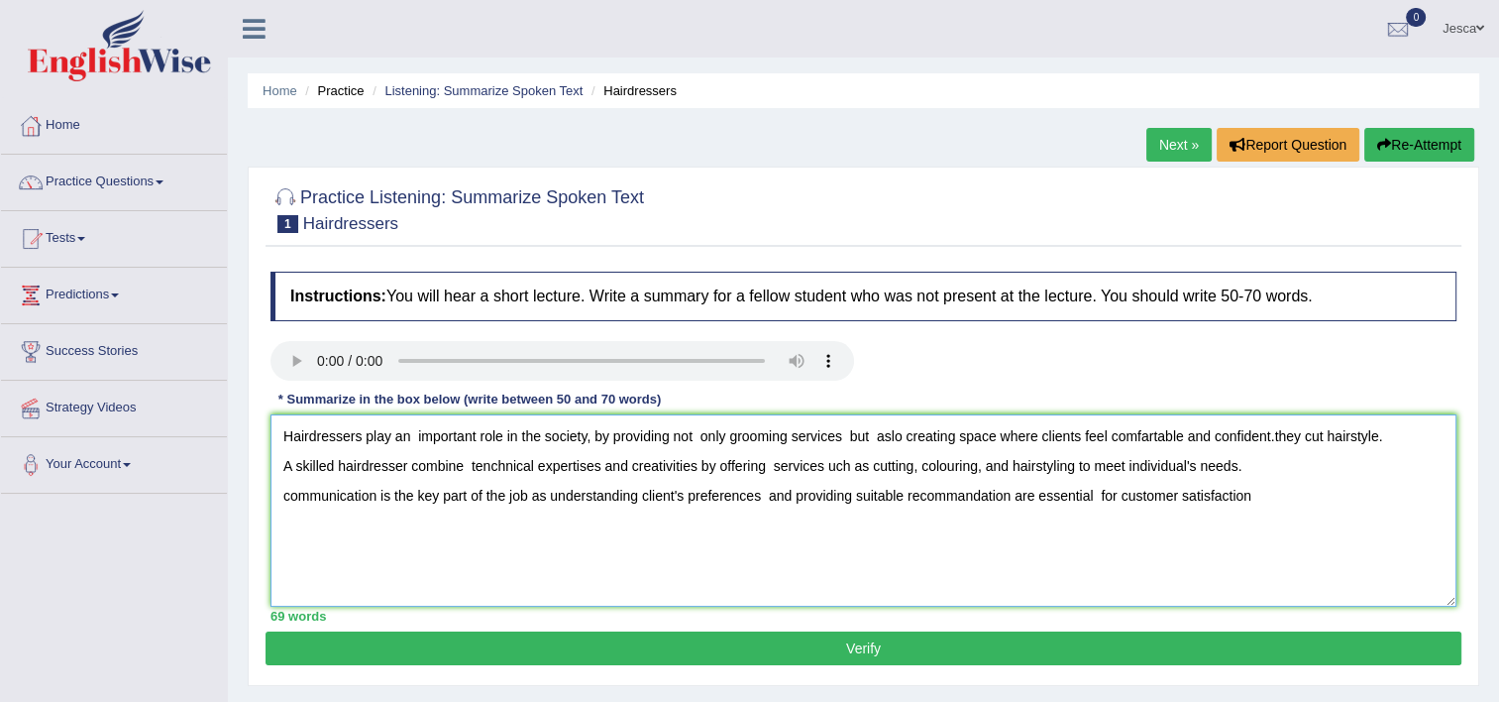
type textarea "Hairdressers play an important role in the society, by providing not only groom…"
click at [296, 365] on div "Home Practice Listening: Summarize Spoken Text Hairdressers Next » Report Quest…" at bounding box center [864, 495] width 1272 height 991
click at [567, 649] on button "Verify" at bounding box center [864, 648] width 1196 height 34
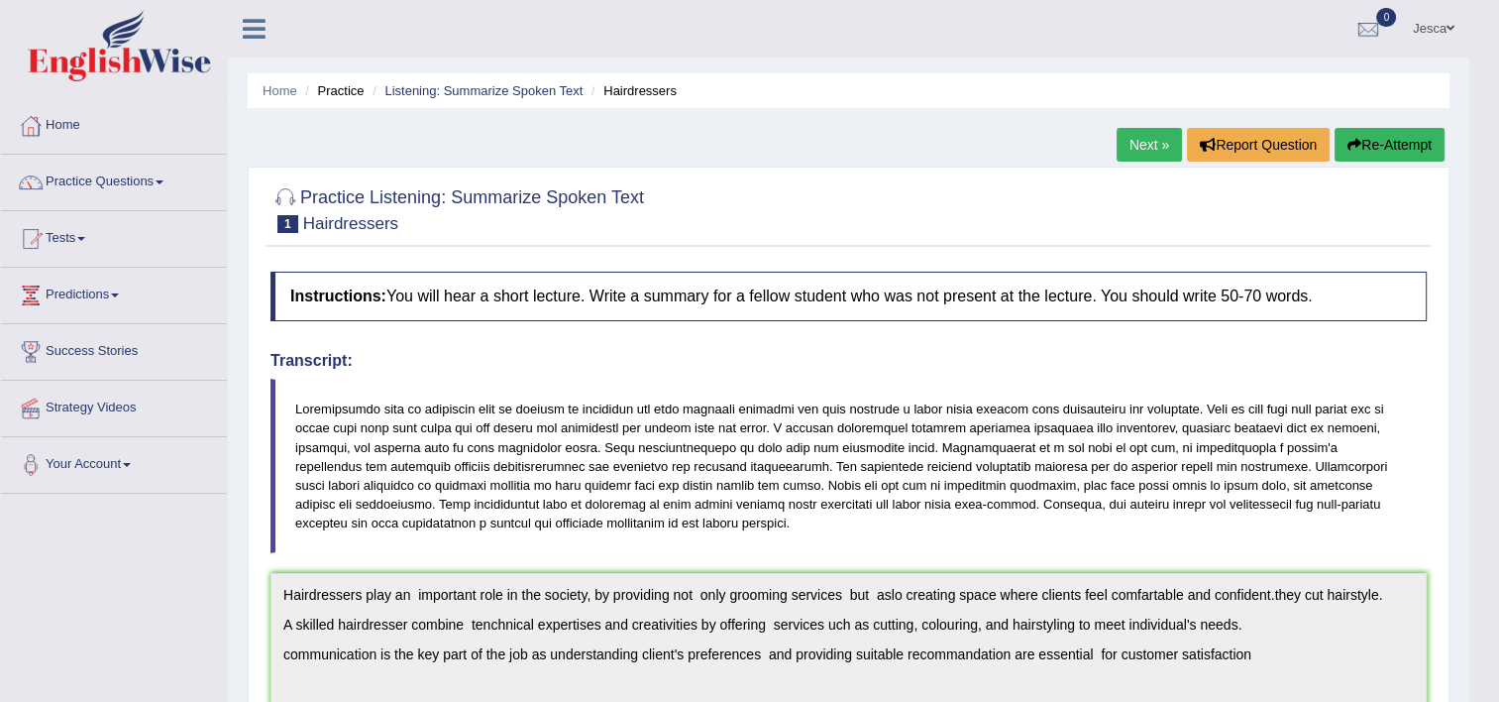
click at [1153, 145] on link "Next »" at bounding box center [1149, 145] width 65 height 34
